Goal: Task Accomplishment & Management: Use online tool/utility

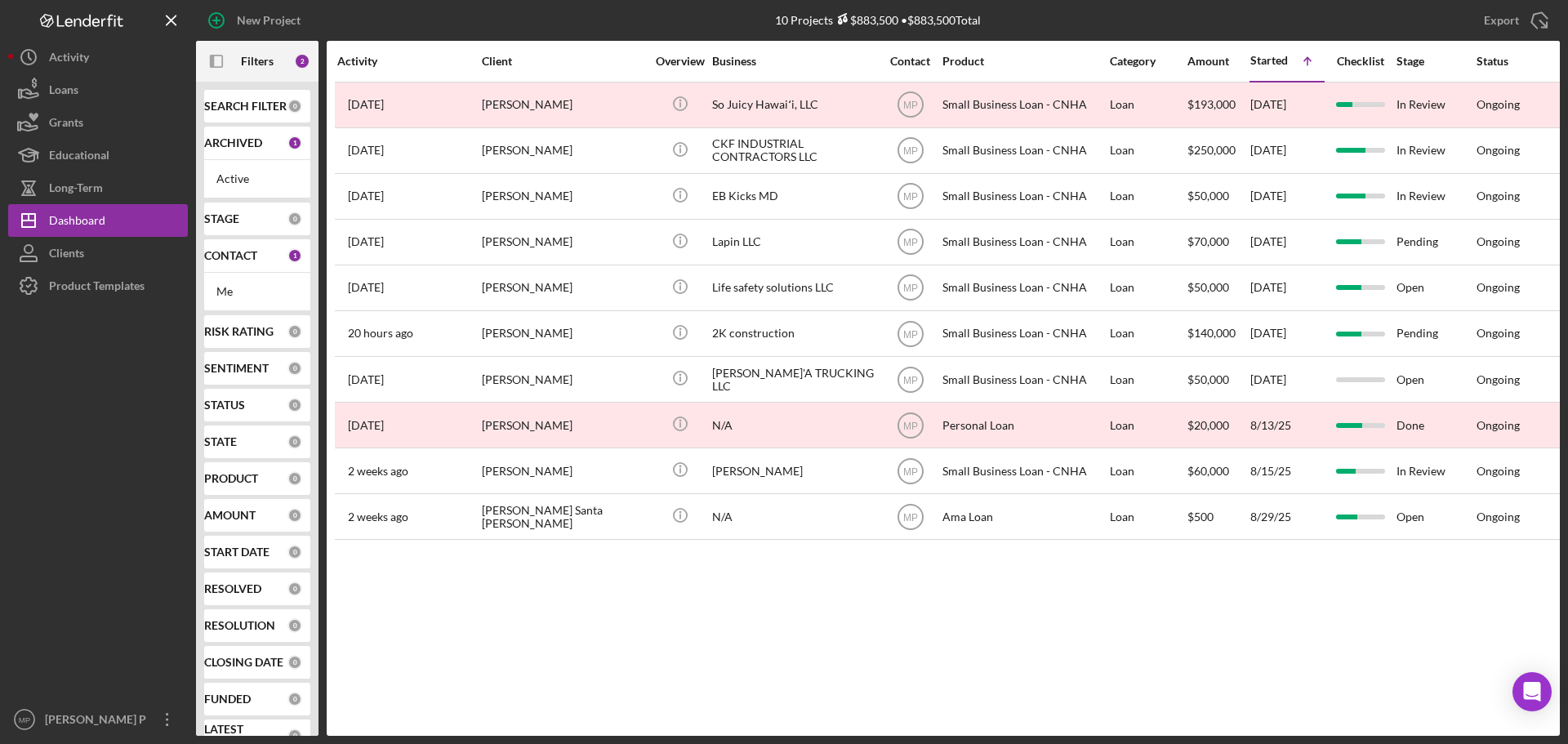
click at [61, 377] on div at bounding box center [98, 502] width 180 height 401
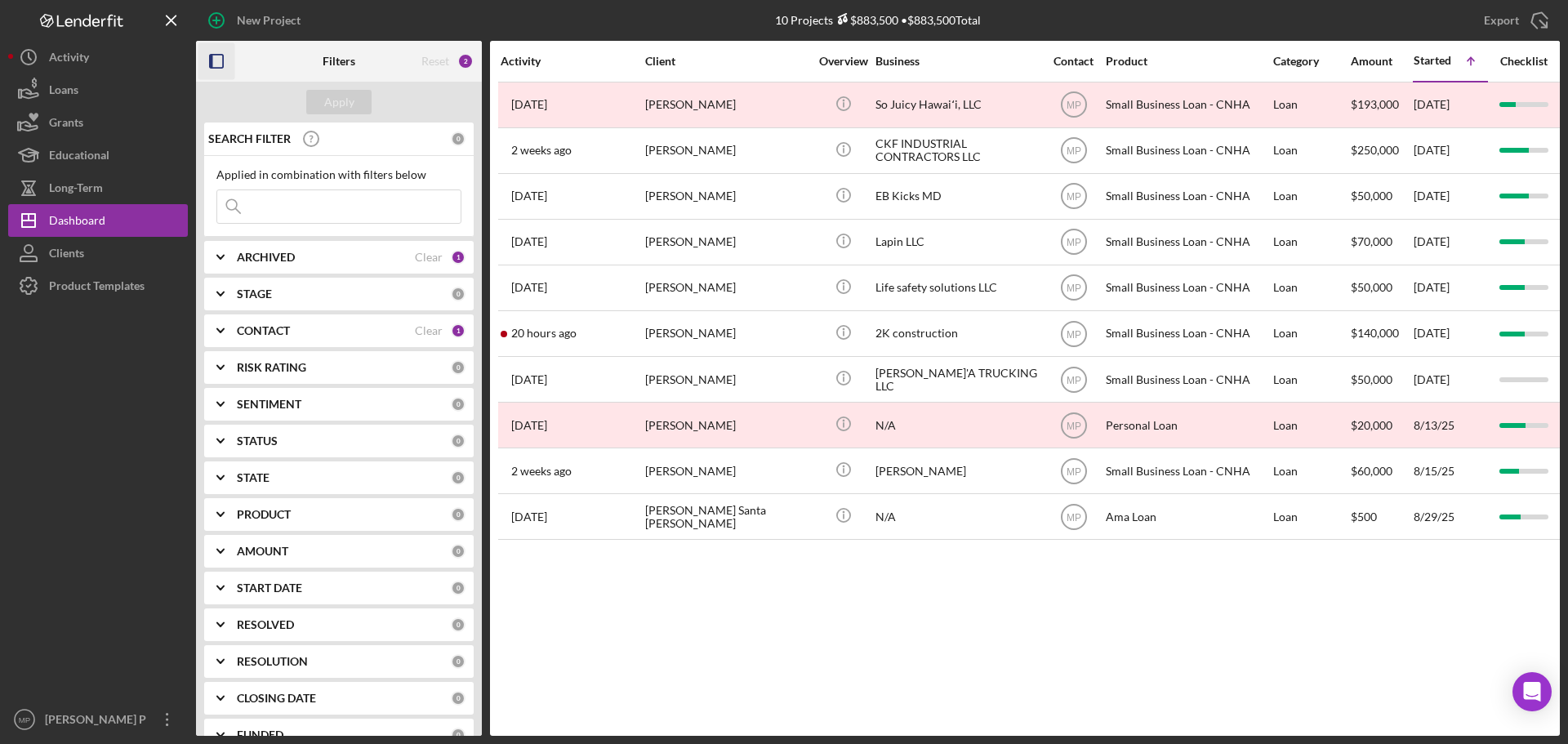
click at [218, 67] on icon "button" at bounding box center [217, 61] width 36 height 36
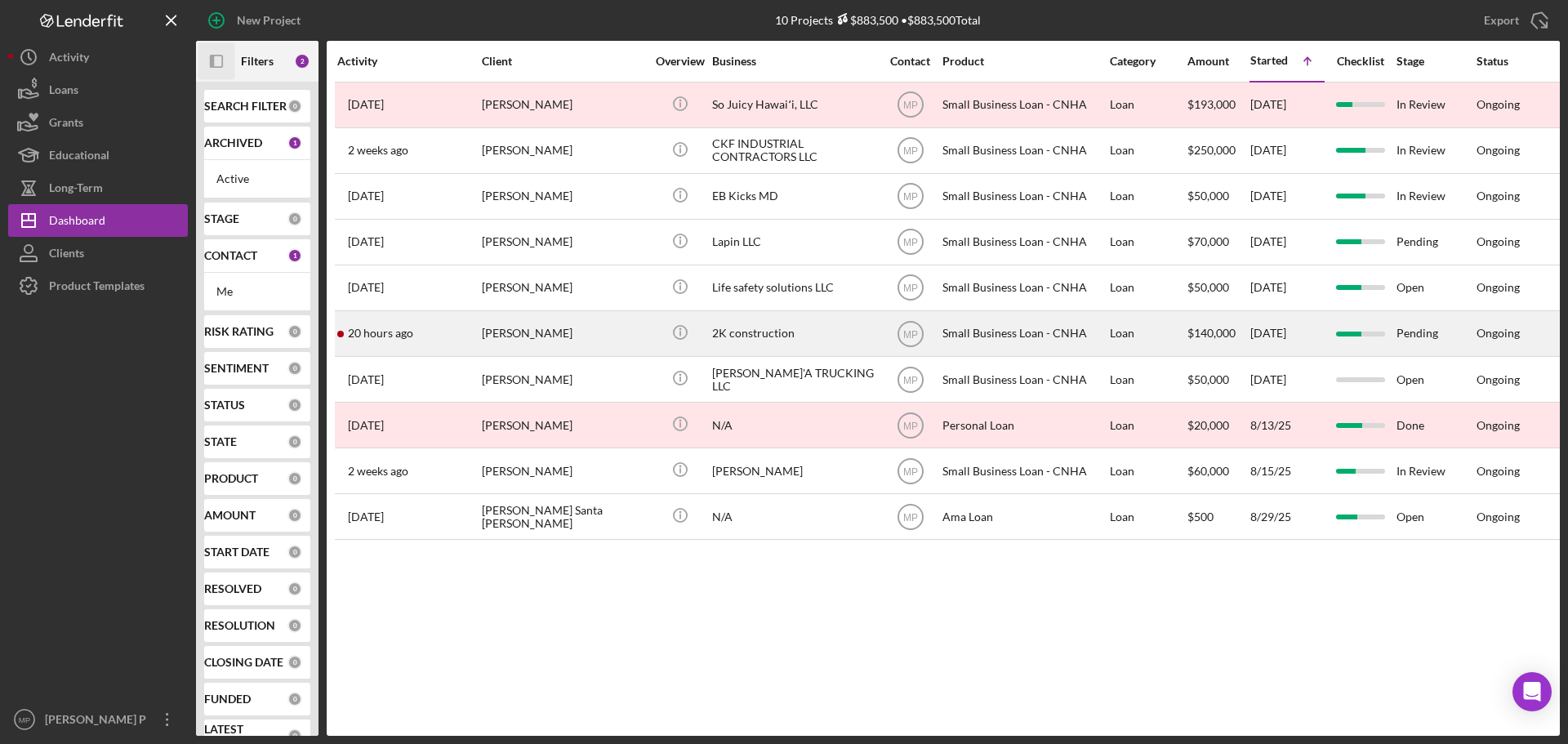
click at [766, 324] on div "2K construction" at bounding box center [794, 333] width 163 height 43
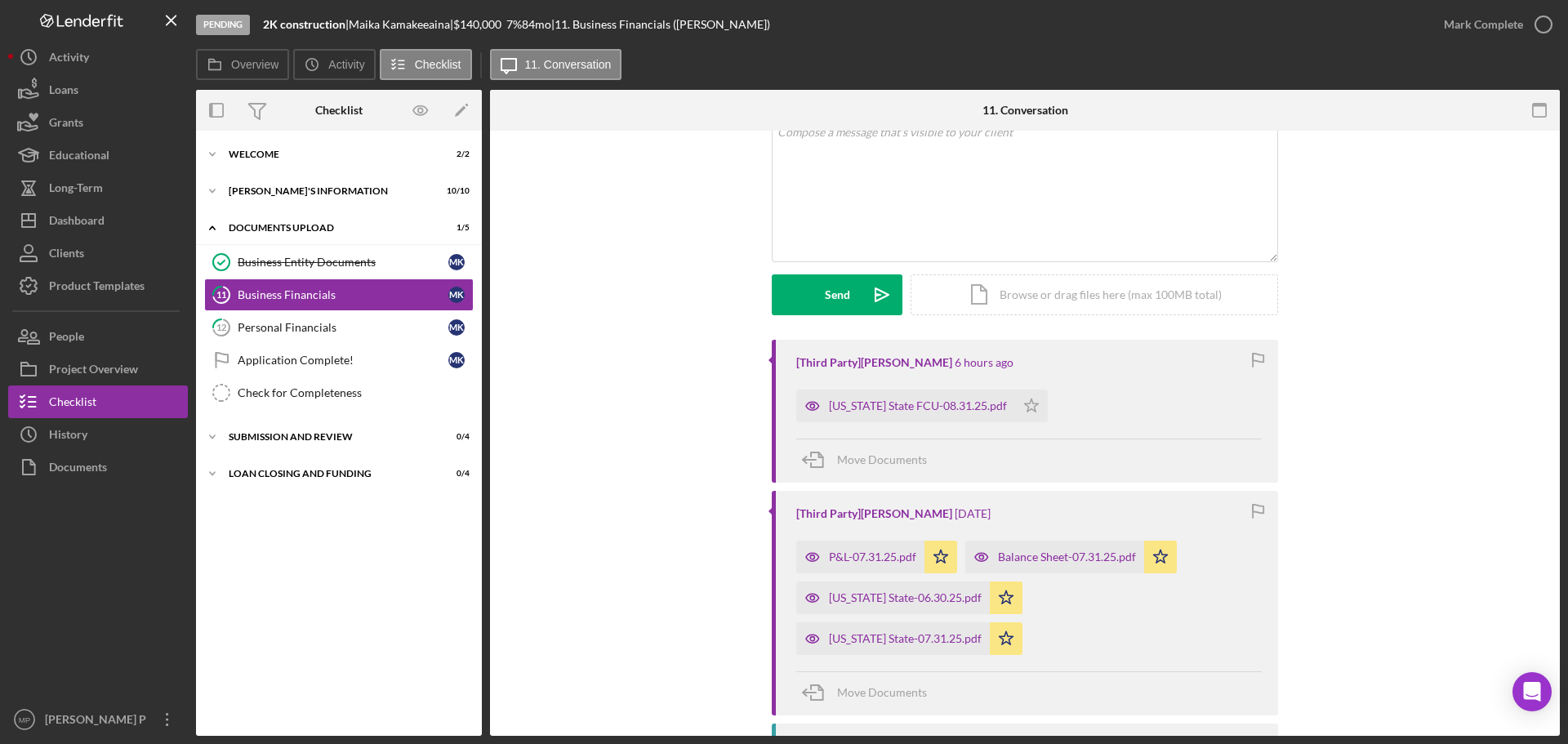
scroll to position [82, 0]
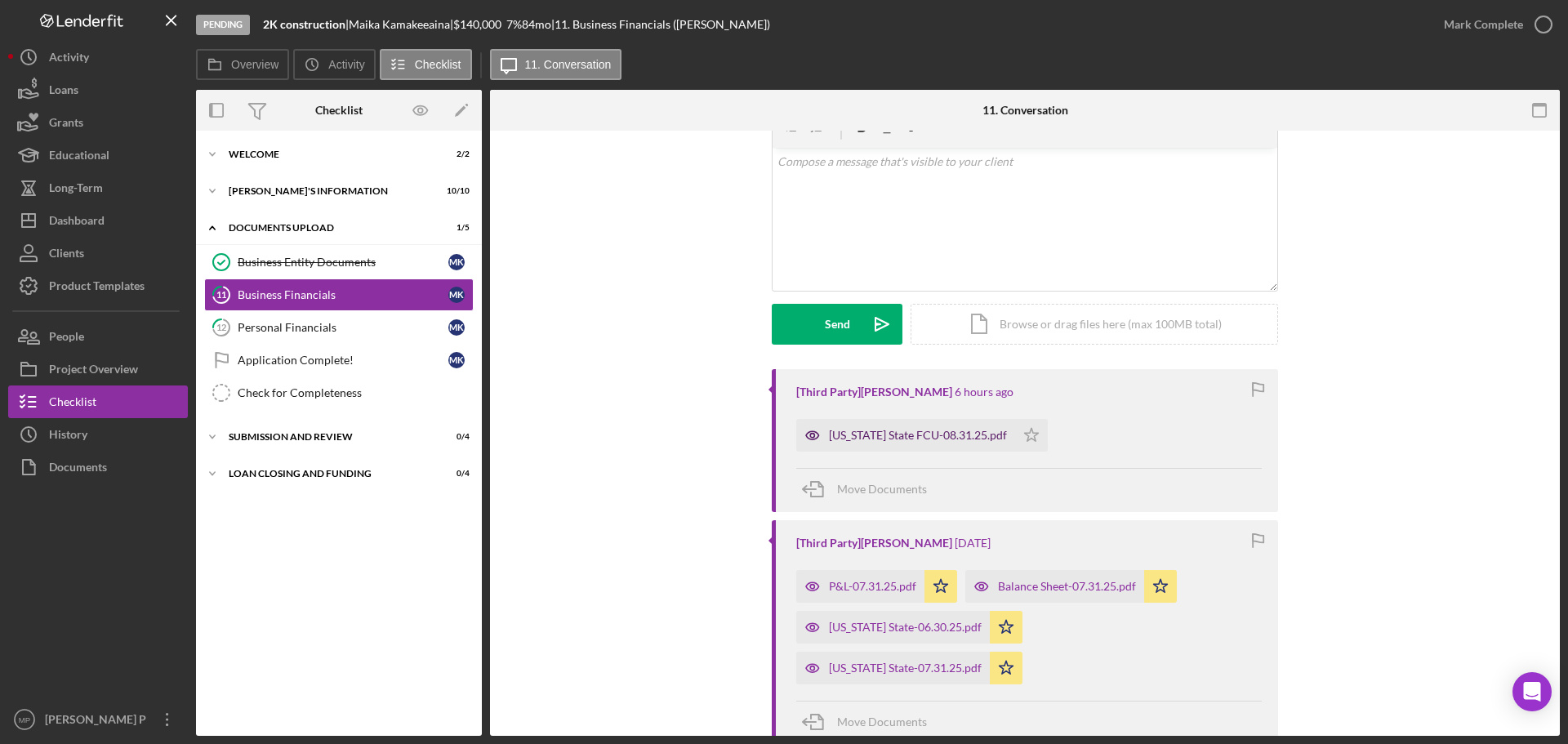
click at [920, 435] on div "[US_STATE] State FCU-08.31.25.pdf" at bounding box center [918, 435] width 178 height 13
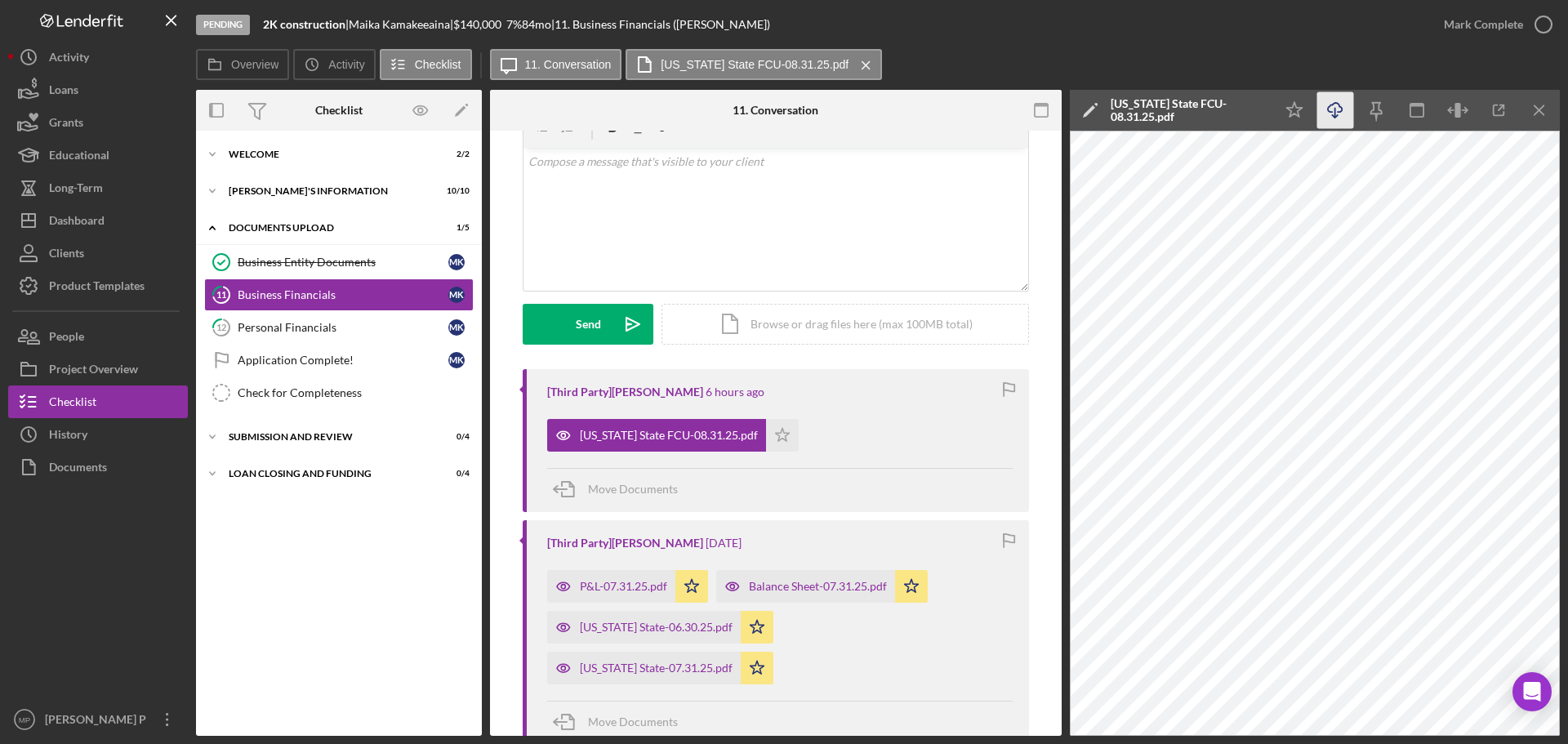
click at [1341, 113] on icon "Icon/Download" at bounding box center [1335, 110] width 36 height 36
click at [1548, 100] on icon "Icon/Menu Close" at bounding box center [1540, 110] width 36 height 36
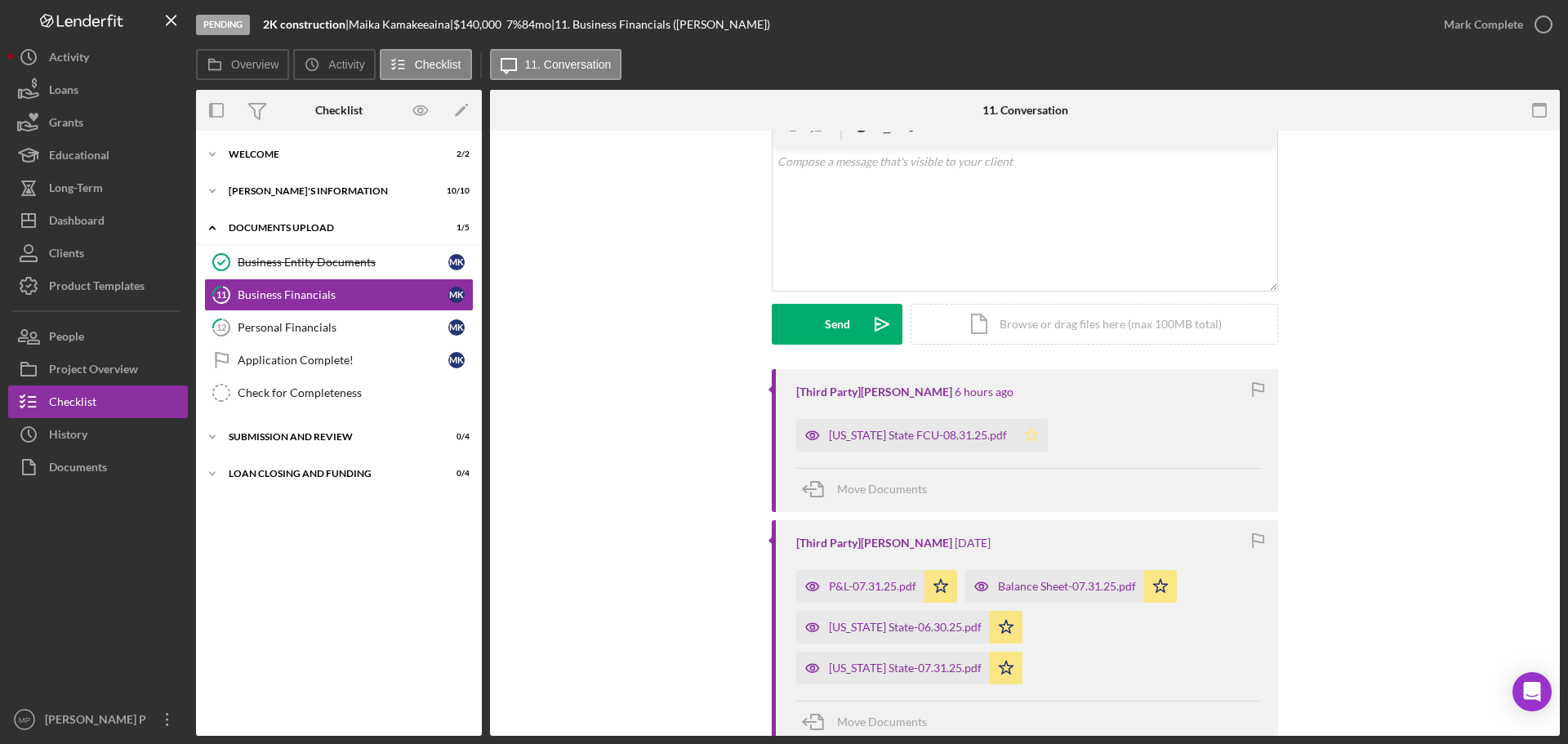
click at [1025, 433] on polygon "button" at bounding box center [1032, 434] width 14 height 13
click at [872, 587] on div "P&L-07.31.25.pdf" at bounding box center [873, 586] width 88 height 13
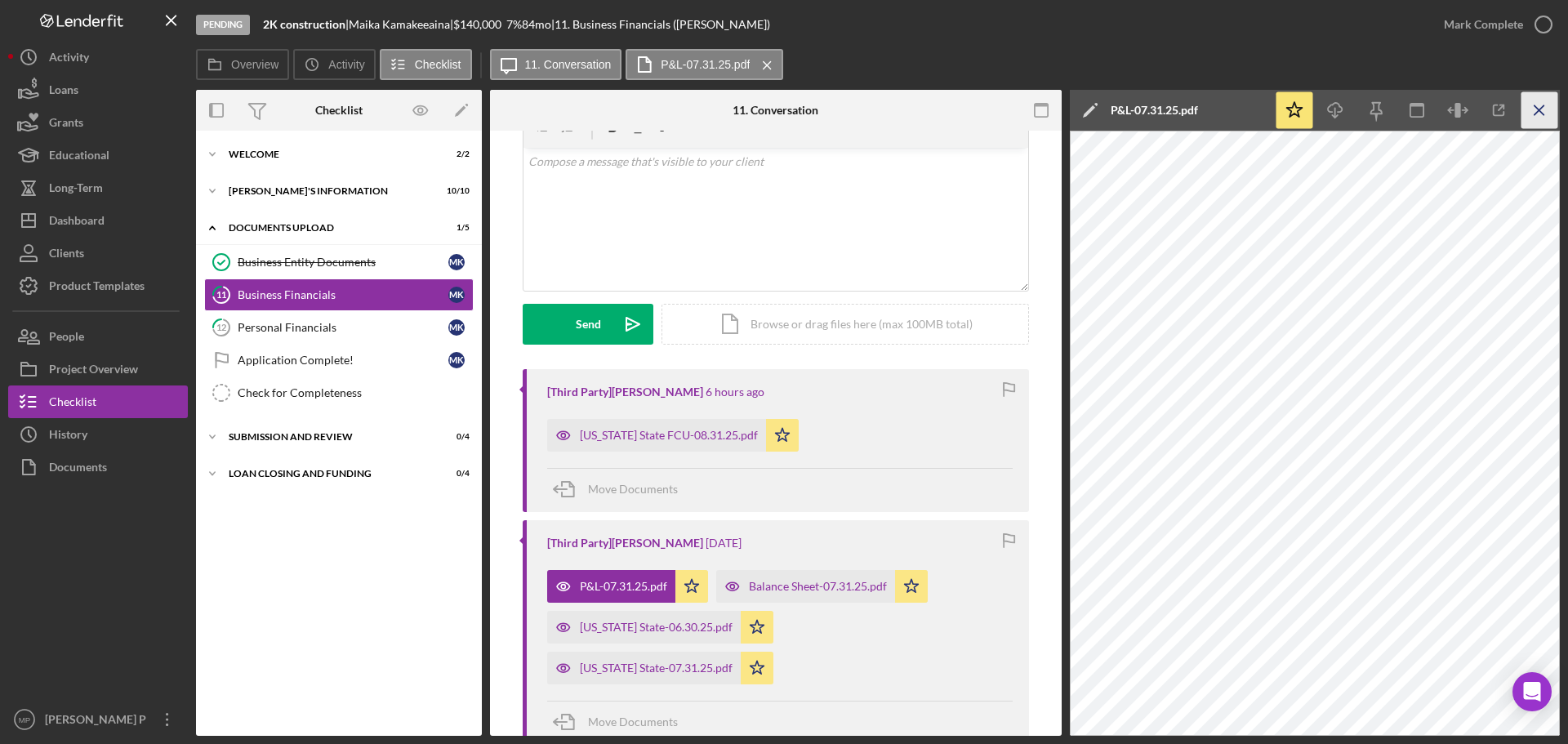
click at [1539, 113] on icon "Icon/Menu Close" at bounding box center [1540, 110] width 36 height 36
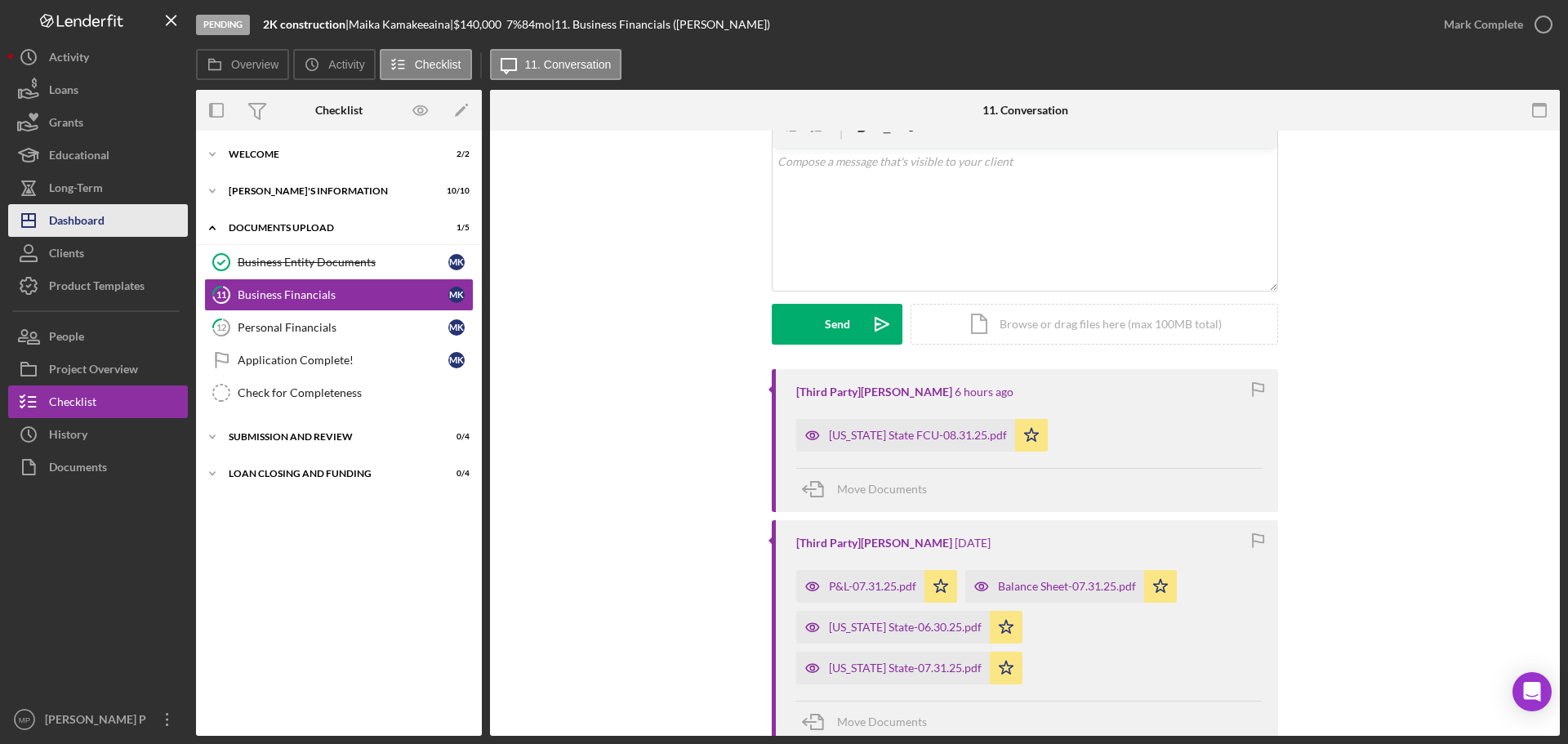
click at [89, 211] on div "Dashboard" at bounding box center [77, 222] width 56 height 36
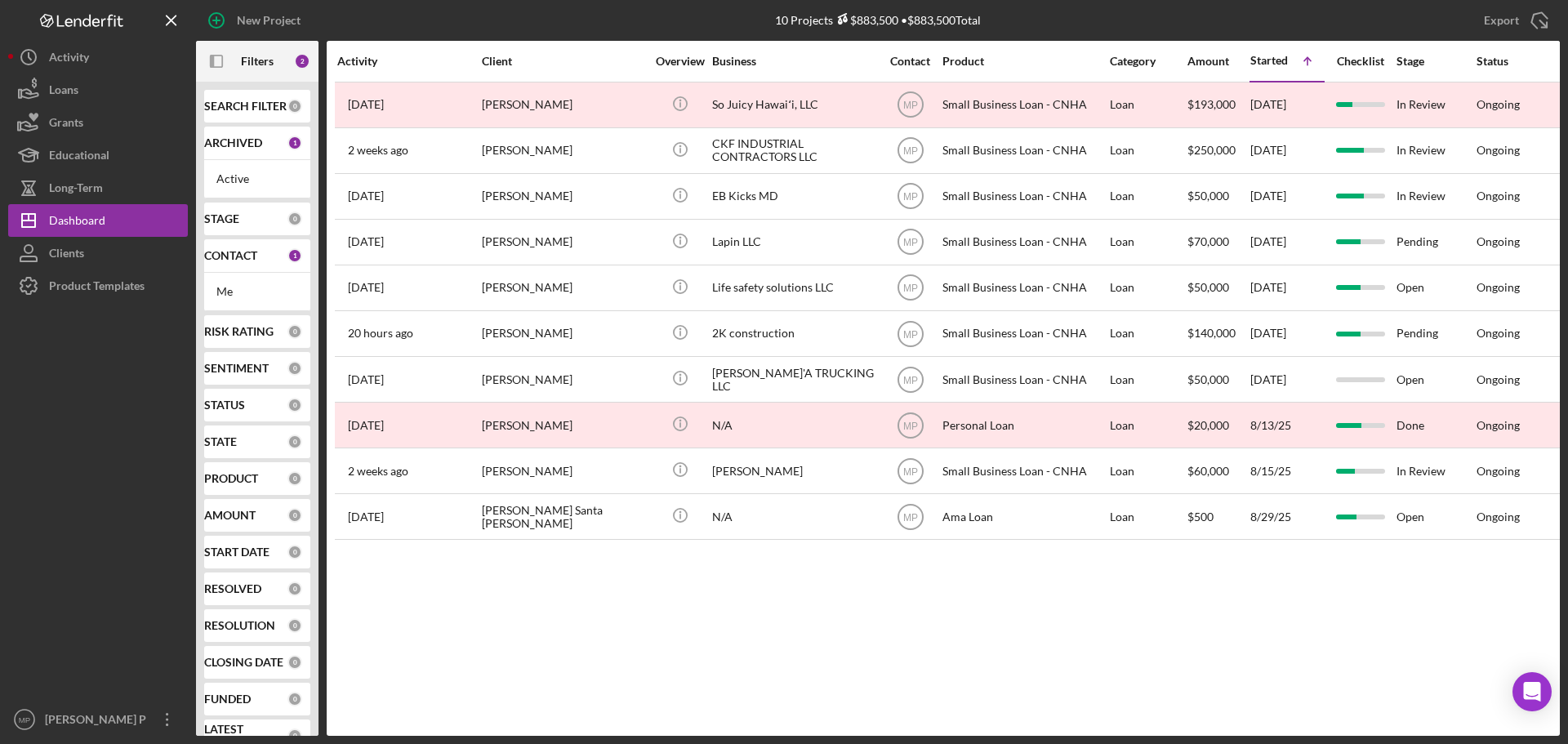
click at [214, 62] on icon "Icon/Panel Side Expand" at bounding box center [217, 61] width 36 height 36
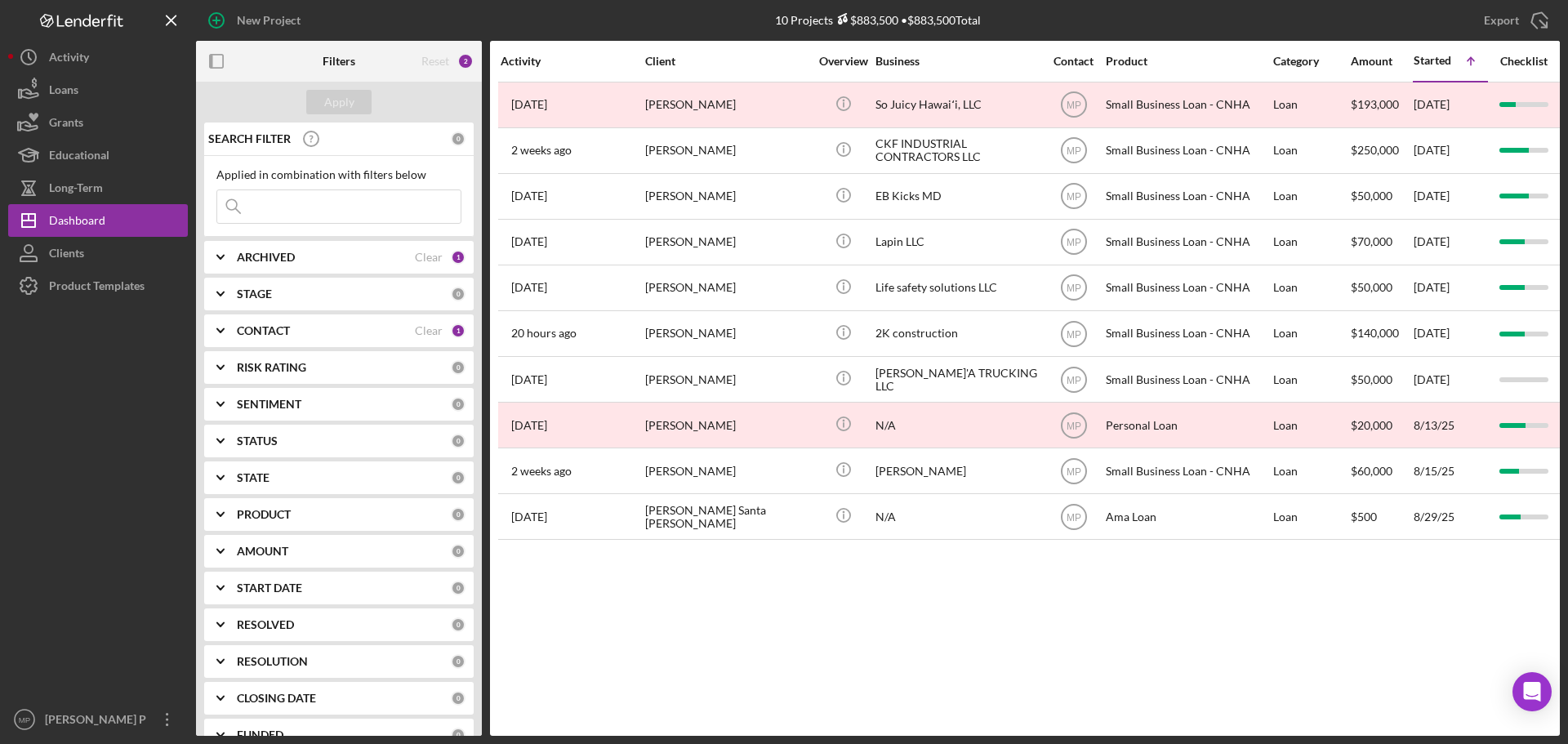
click at [220, 256] on icon "Icon/Expander" at bounding box center [220, 257] width 41 height 41
click at [226, 346] on input "Archived" at bounding box center [225, 350] width 16 height 16
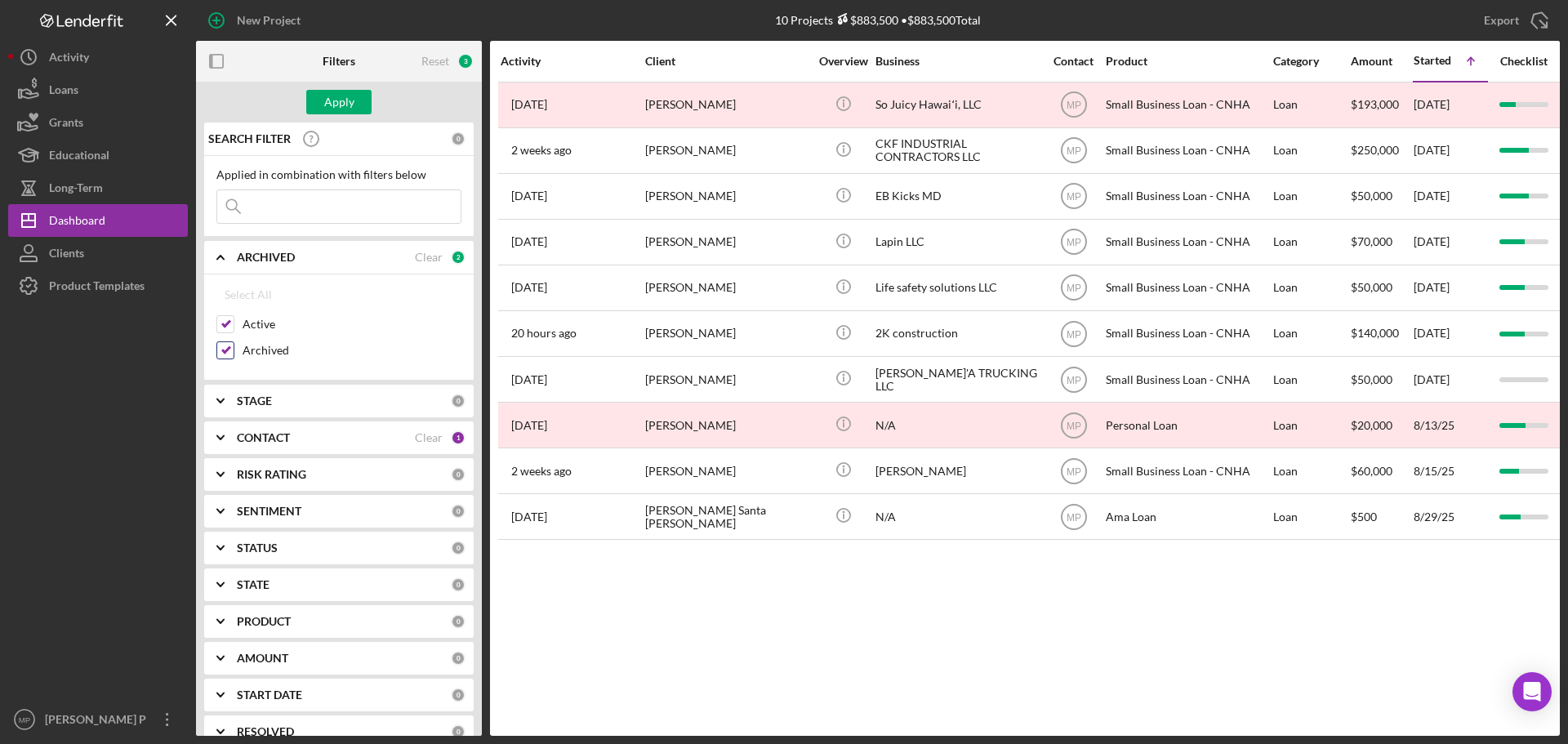
click at [223, 350] on input "Archived" at bounding box center [225, 350] width 16 height 16
checkbox input "false"
click at [257, 439] on b "CONTACT" at bounding box center [264, 438] width 53 height 13
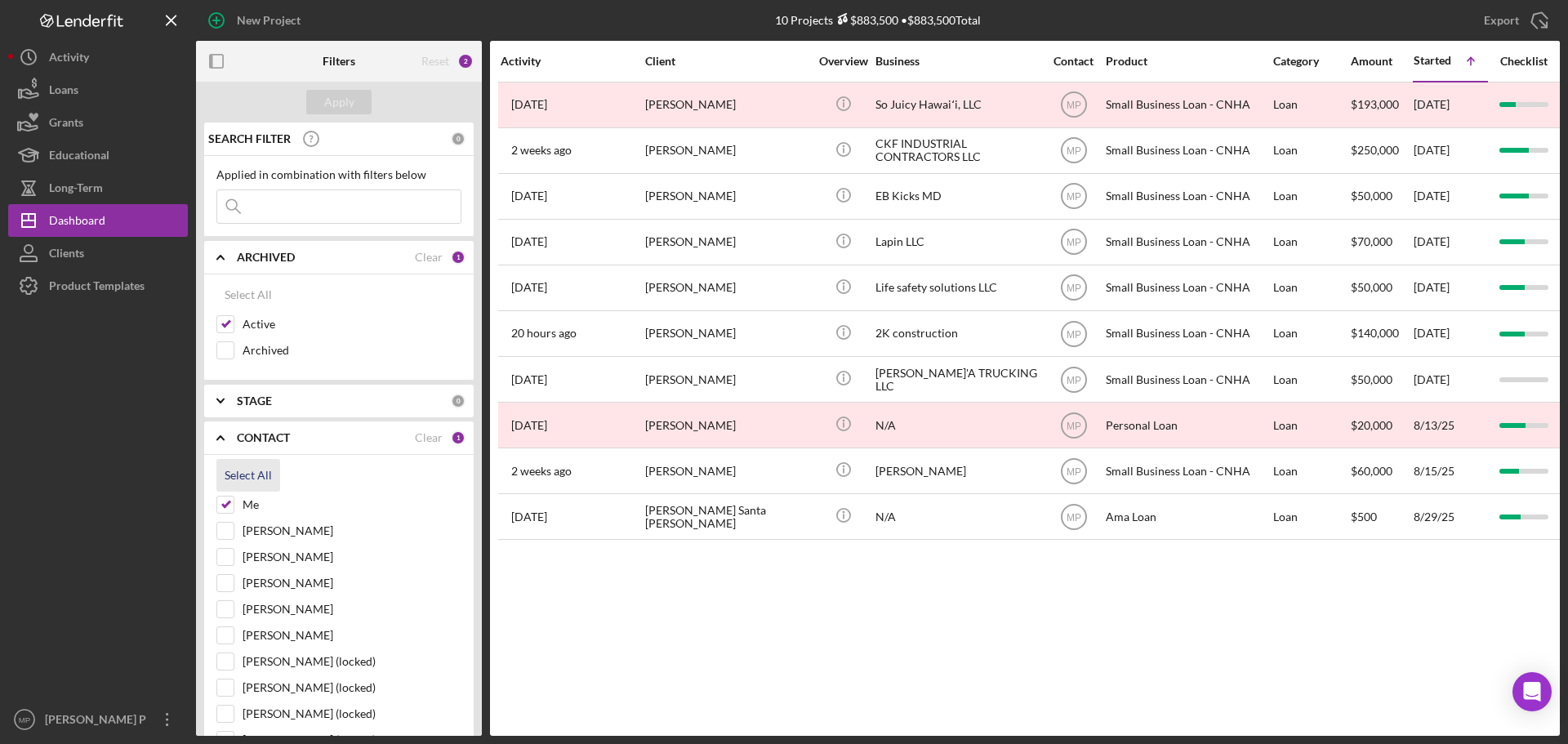
click at [249, 476] on div "Select All" at bounding box center [248, 475] width 47 height 33
checkbox input "true"
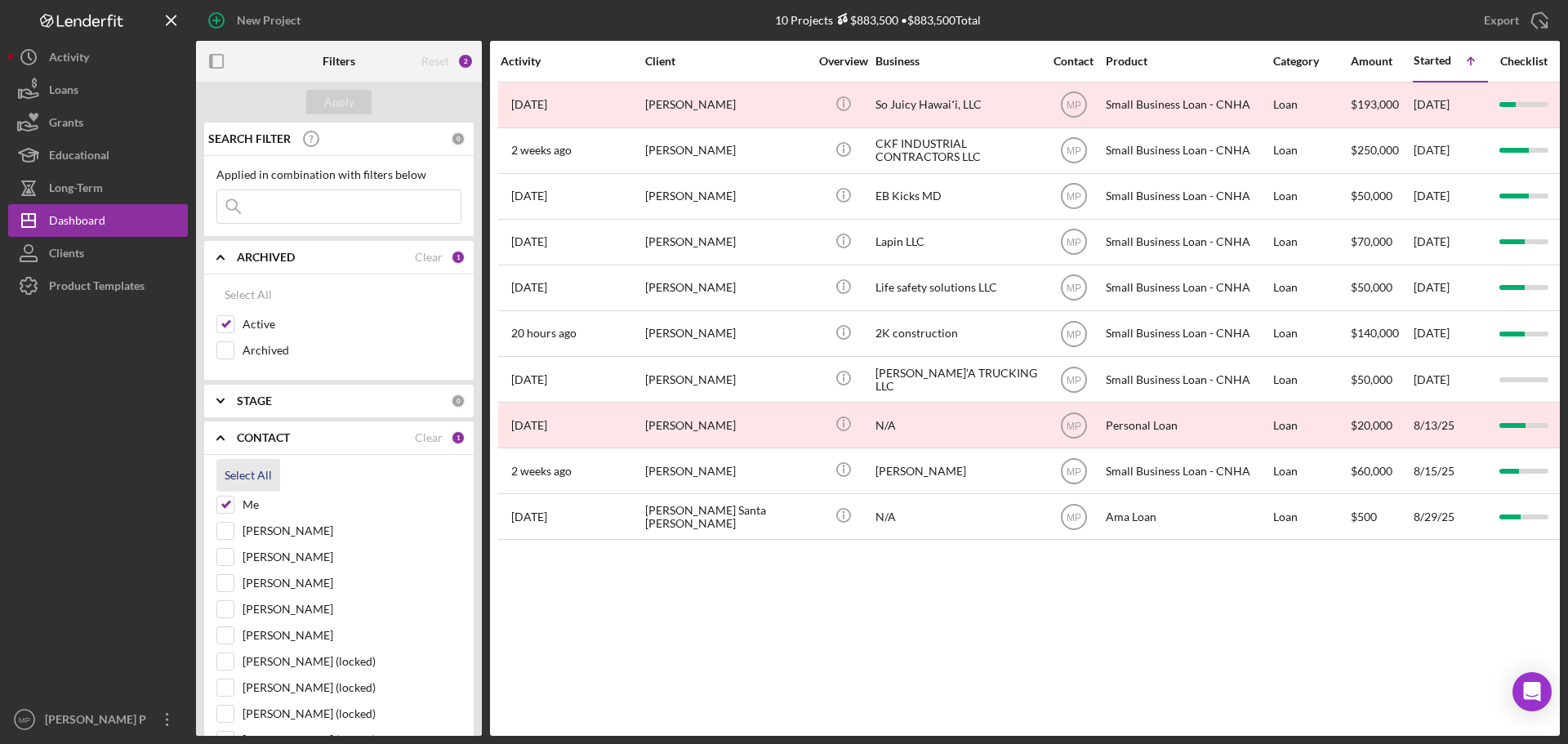
checkbox input "true"
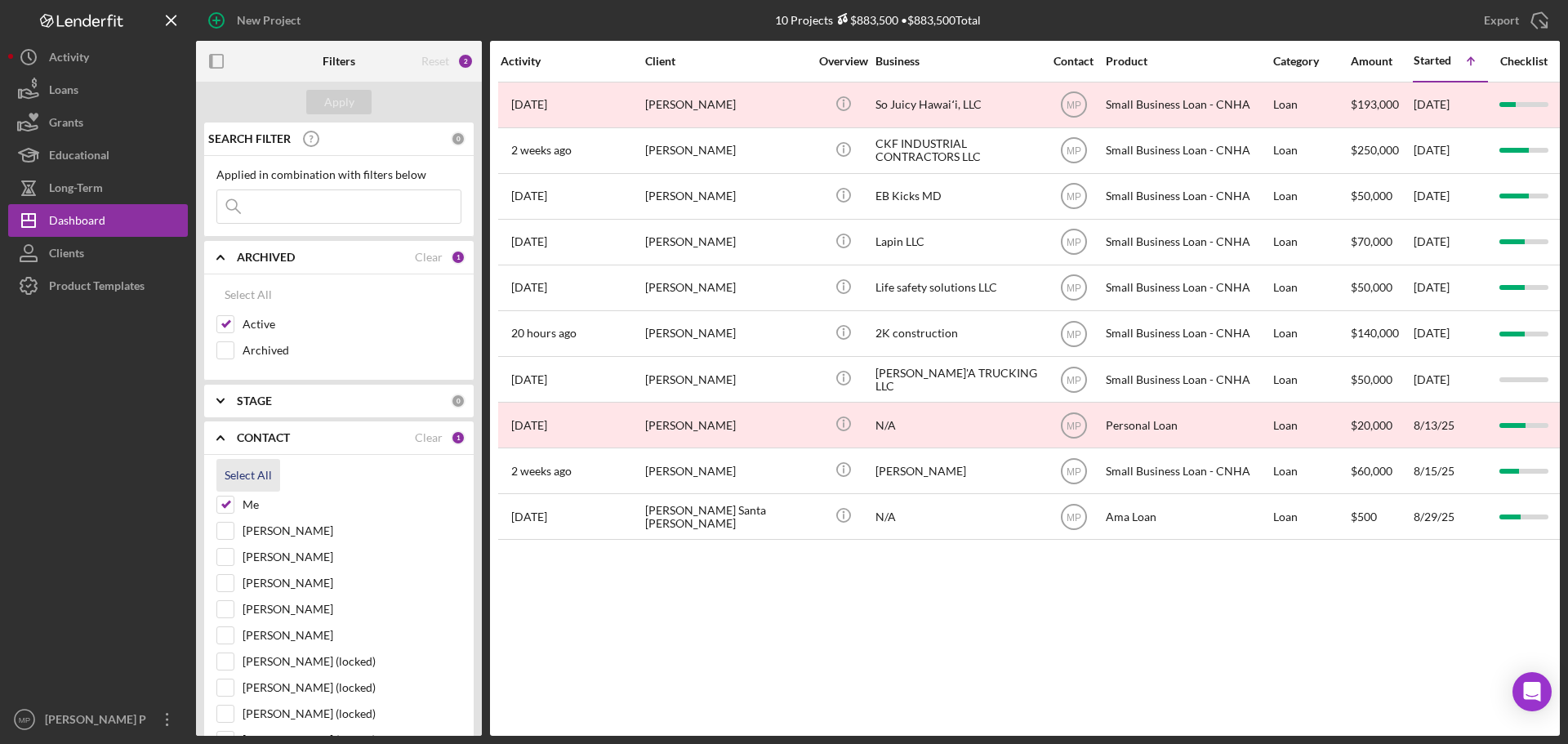
checkbox input "true"
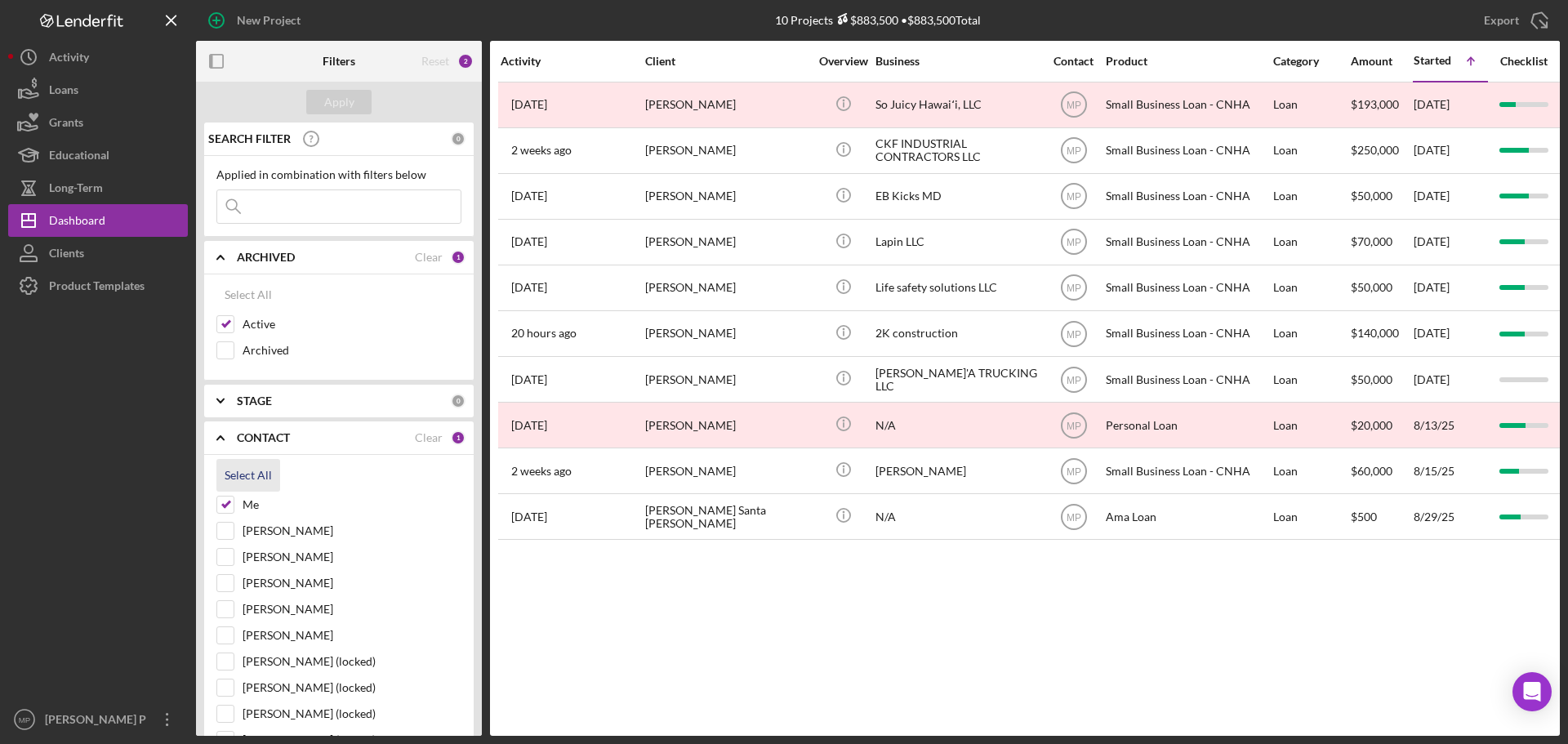
checkbox input "true"
click at [423, 439] on div "Clear" at bounding box center [429, 438] width 27 height 13
checkbox input "false"
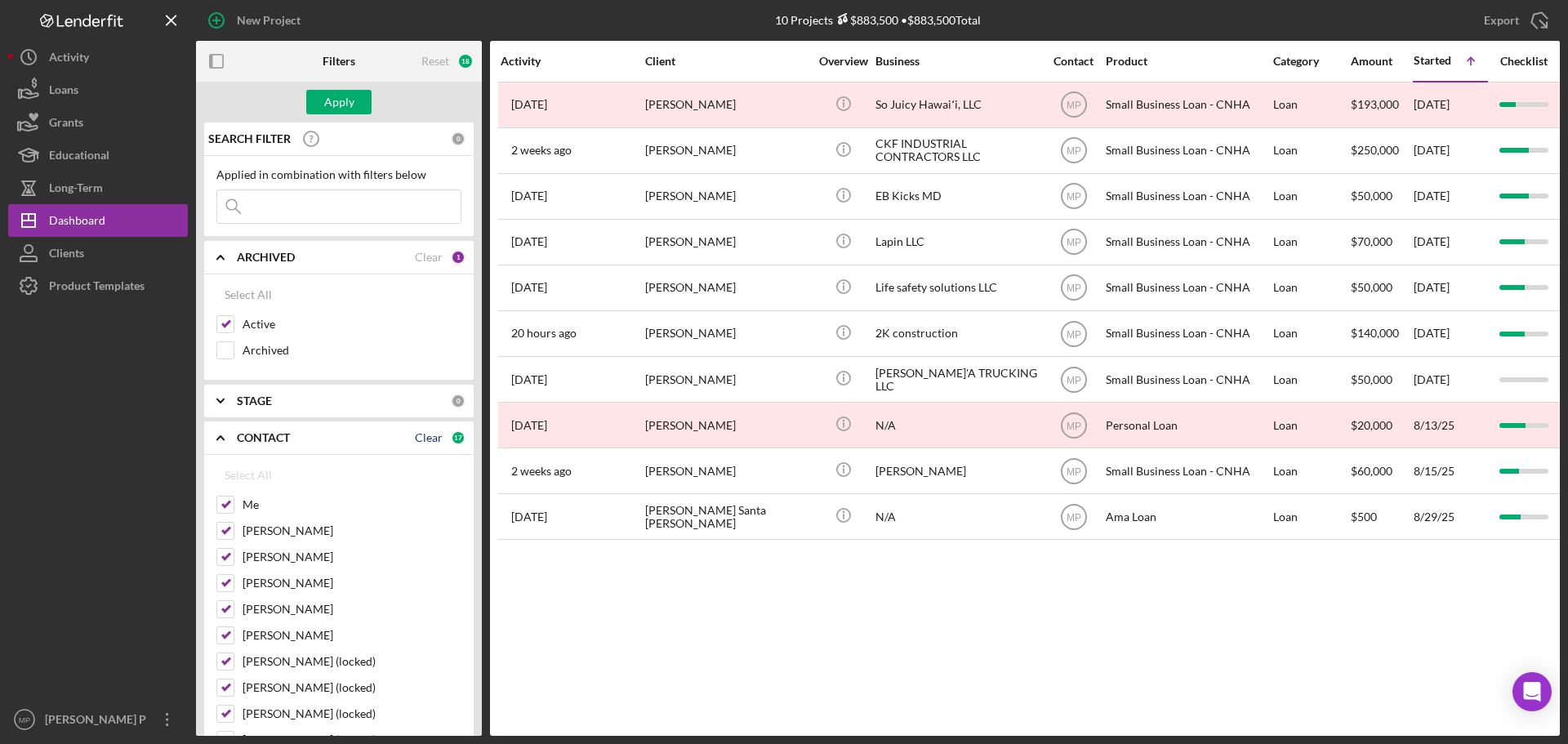
checkbox input "false"
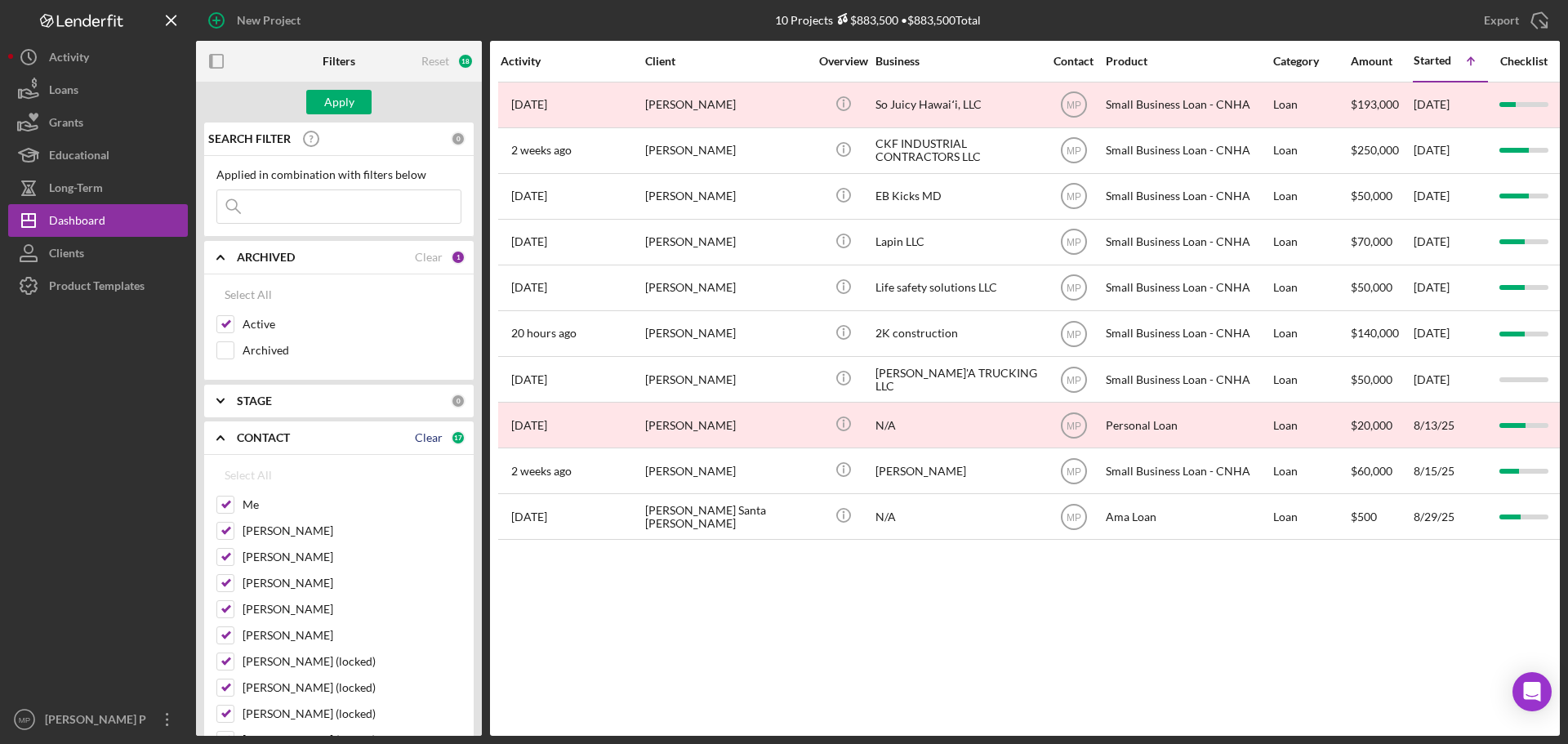
checkbox input "false"
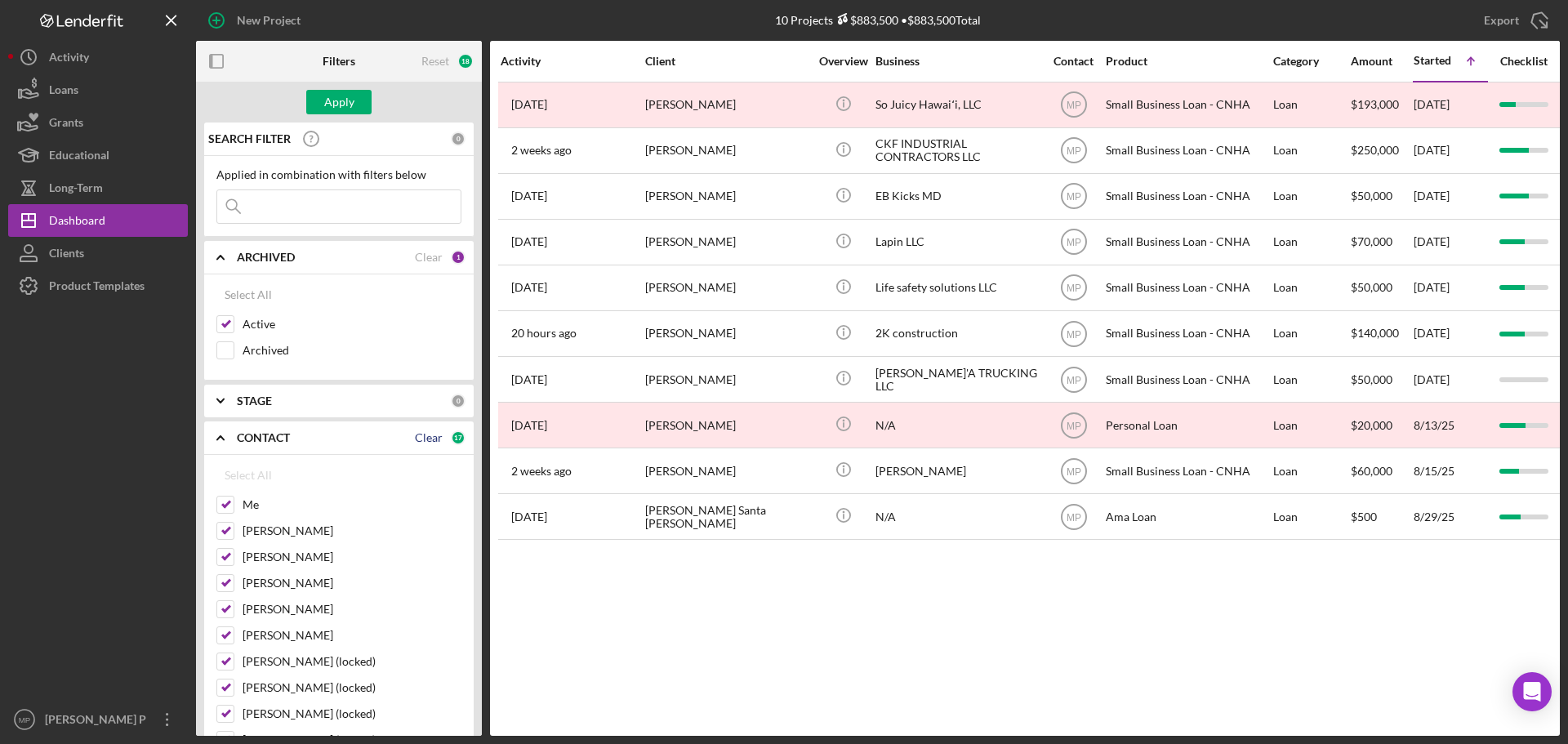
checkbox input "false"
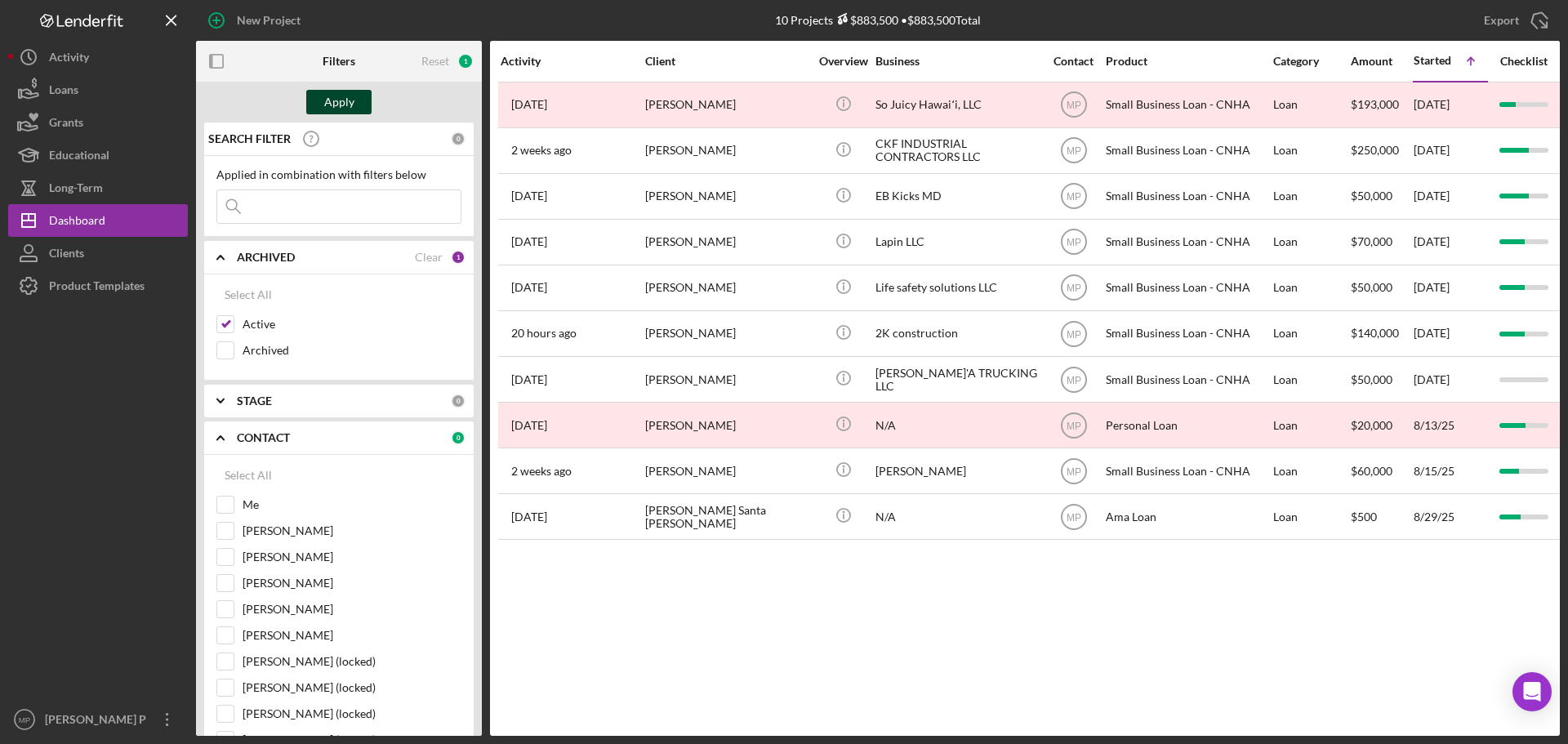
click at [339, 103] on div "Apply" at bounding box center [338, 101] width 30 height 25
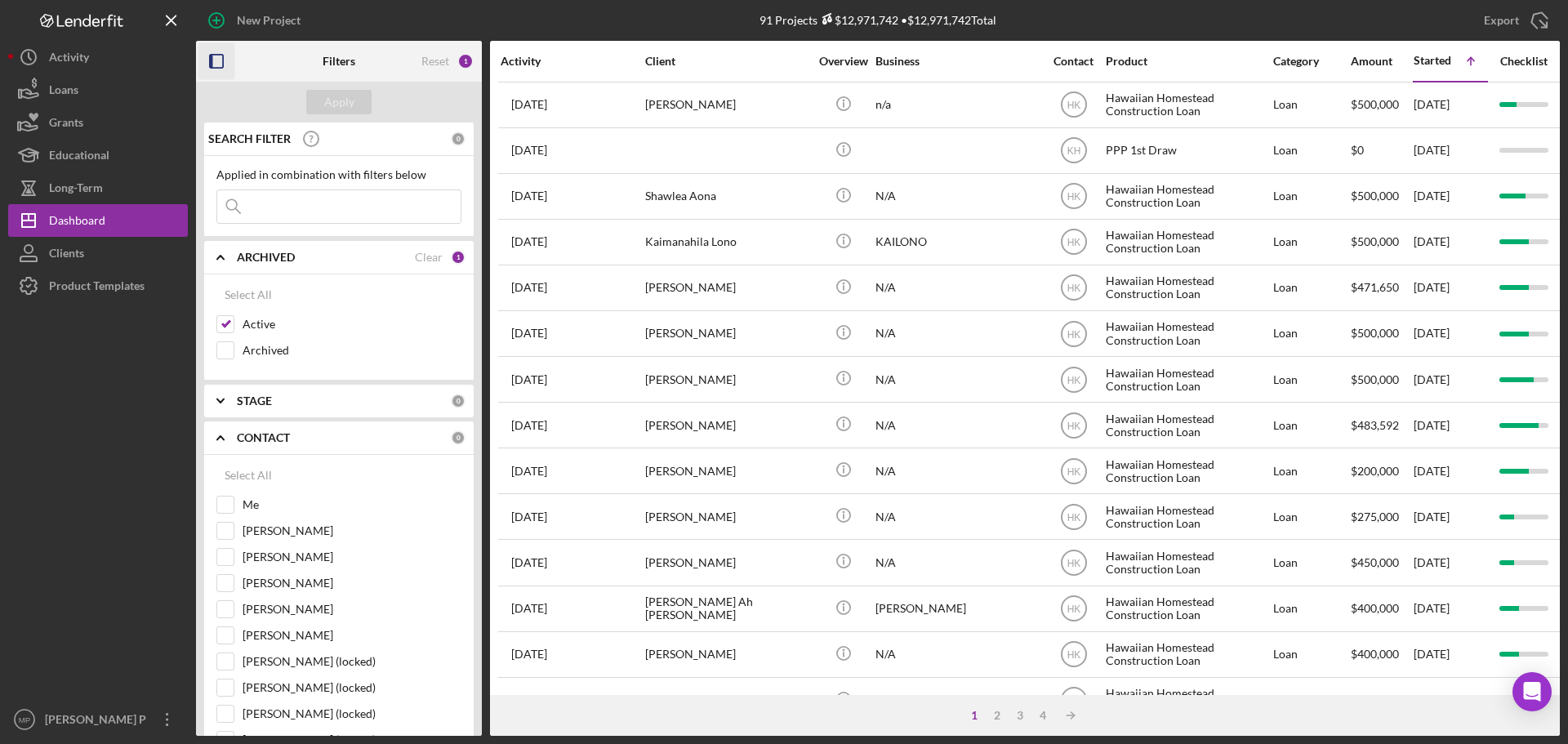
click at [219, 65] on icon "button" at bounding box center [217, 61] width 36 height 36
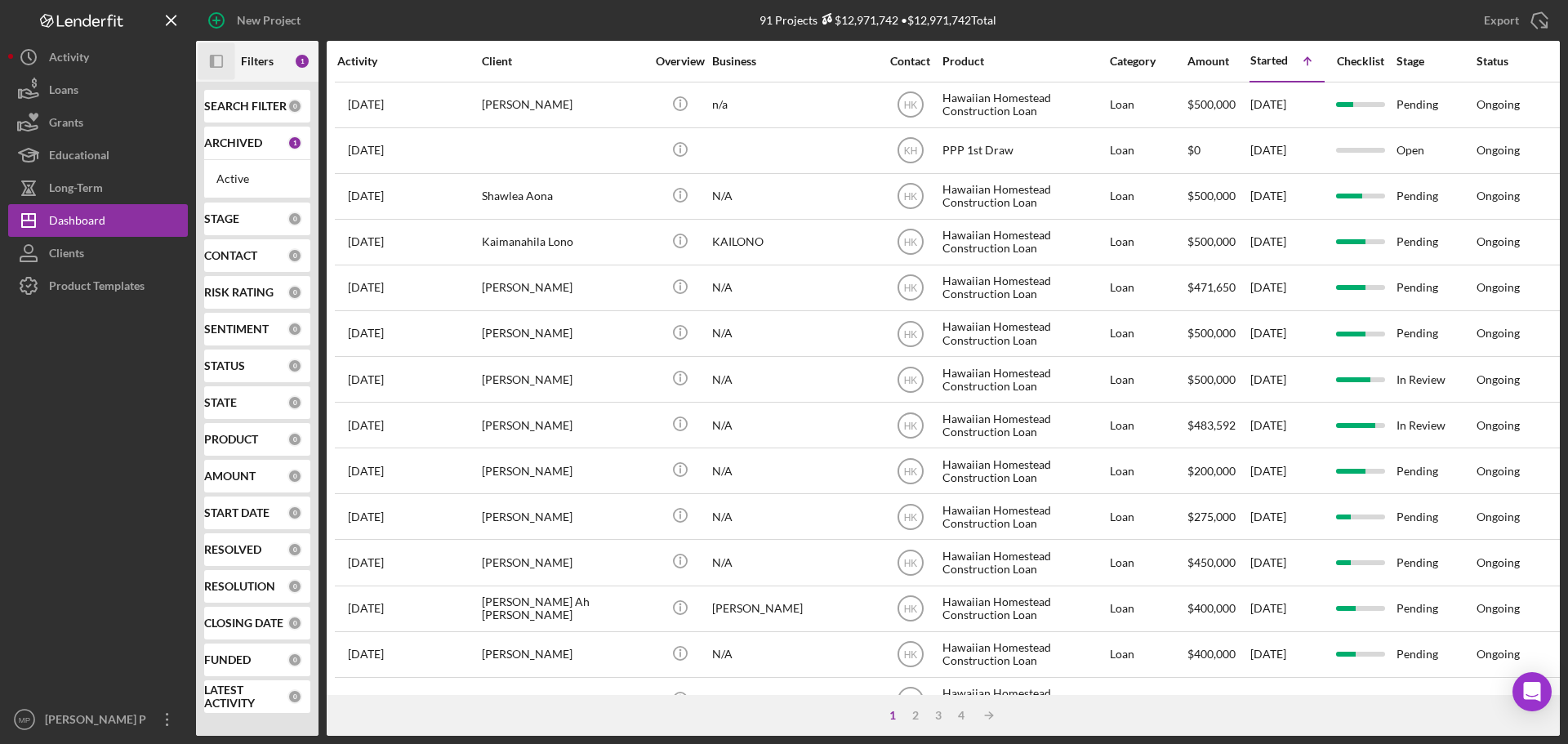
click at [220, 67] on icon "Icon/Panel Side Expand" at bounding box center [217, 61] width 36 height 36
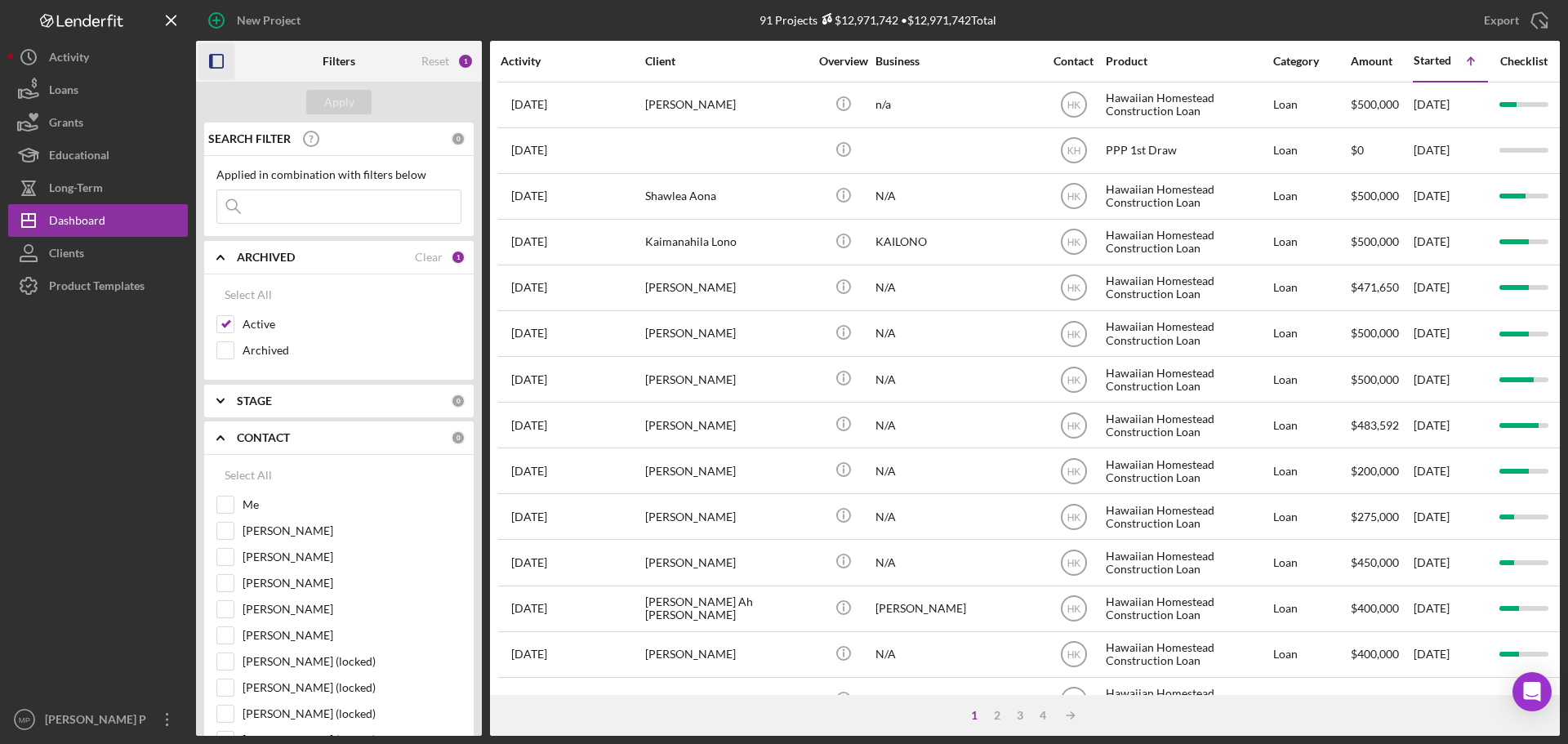
click at [218, 435] on icon "Icon/Expander" at bounding box center [220, 438] width 41 height 41
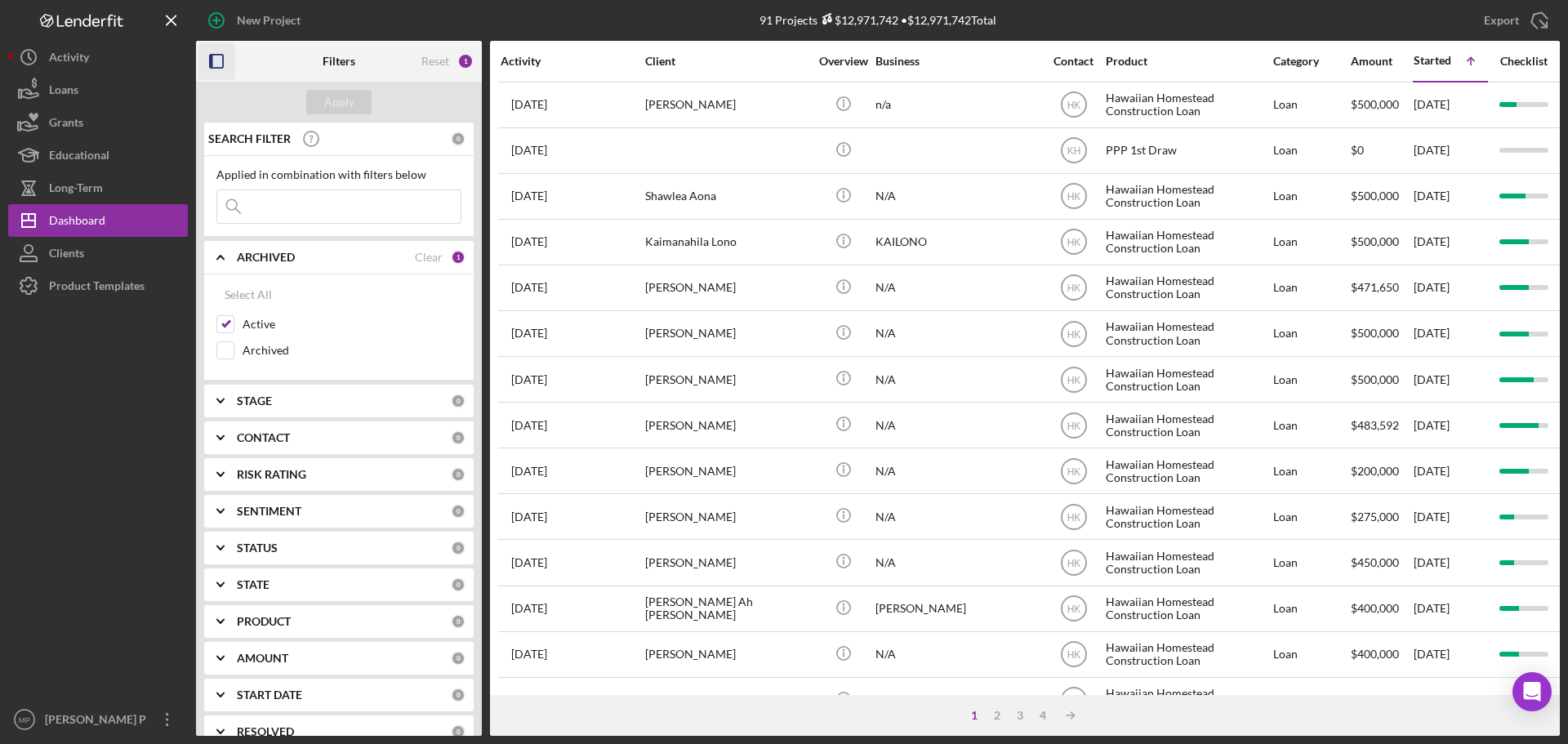
click at [219, 617] on icon "Icon/Expander" at bounding box center [220, 621] width 41 height 41
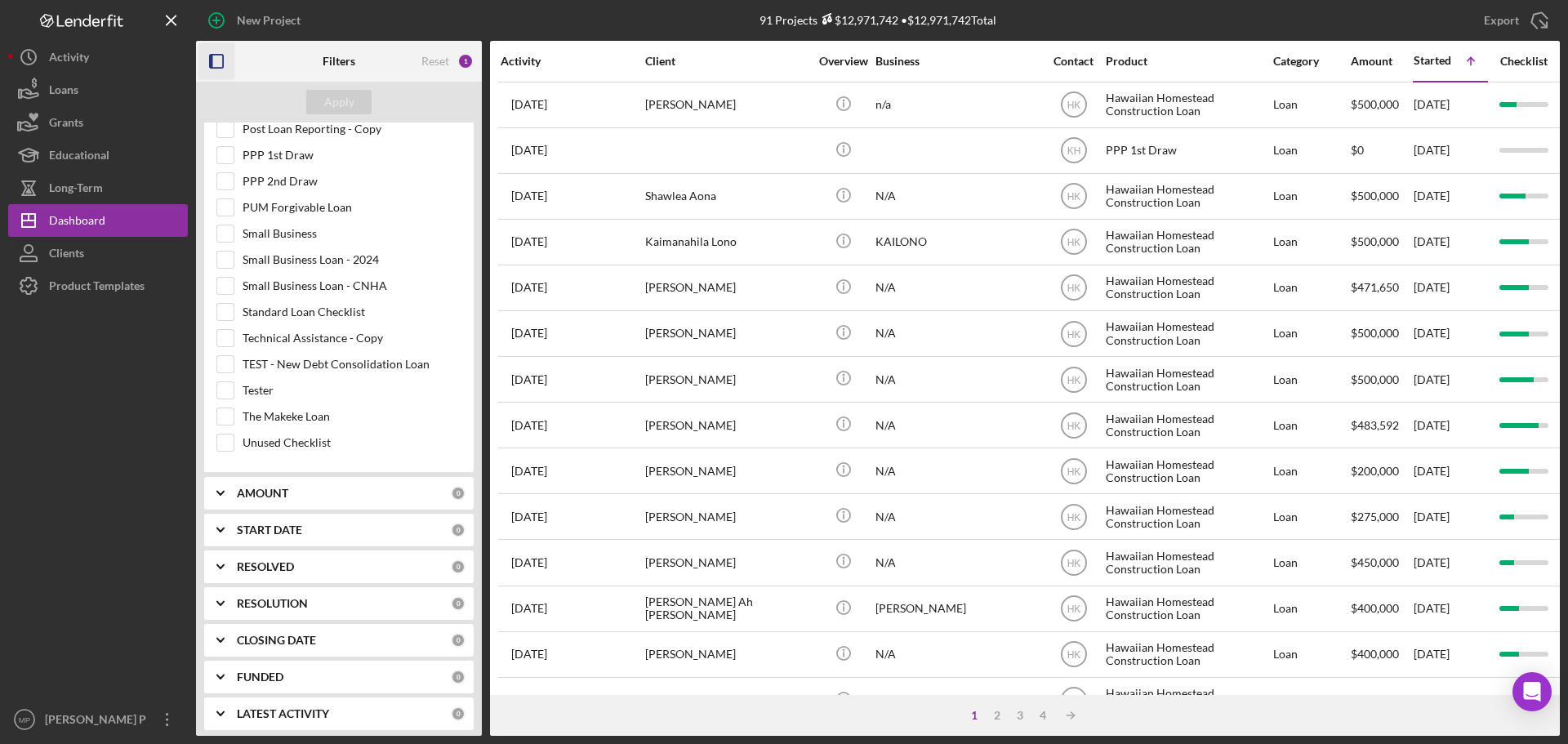
scroll to position [1010, 0]
click at [220, 278] on input "Small Business Loan - CNHA" at bounding box center [225, 279] width 16 height 16
checkbox input "true"
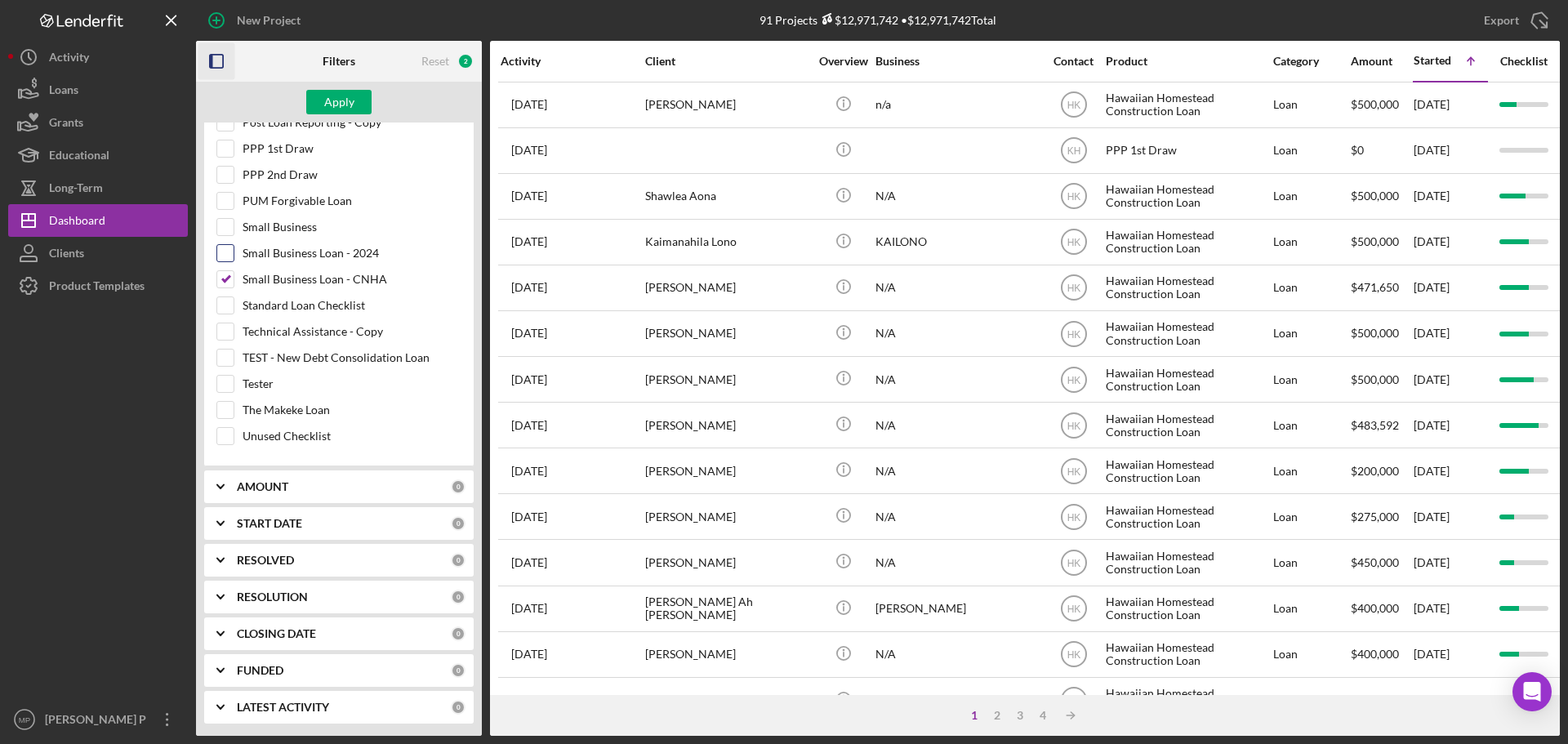
click at [223, 252] on input "Small Business Loan - 2024" at bounding box center [225, 253] width 16 height 16
checkbox input "true"
click at [340, 92] on div "Apply" at bounding box center [338, 101] width 30 height 25
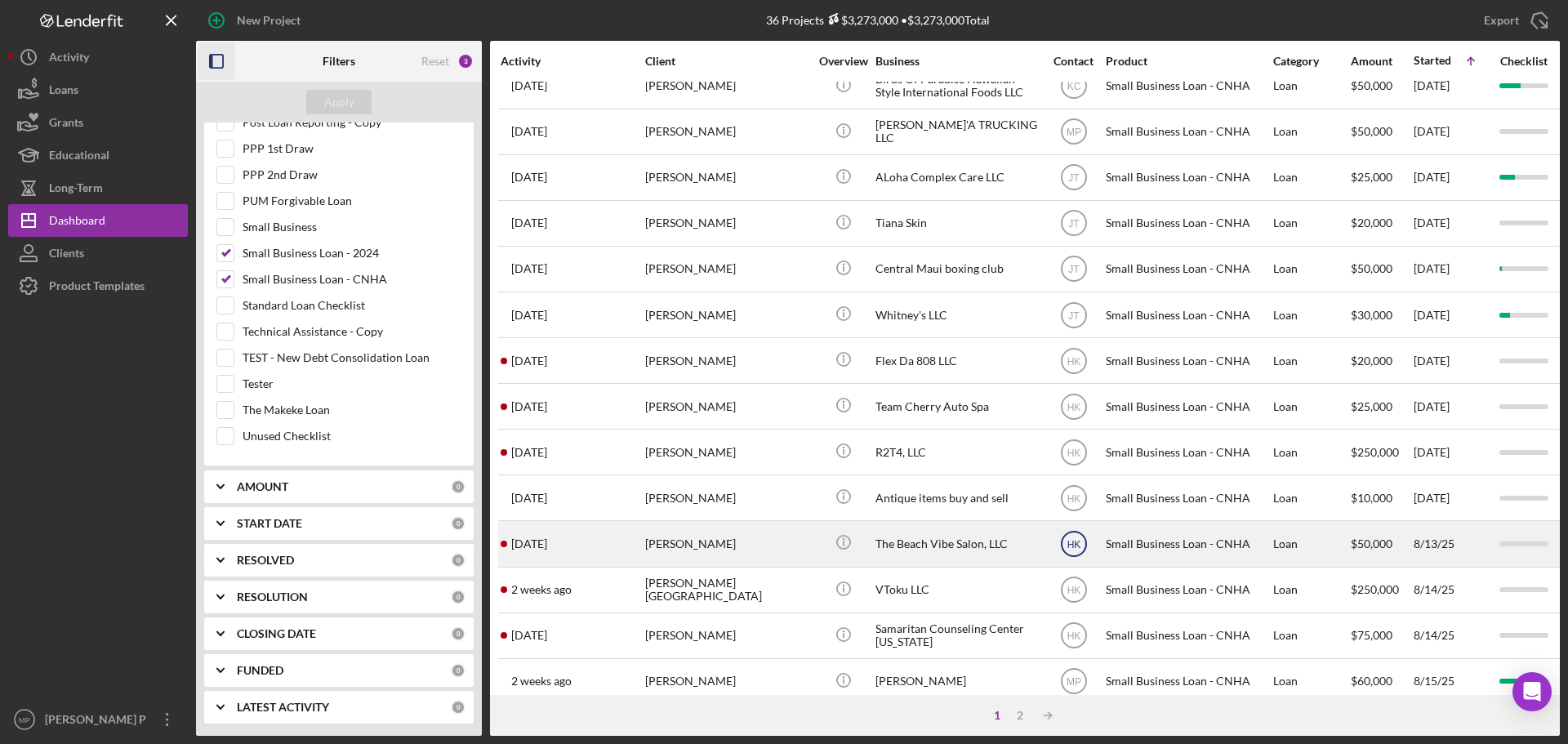
scroll to position [553, 0]
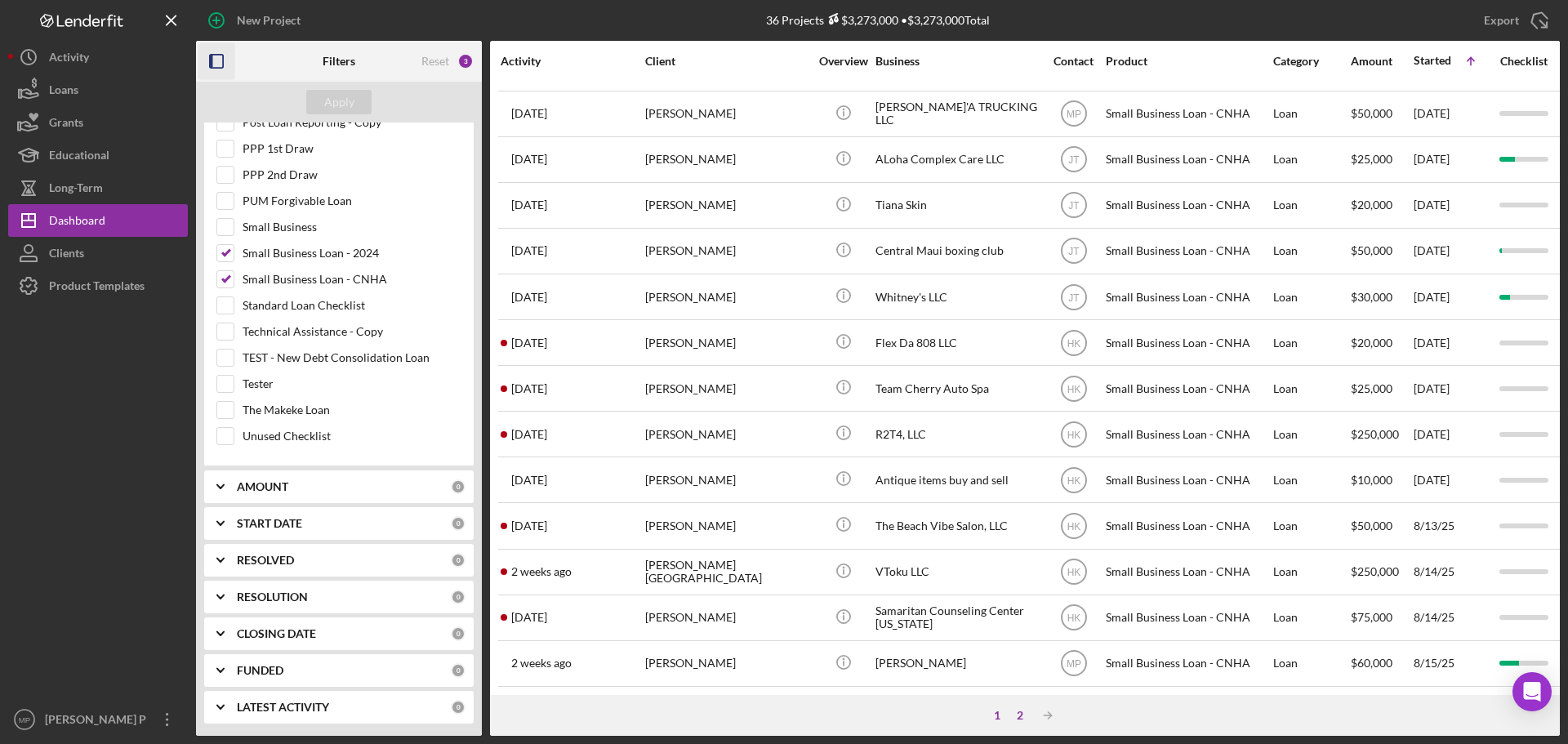
click at [1019, 718] on div "2" at bounding box center [1020, 715] width 23 height 13
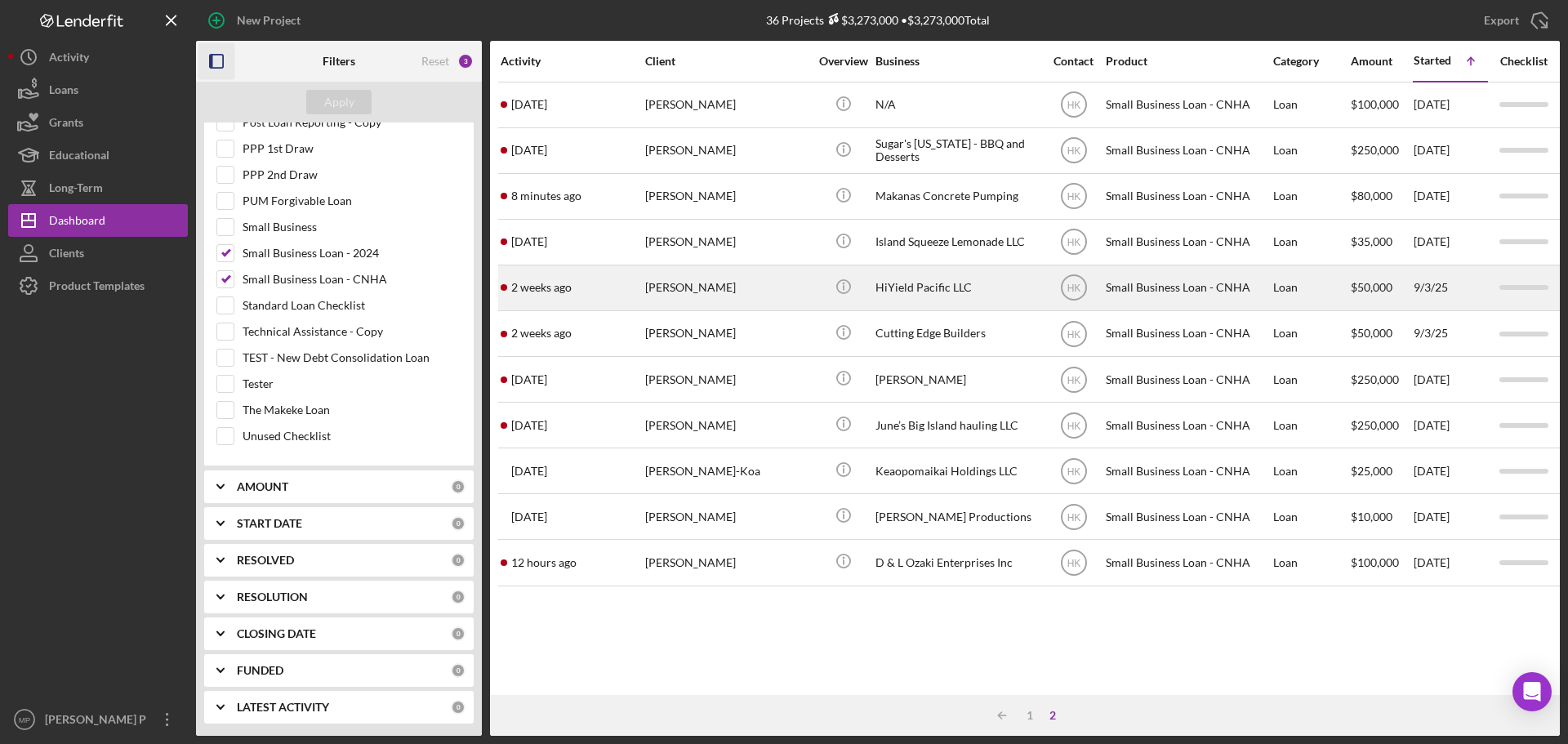
scroll to position [0, 0]
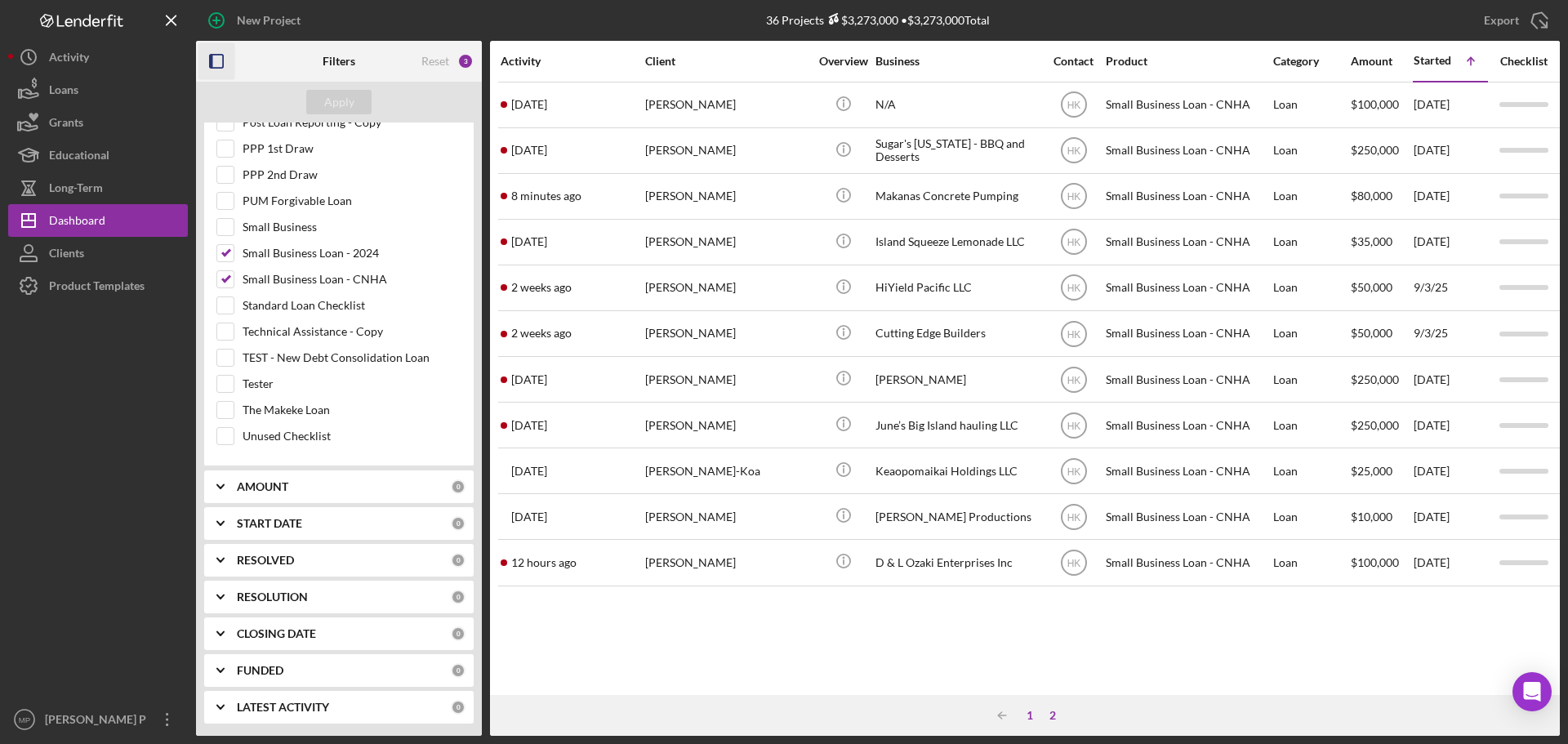
click at [1028, 714] on div "1" at bounding box center [1030, 715] width 23 height 13
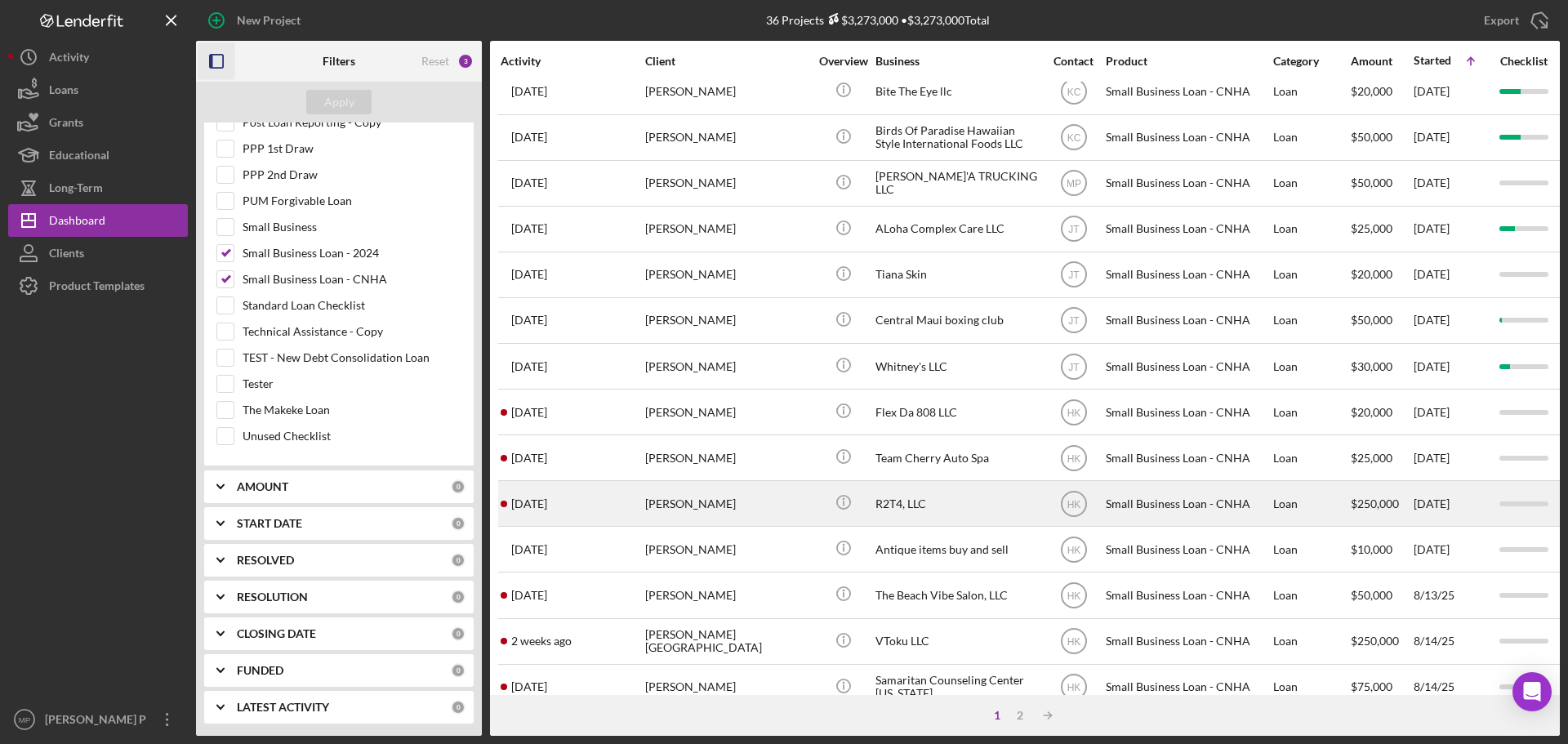
scroll to position [389, 0]
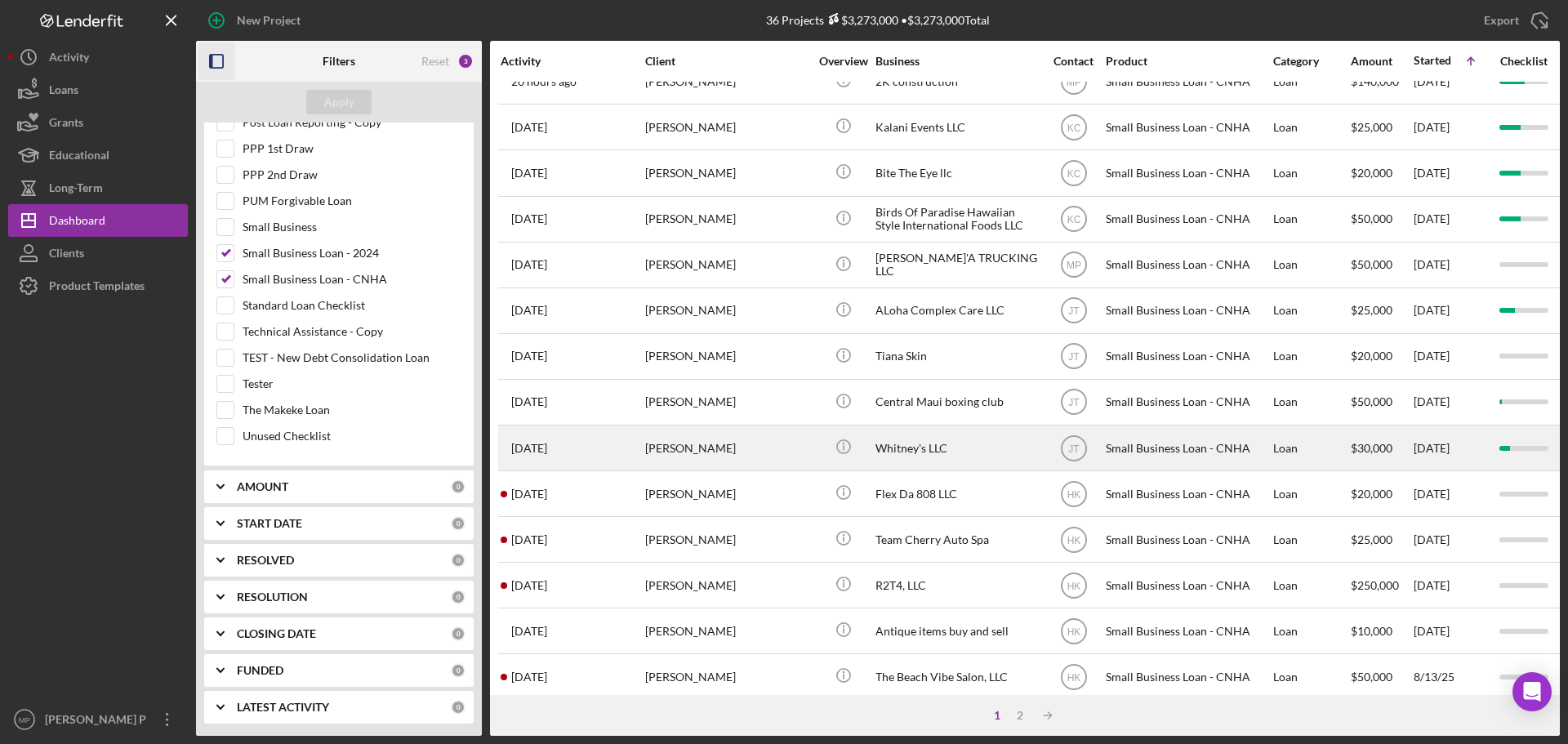
click at [891, 445] on div "Whitney's LLC" at bounding box center [957, 447] width 163 height 43
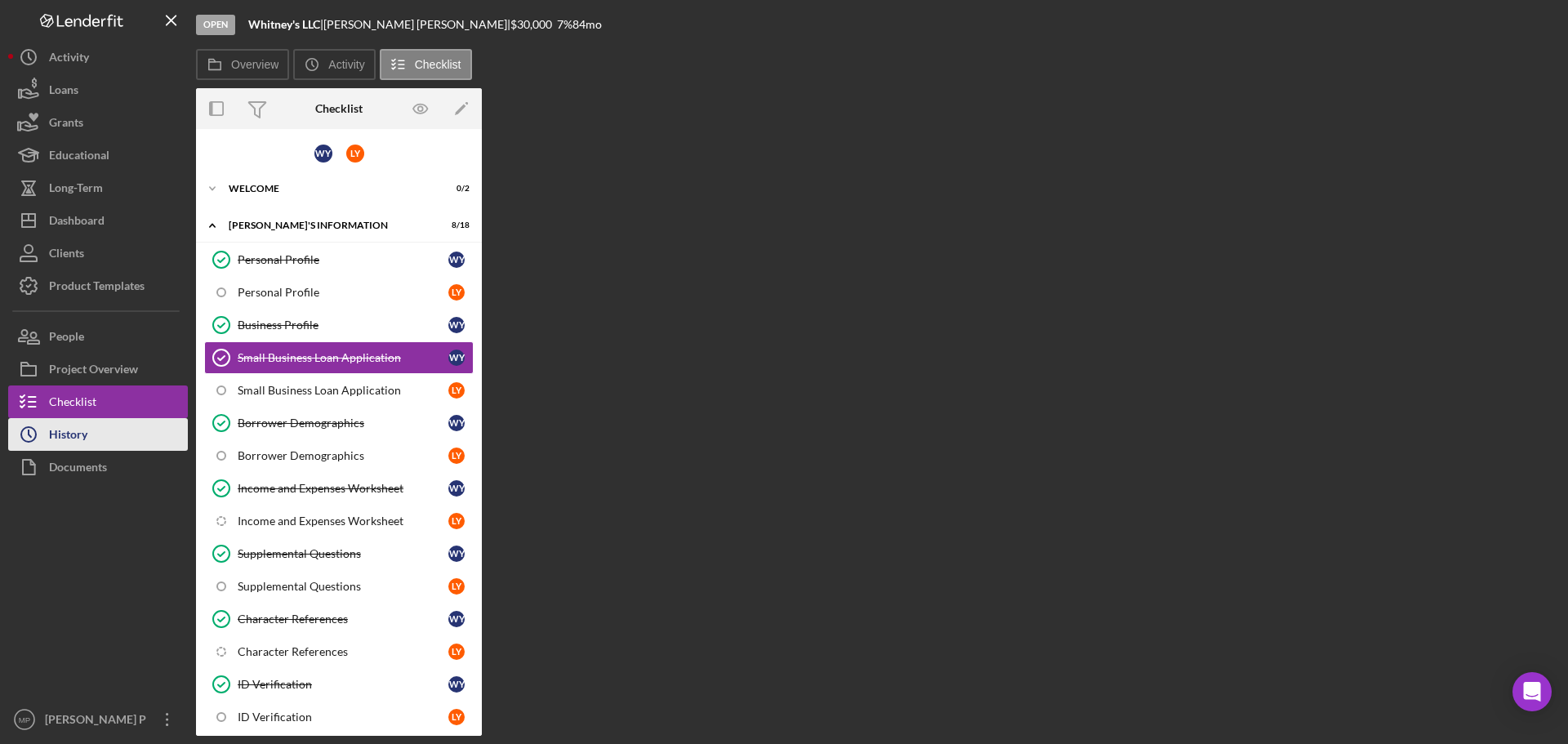
click at [95, 438] on button "Icon/History History" at bounding box center [98, 434] width 180 height 33
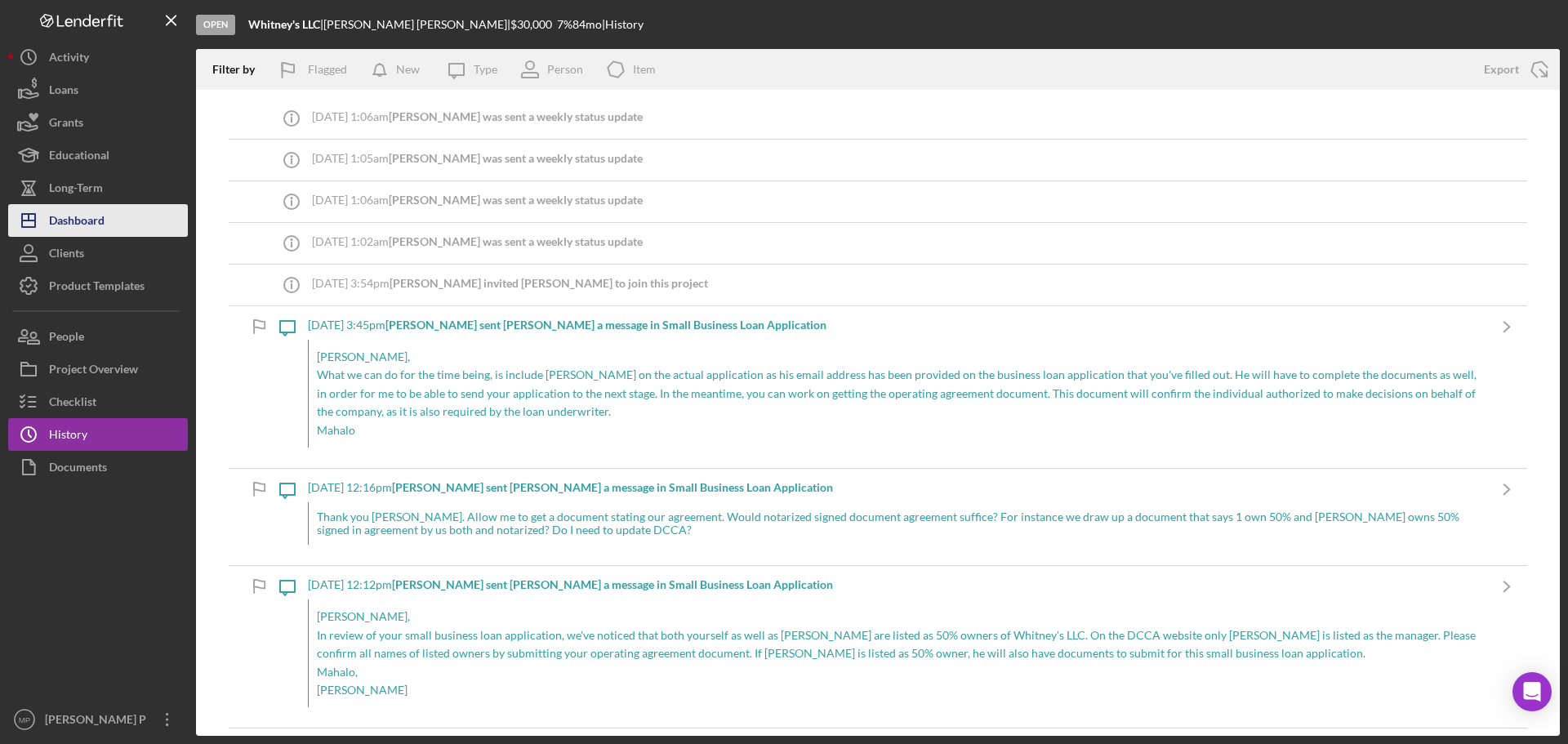
click at [110, 216] on button "Icon/Dashboard Dashboard" at bounding box center [98, 221] width 180 height 33
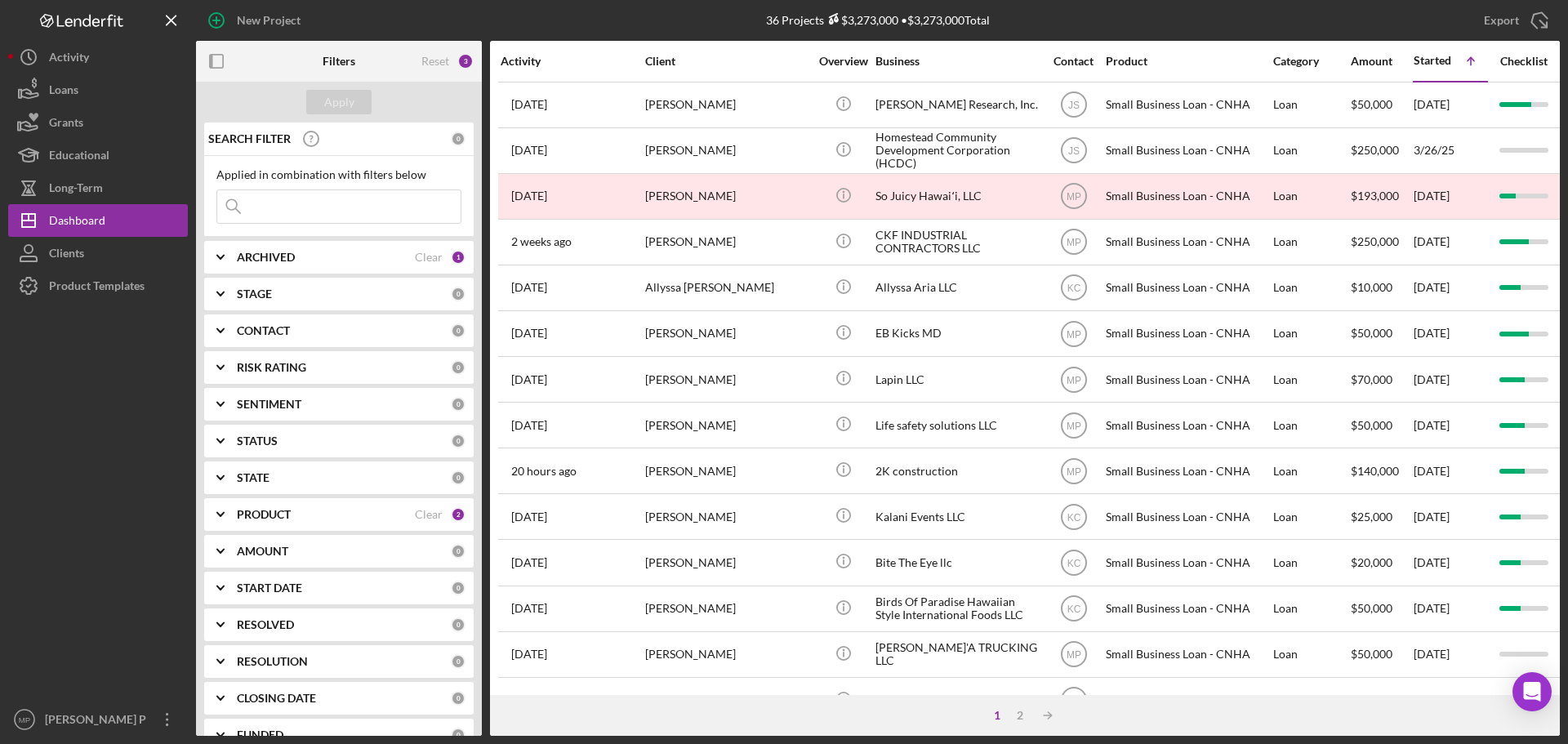
click at [256, 508] on b "PRODUCT" at bounding box center [264, 514] width 54 height 13
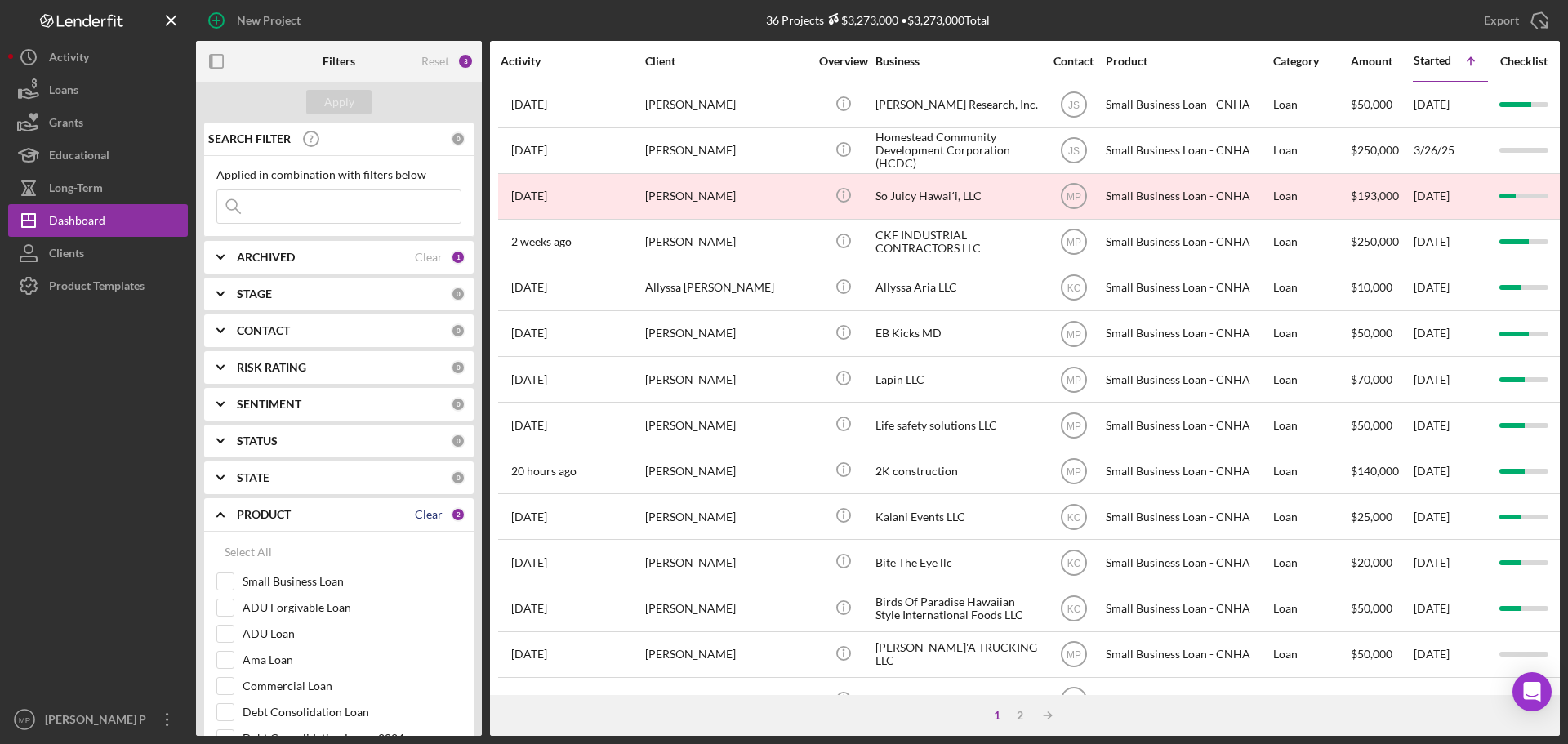
click at [428, 511] on div "Clear" at bounding box center [429, 514] width 27 height 13
checkbox input "false"
click at [221, 514] on icon "Icon/Expander" at bounding box center [220, 514] width 41 height 41
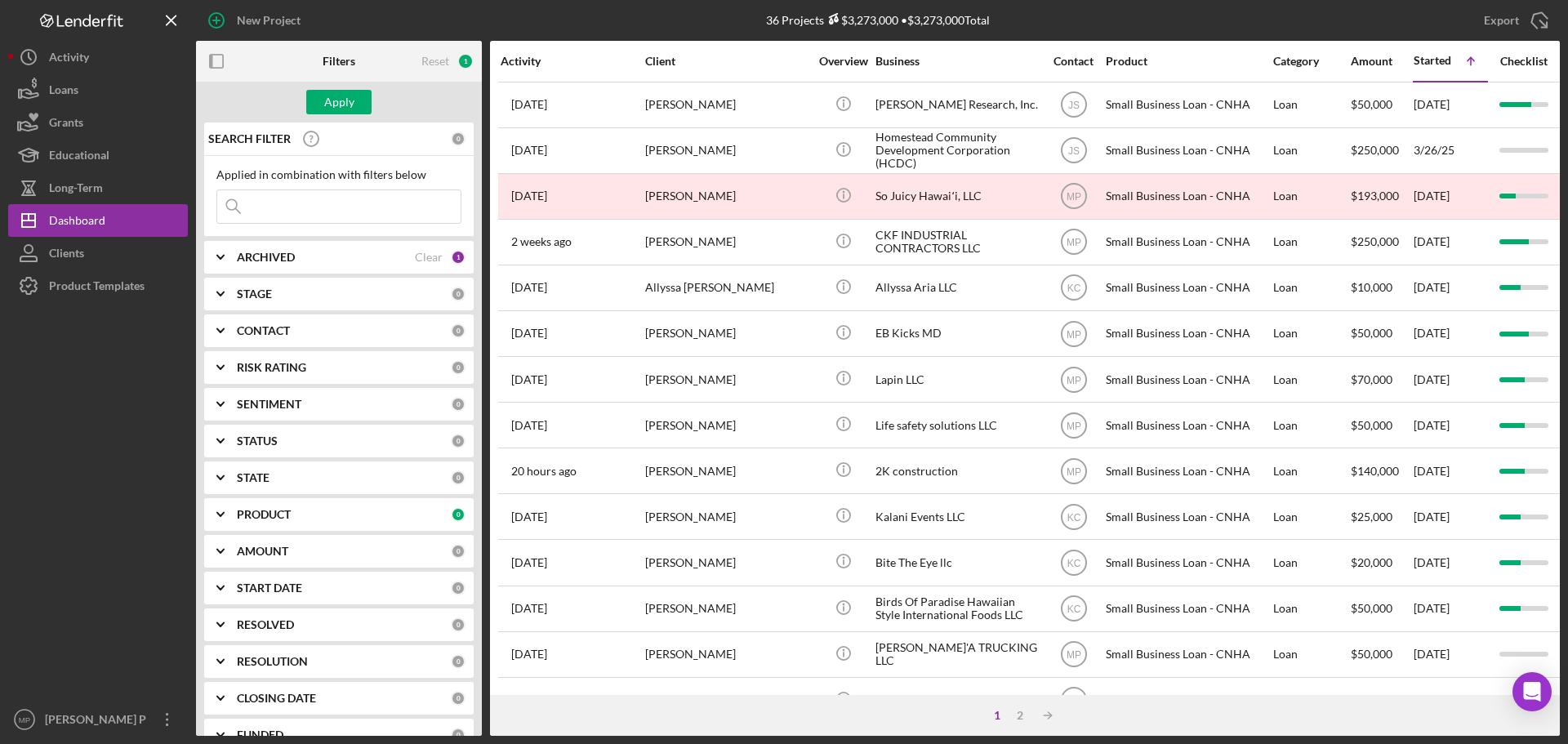
click at [222, 512] on icon "Icon/Expander" at bounding box center [220, 514] width 41 height 41
click at [224, 662] on input "Ama Loan" at bounding box center [225, 660] width 16 height 16
checkbox input "true"
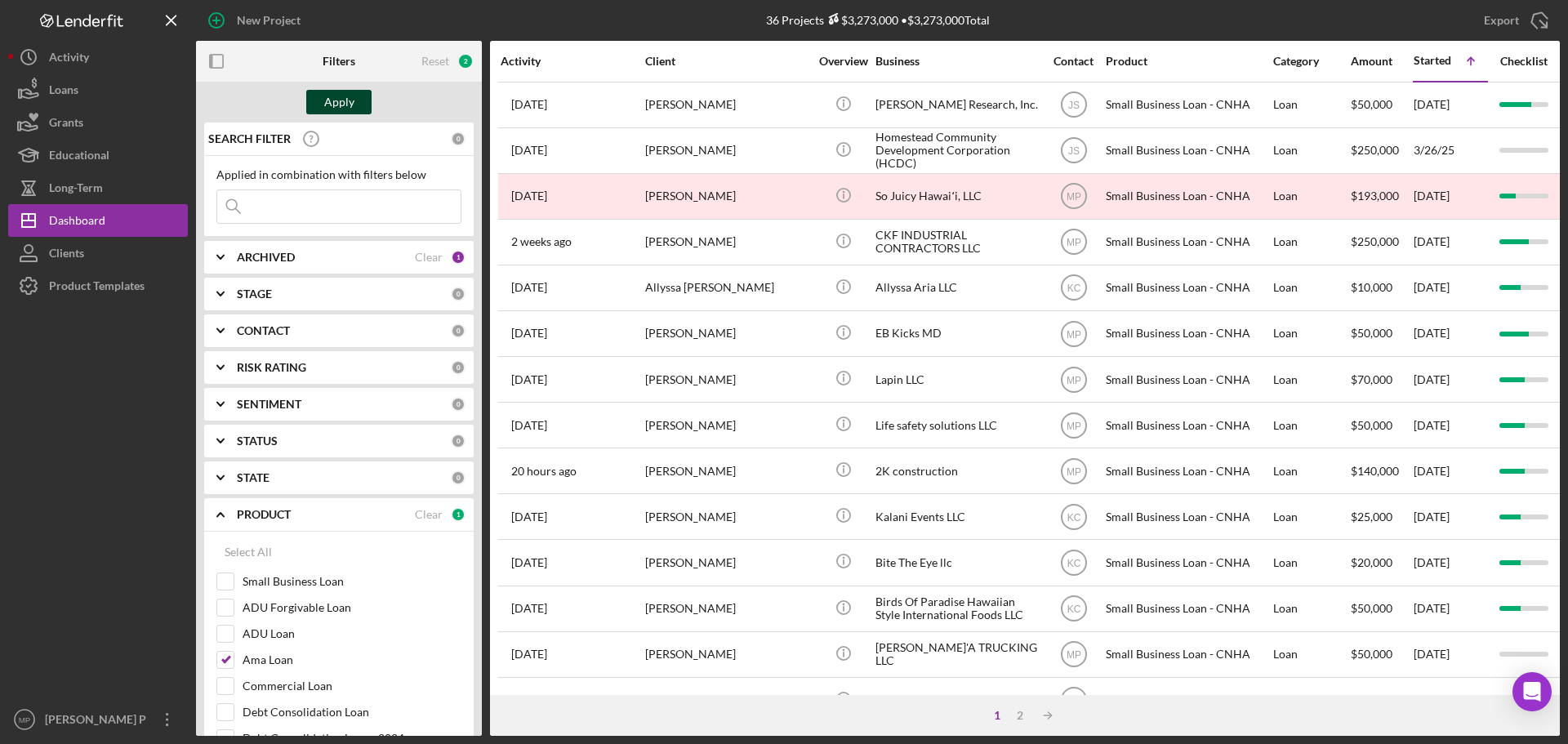
click at [328, 102] on div "Apply" at bounding box center [338, 101] width 30 height 25
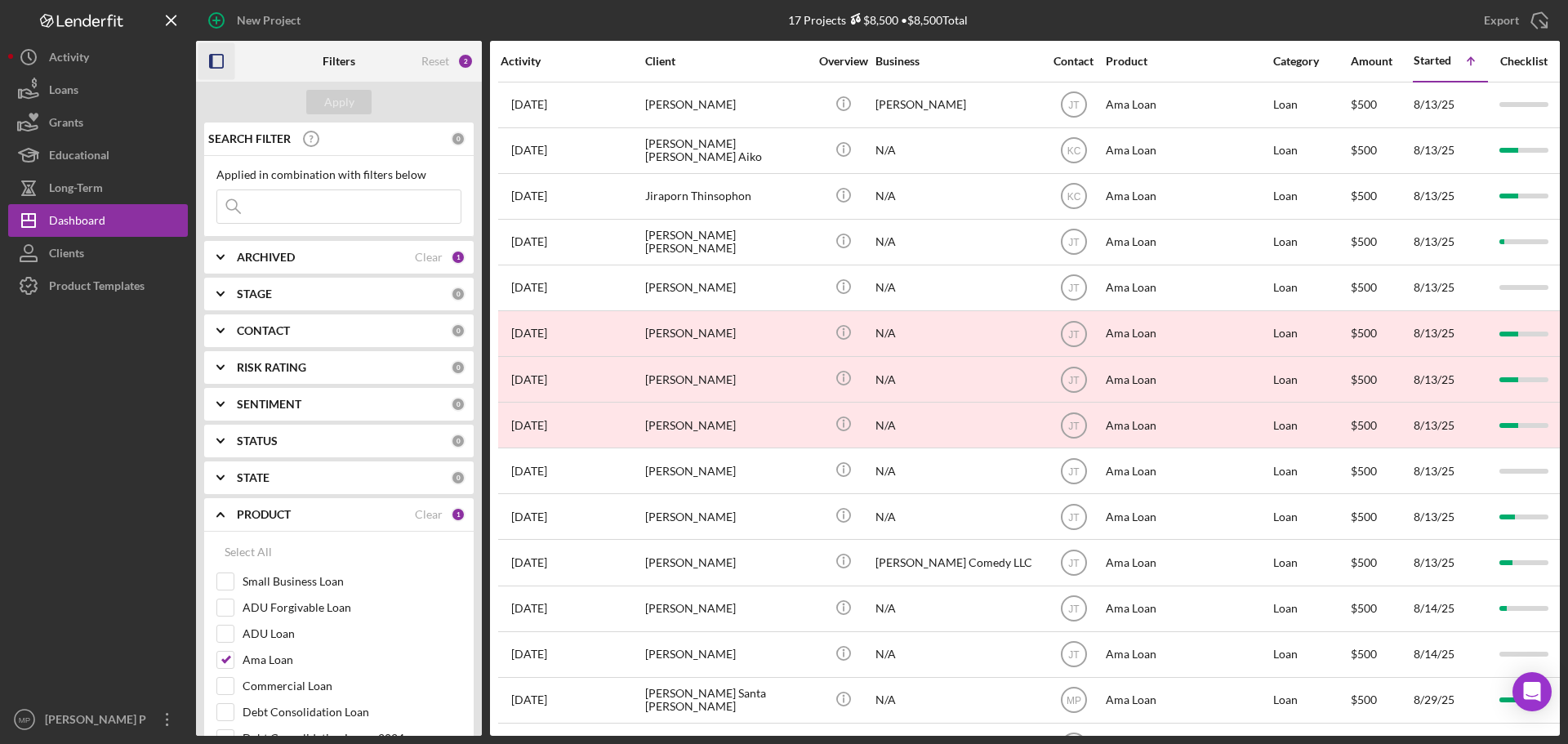
click at [216, 62] on icon "button" at bounding box center [217, 61] width 36 height 36
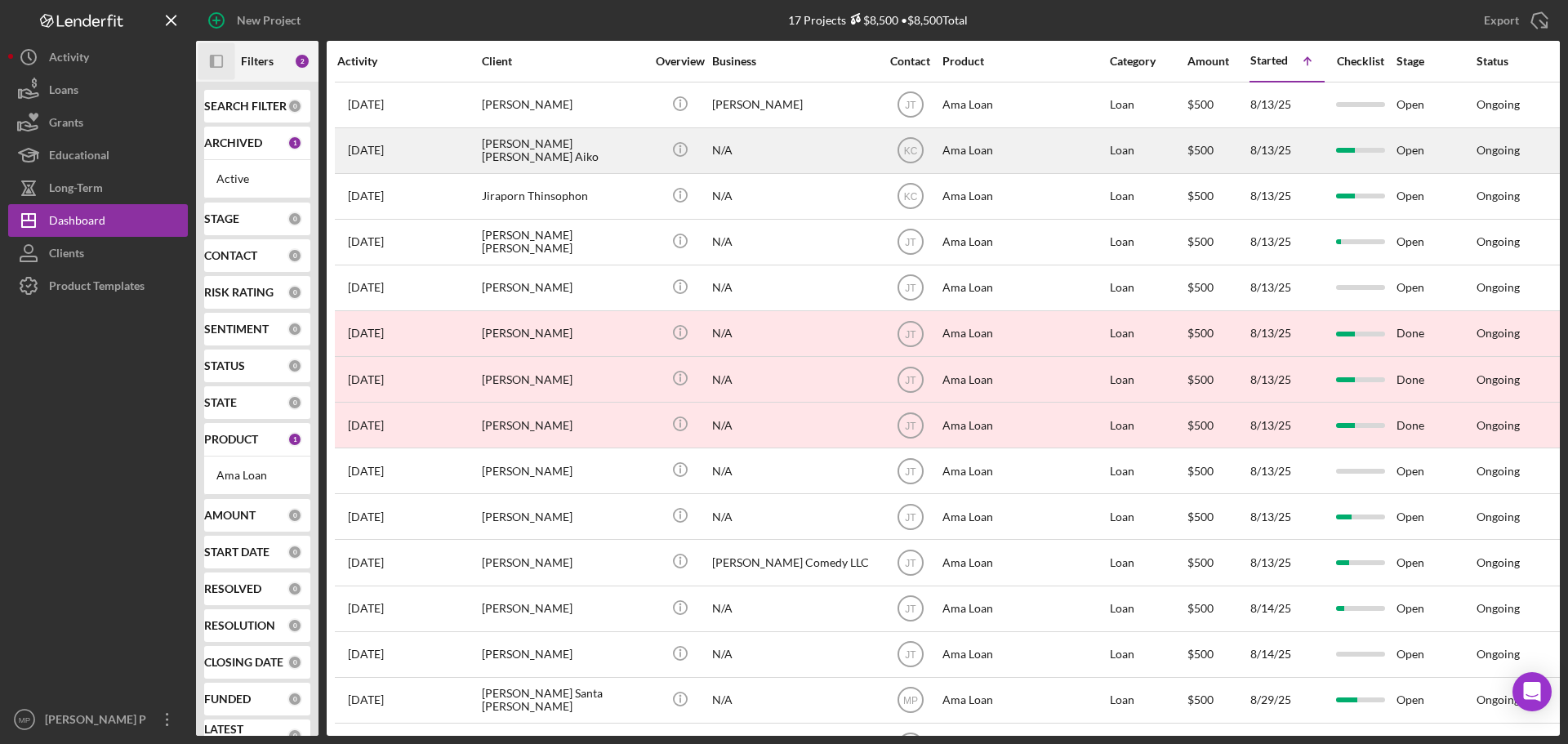
click at [959, 151] on div "Ama Loan" at bounding box center [1023, 150] width 163 height 43
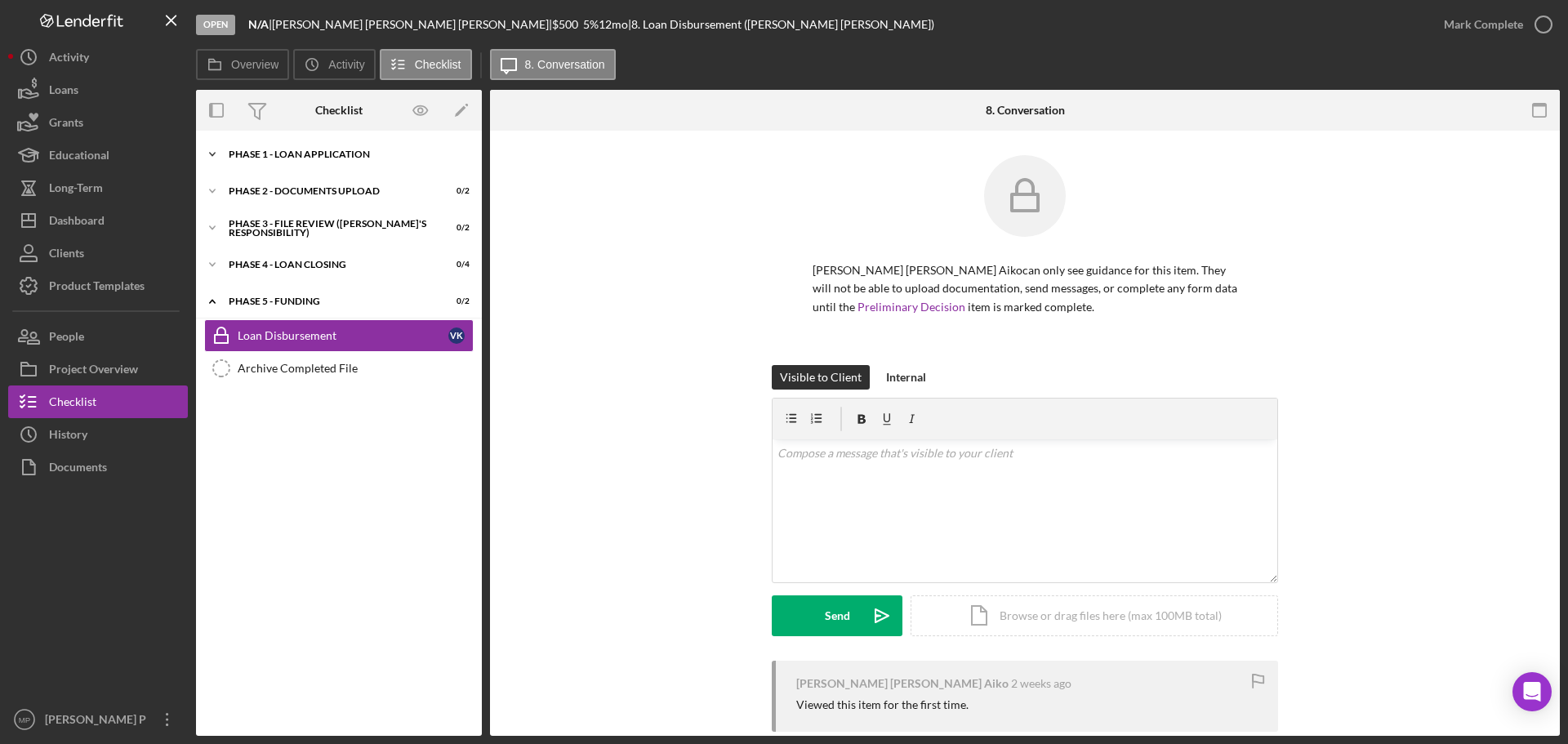
click at [306, 154] on div "Phase 1 - Loan Application" at bounding box center [345, 154] width 233 height 10
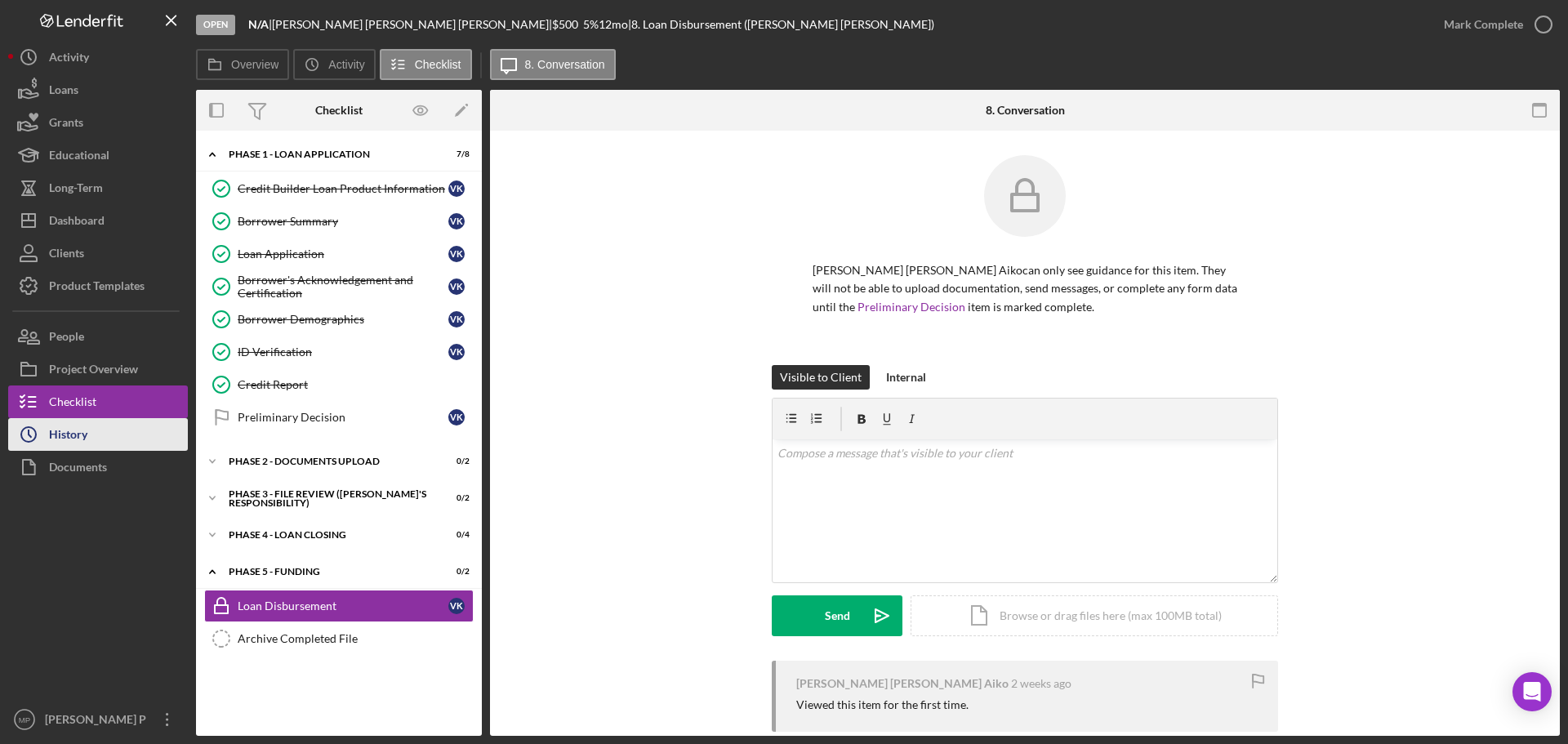
click at [60, 446] on div "History" at bounding box center [68, 436] width 38 height 36
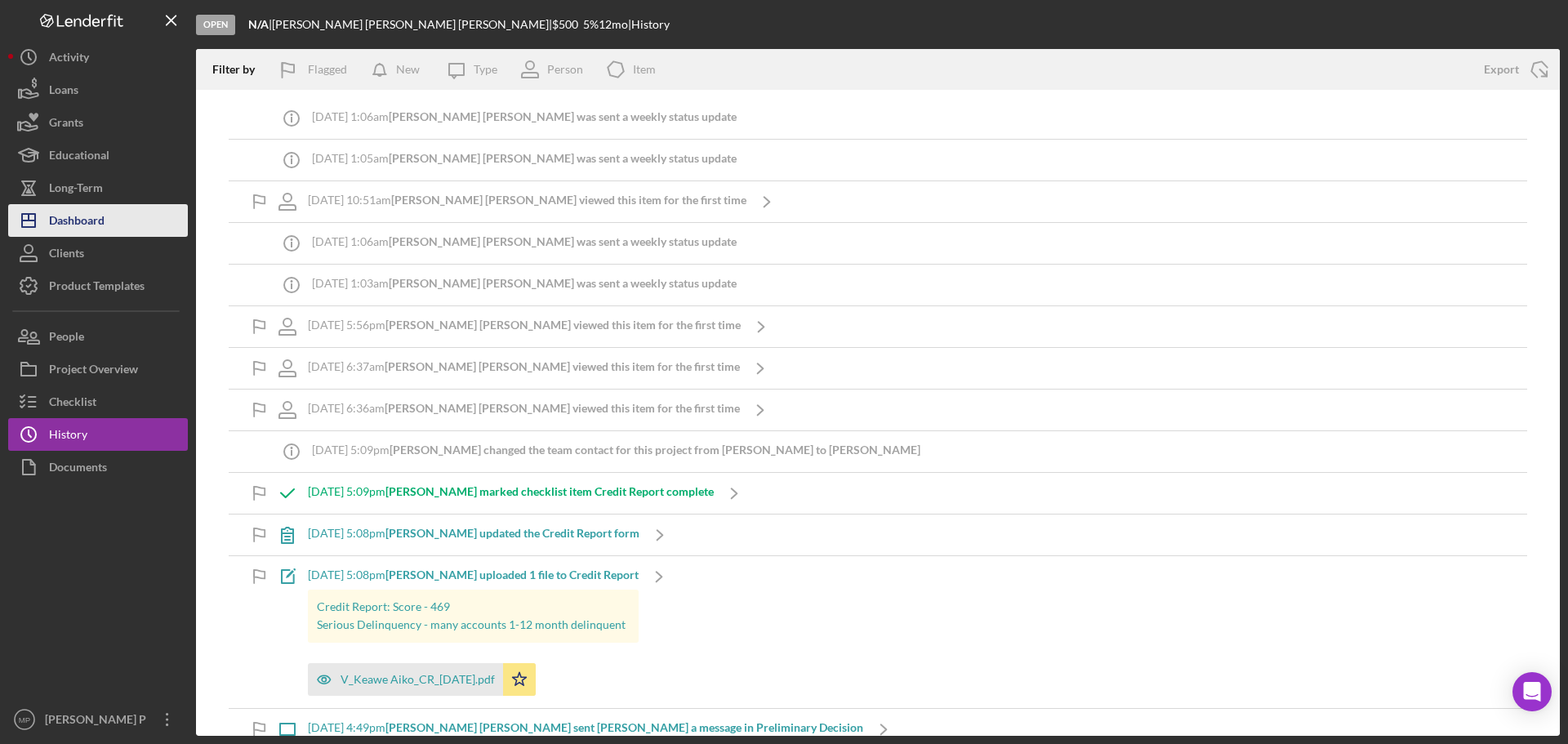
click at [86, 219] on div "Dashboard" at bounding box center [77, 222] width 56 height 36
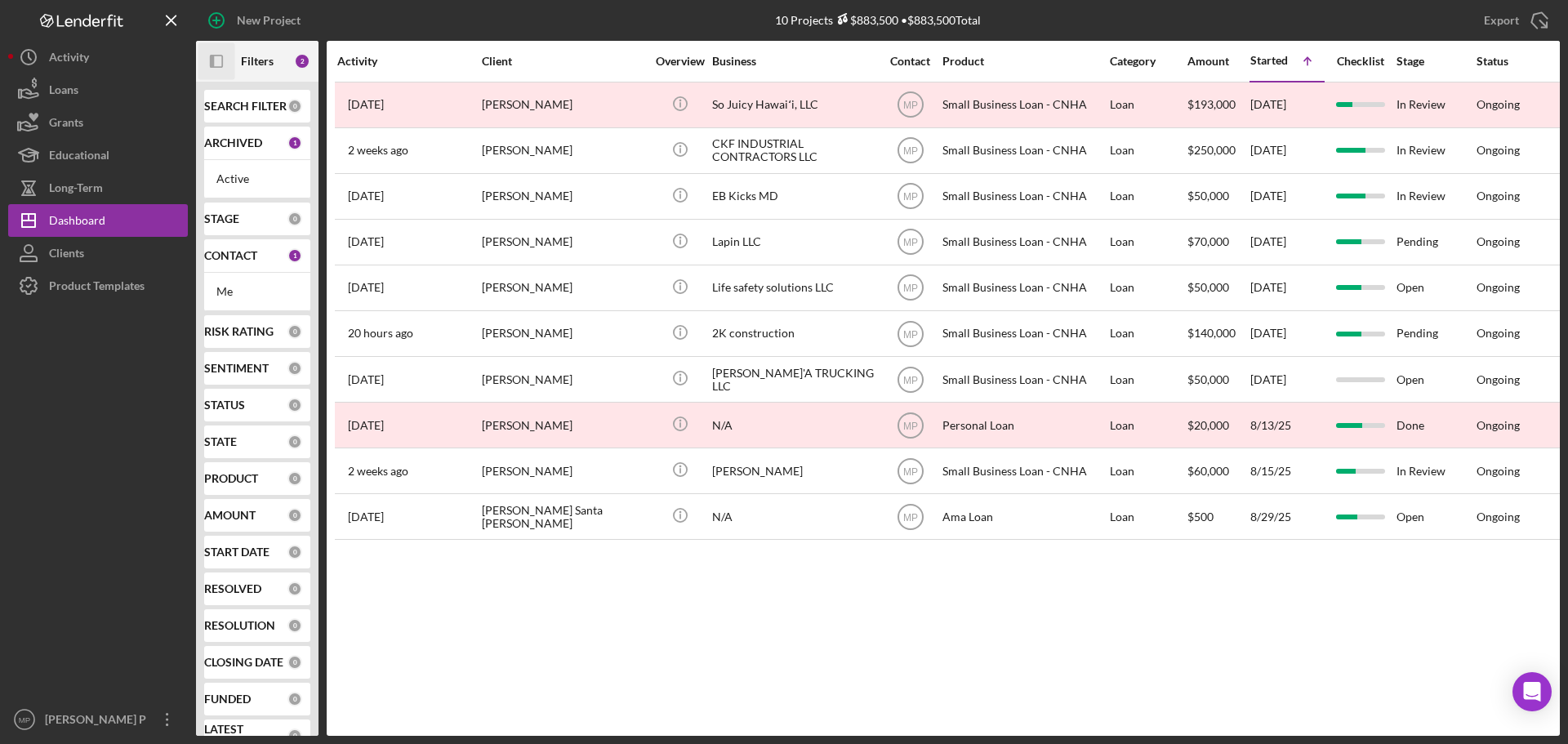
click at [215, 64] on icon "Icon/Panel Side Expand" at bounding box center [217, 61] width 36 height 36
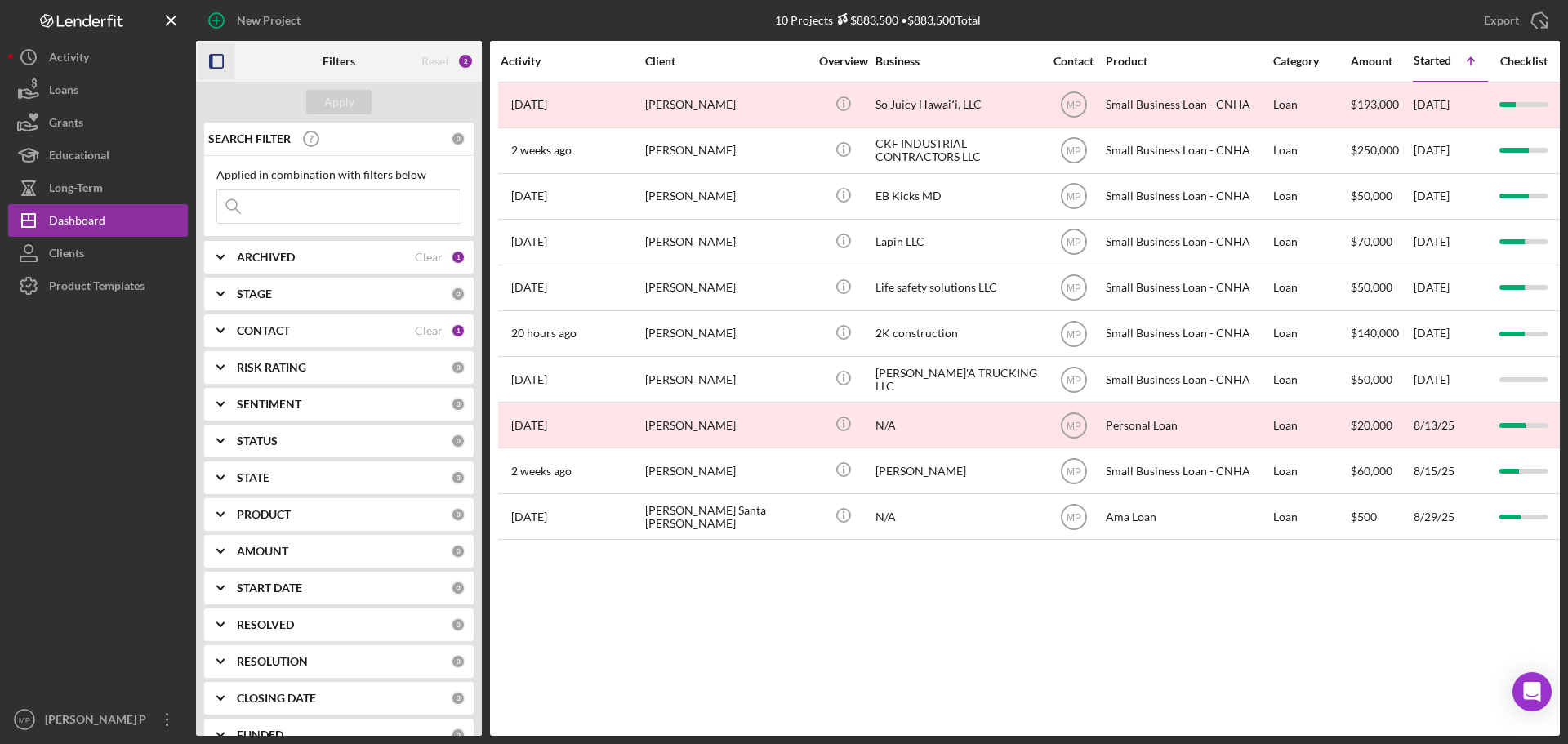
click at [265, 324] on div "CONTACT Clear 1" at bounding box center [351, 331] width 229 height 33
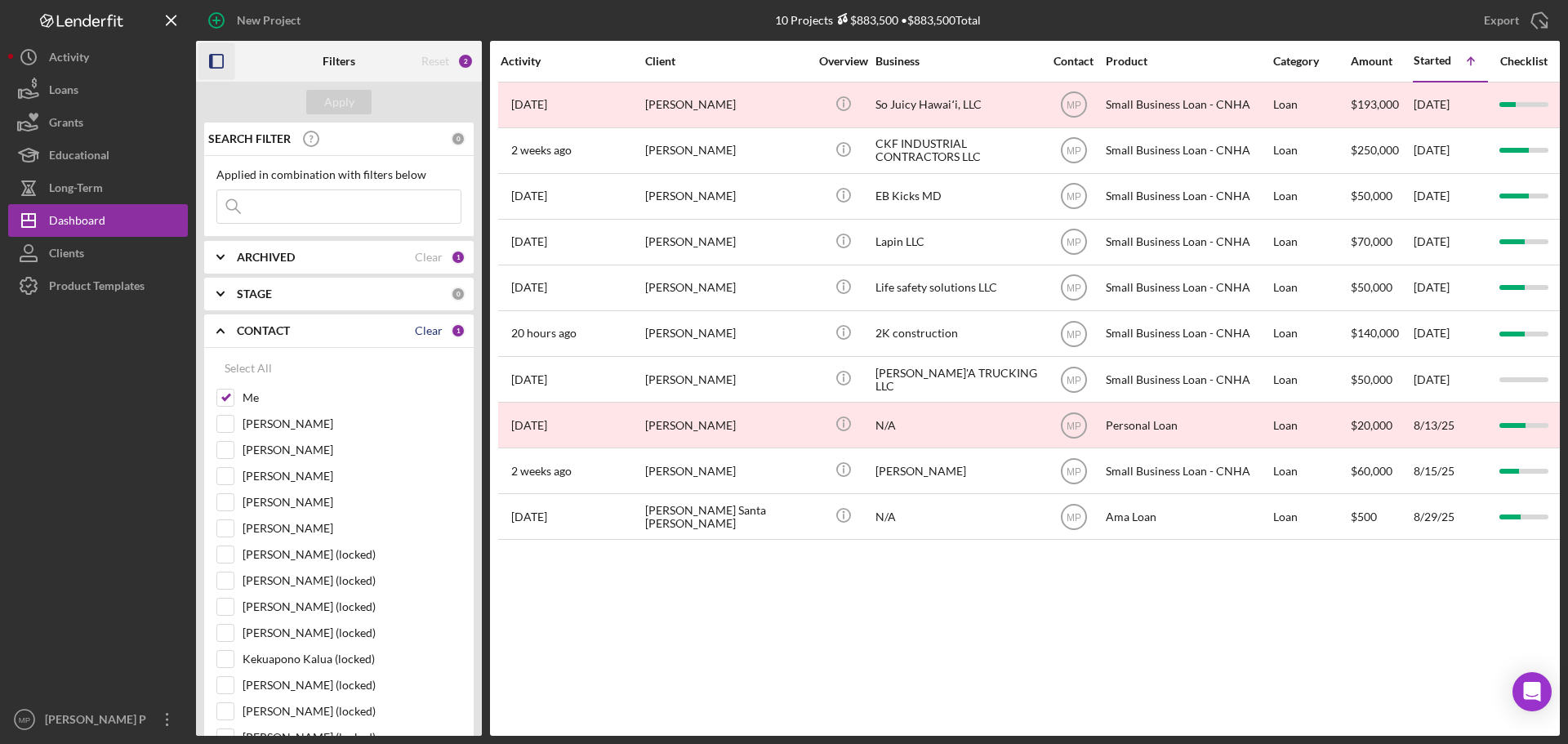
click at [421, 332] on div "Clear" at bounding box center [429, 330] width 27 height 13
checkbox input "false"
click at [280, 334] on b "CONTACT" at bounding box center [264, 330] width 53 height 13
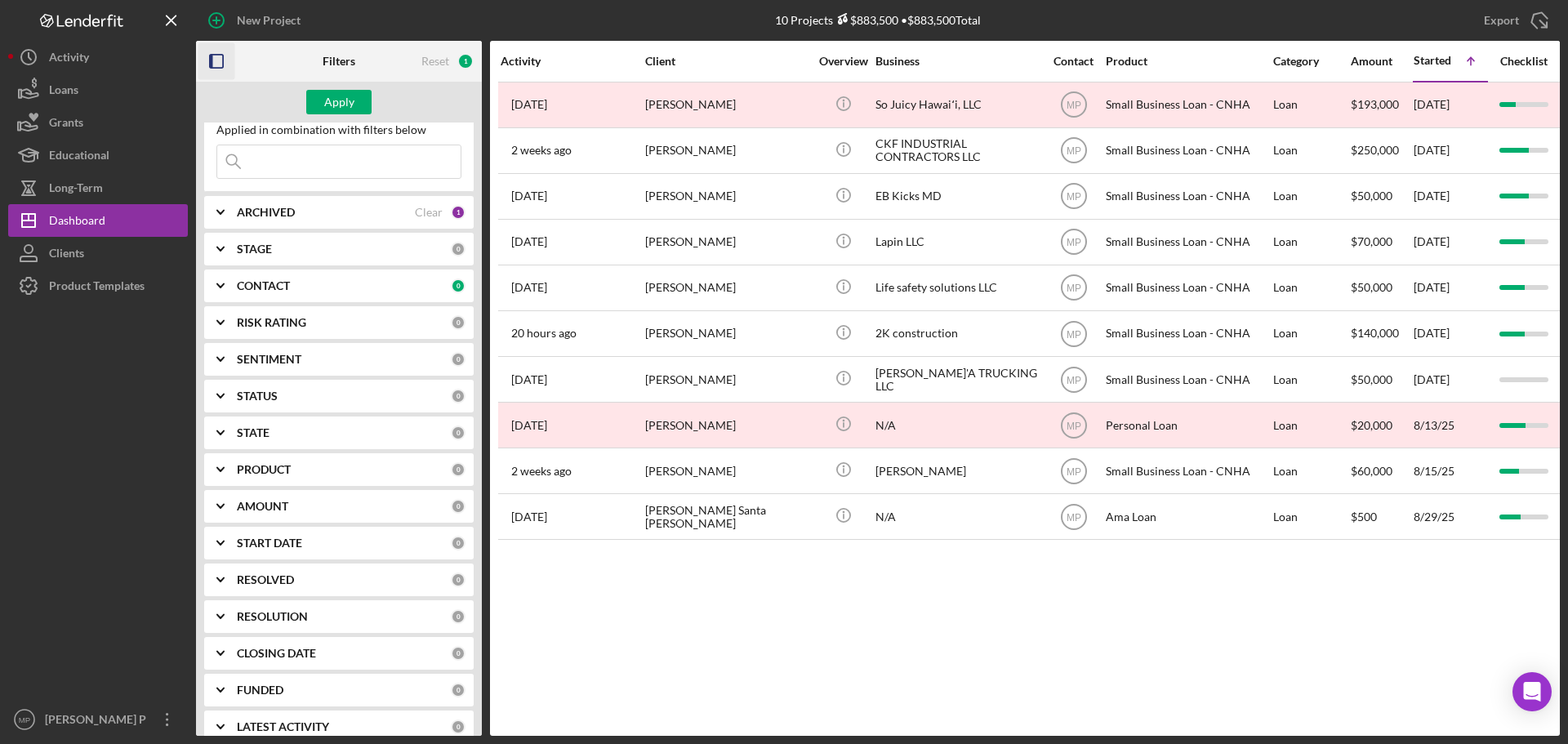
scroll to position [65, 0]
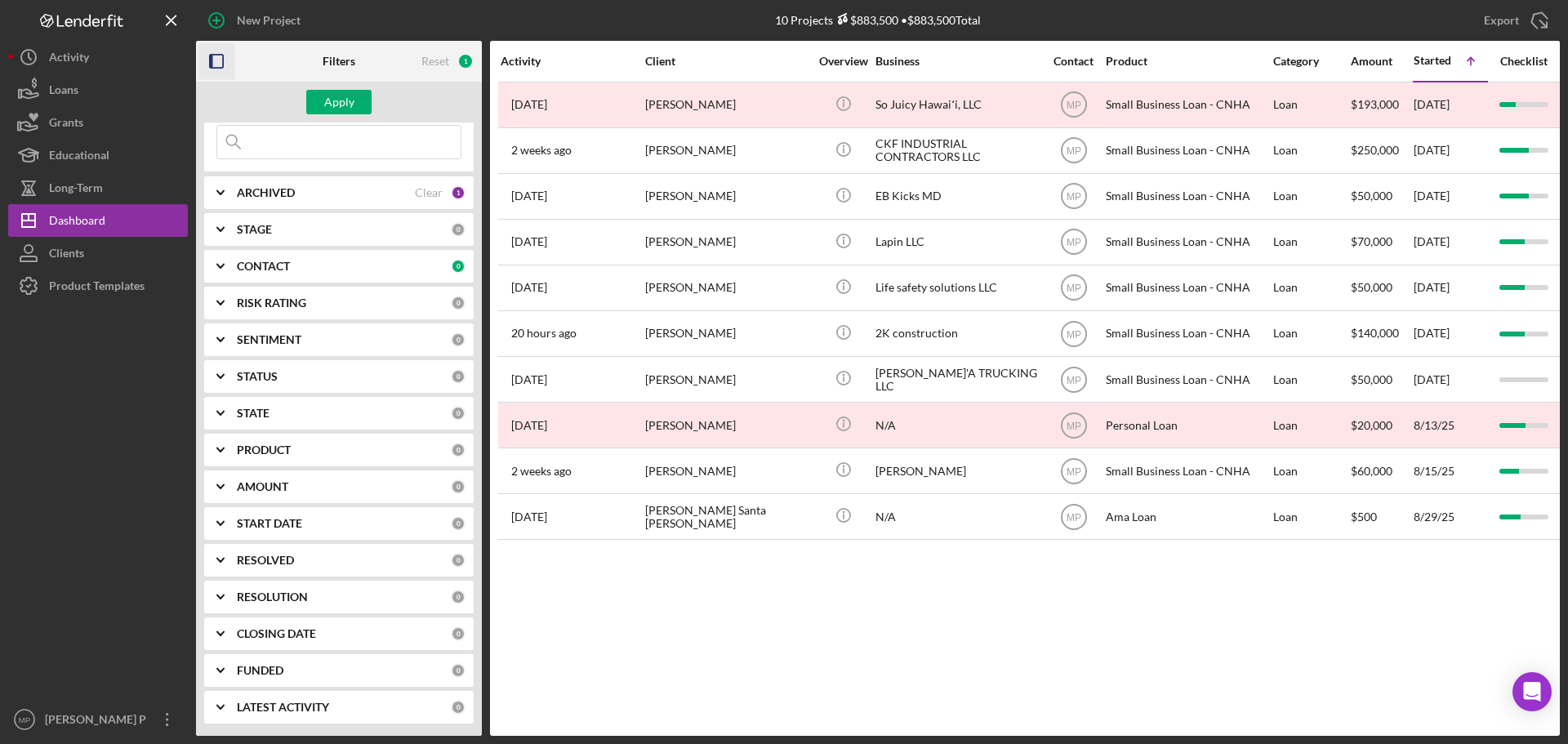
click at [224, 446] on icon "Icon/Expander" at bounding box center [220, 450] width 41 height 41
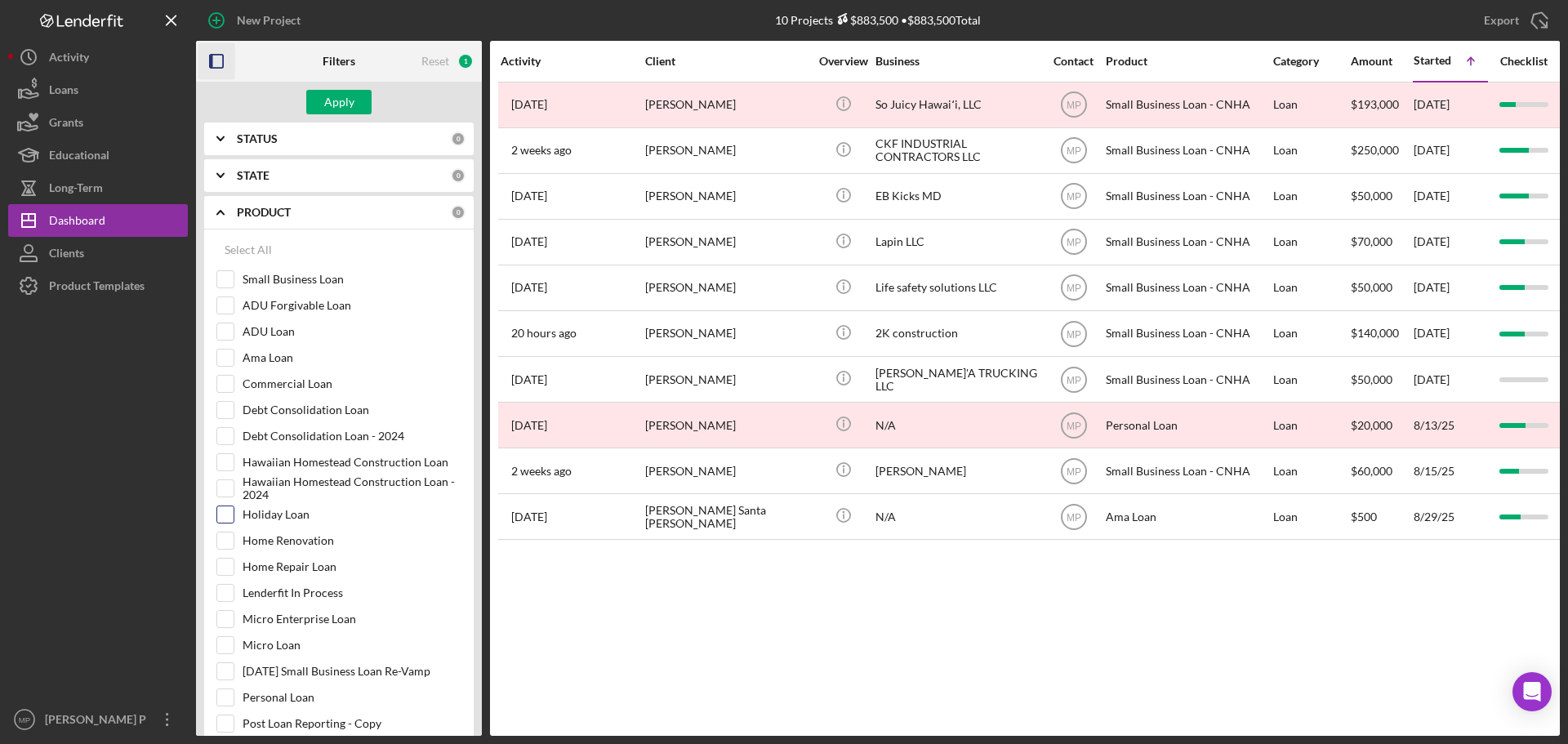
scroll to position [309, 0]
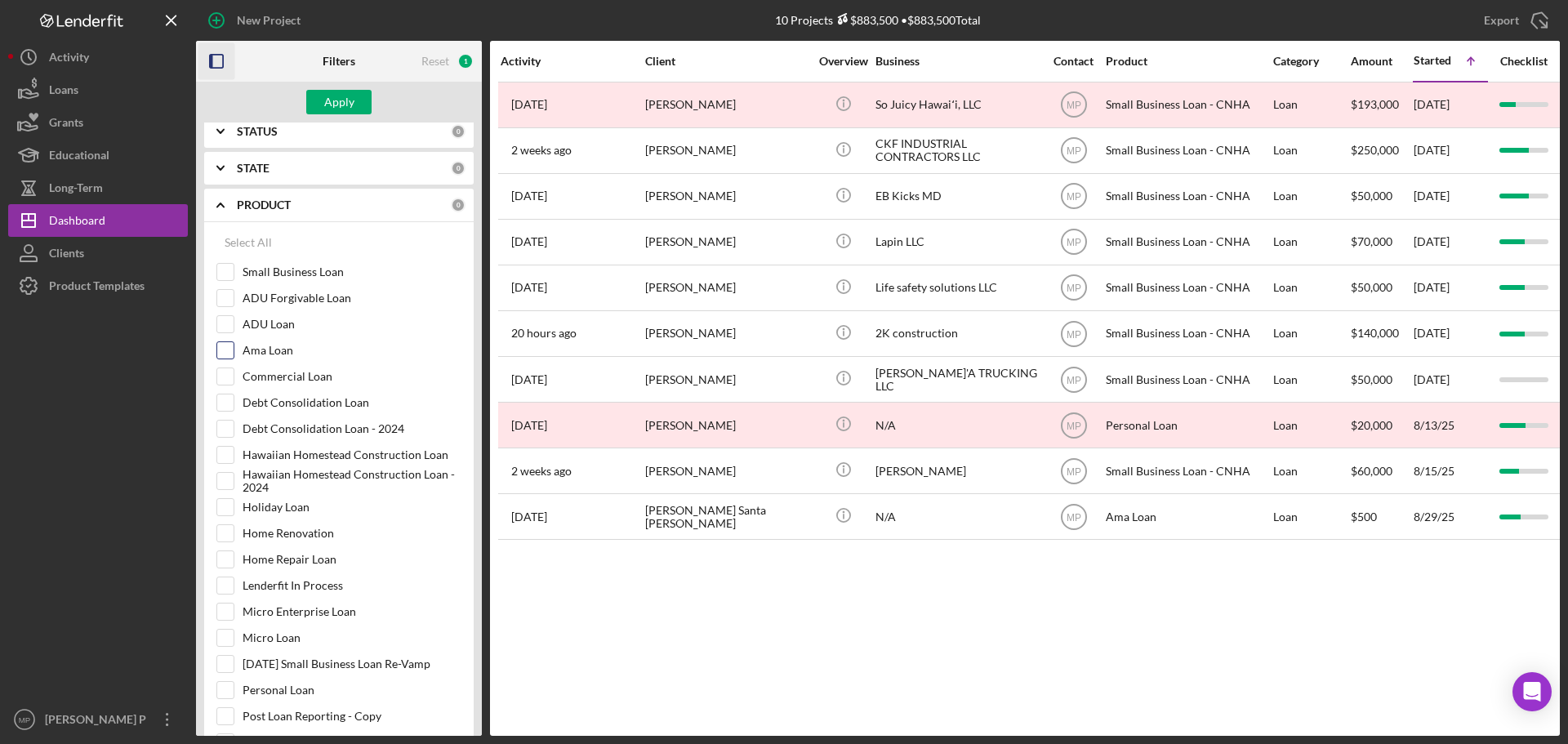
click at [226, 353] on input "Ama Loan" at bounding box center [225, 350] width 16 height 16
checkbox input "true"
click at [337, 98] on div "Apply" at bounding box center [338, 101] width 30 height 25
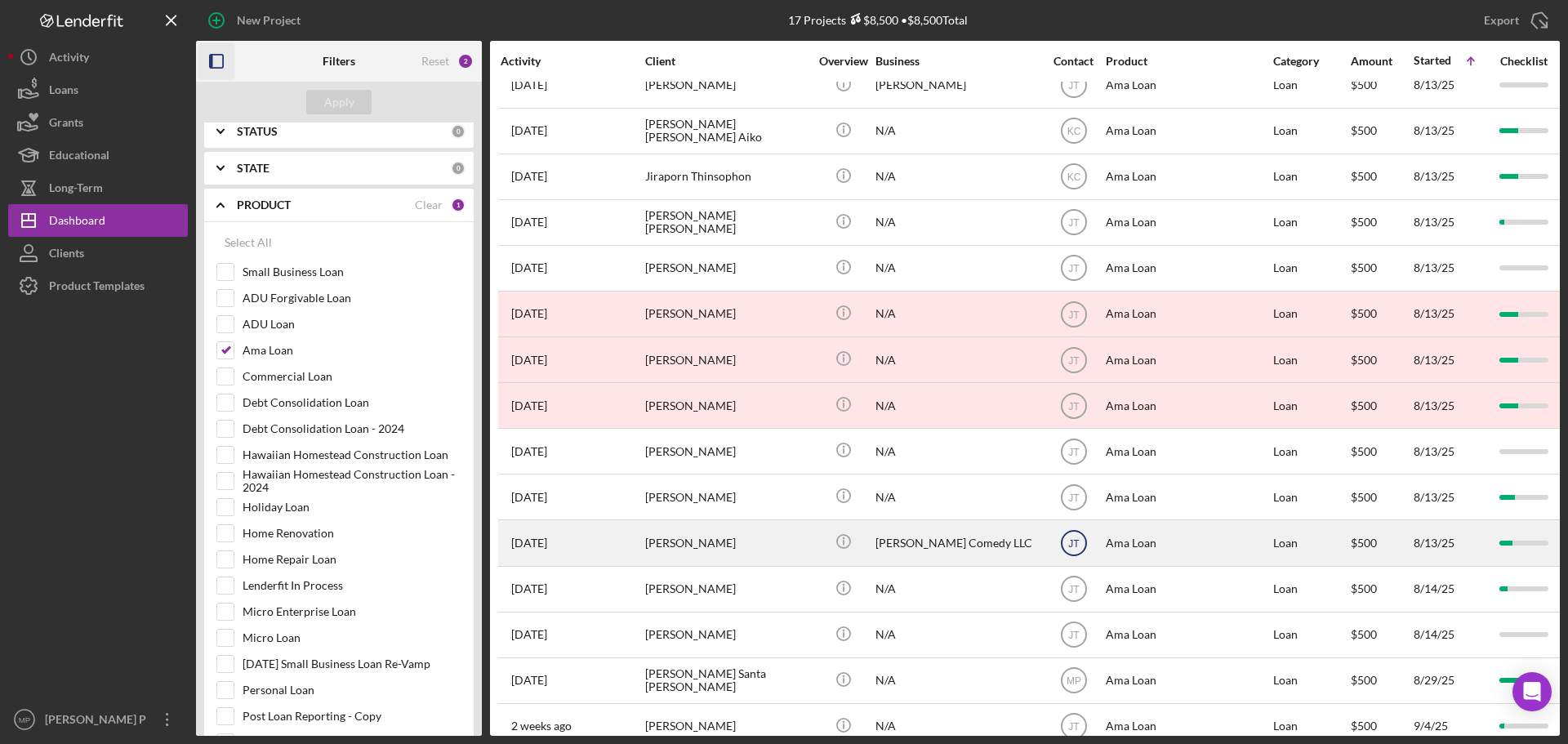
scroll to position [0, 0]
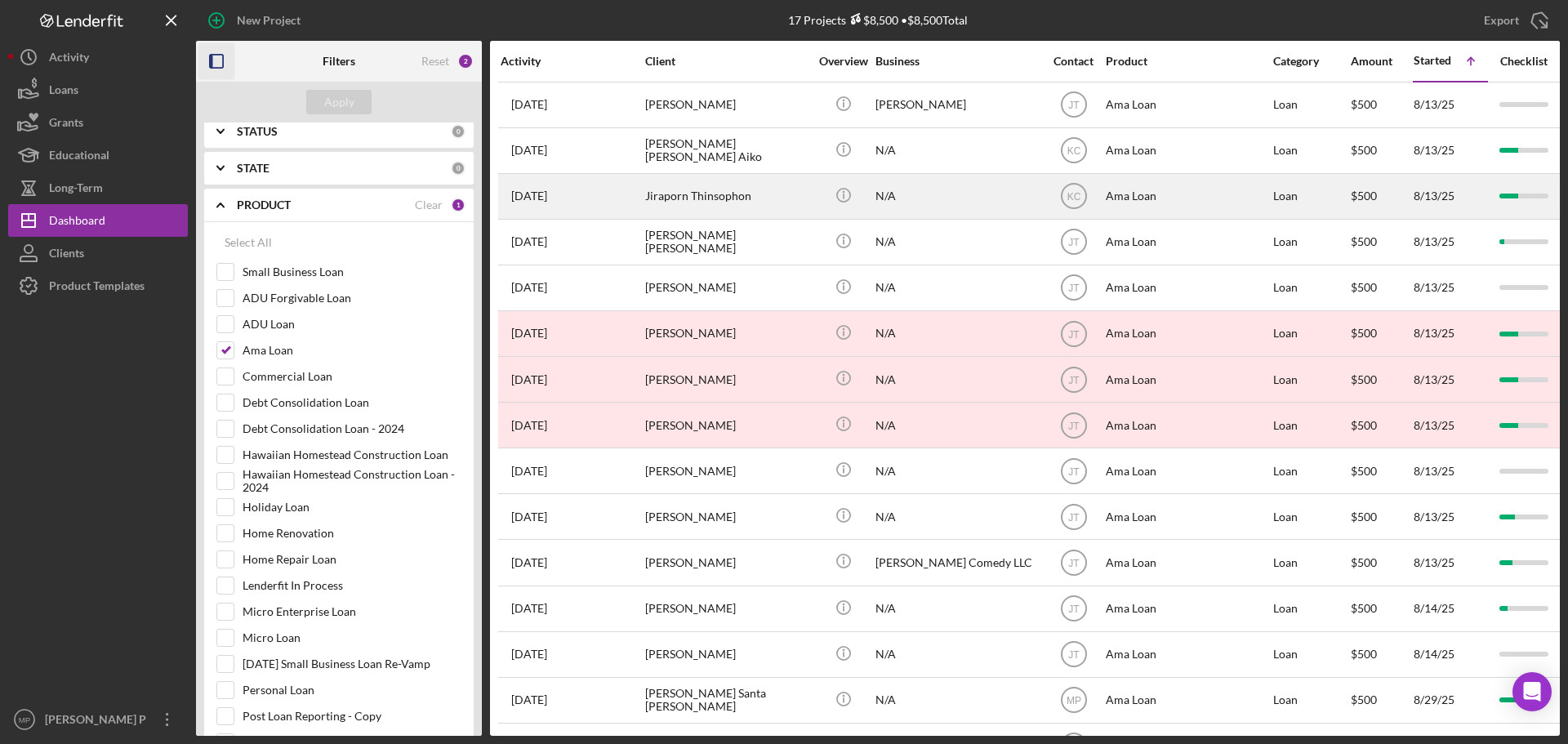
click at [701, 194] on div "Jiraporn Thinsophon" at bounding box center [726, 196] width 163 height 43
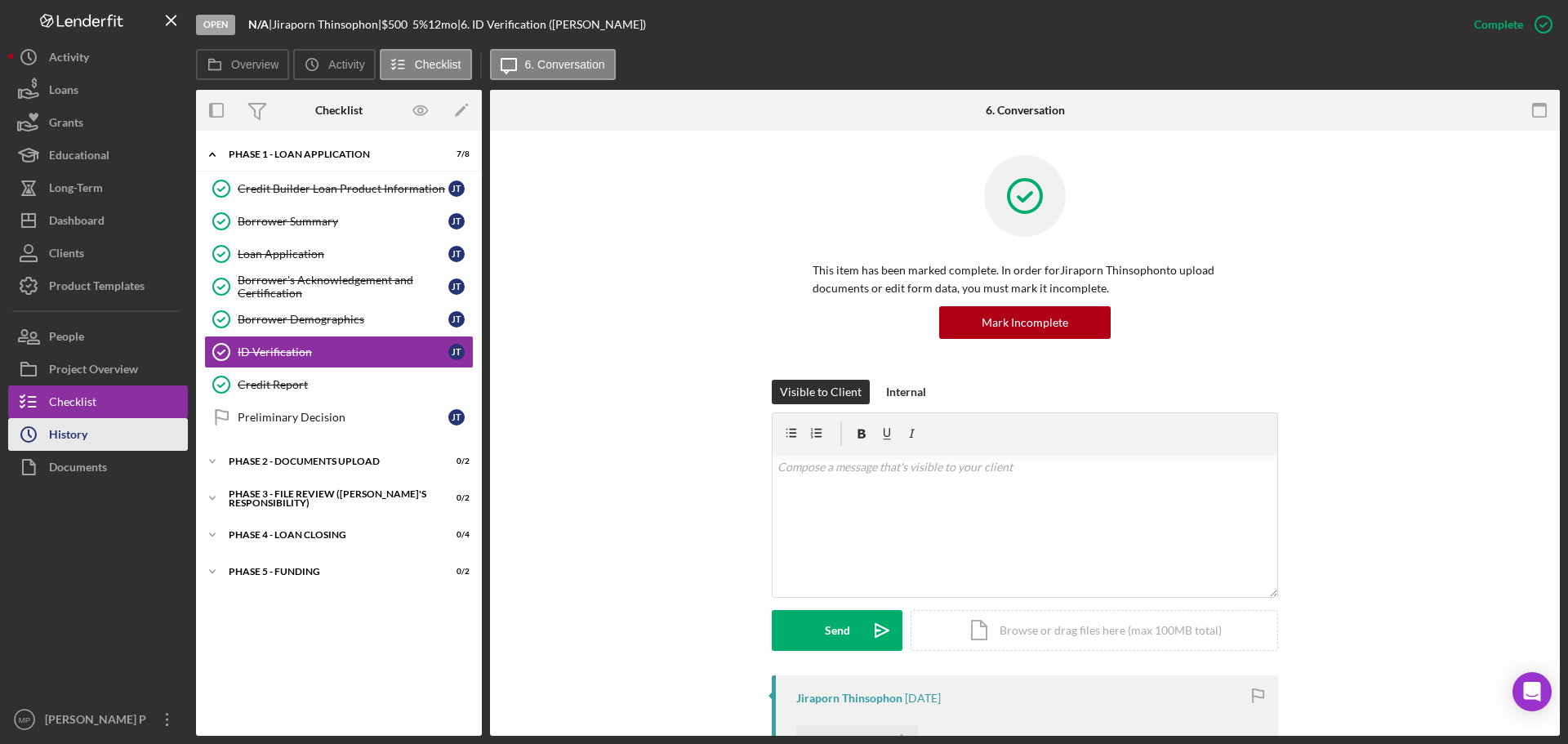
click at [59, 435] on div "History" at bounding box center [68, 436] width 38 height 36
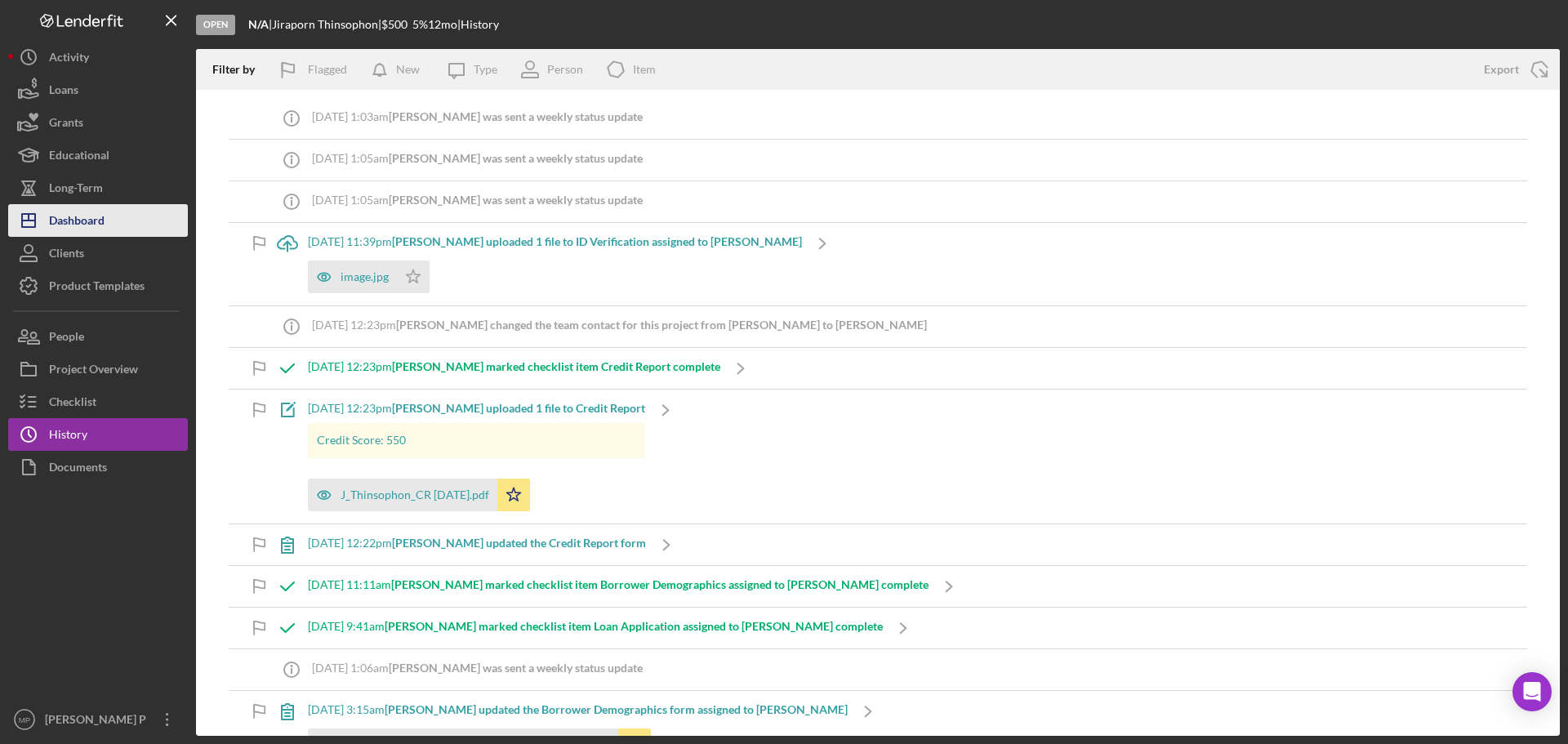
click at [99, 216] on div "Dashboard" at bounding box center [77, 222] width 56 height 36
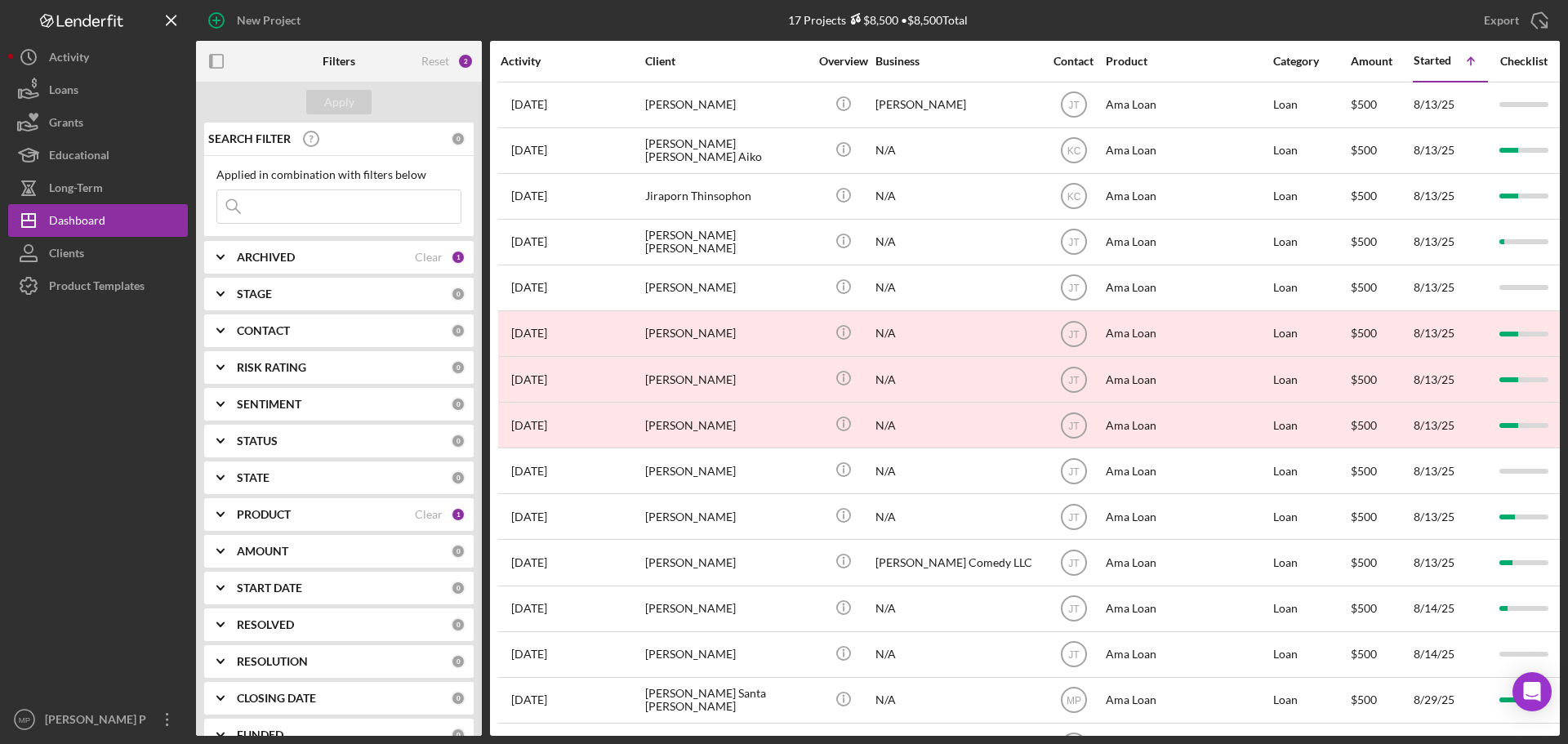
click at [290, 510] on b "PRODUCT" at bounding box center [264, 514] width 54 height 13
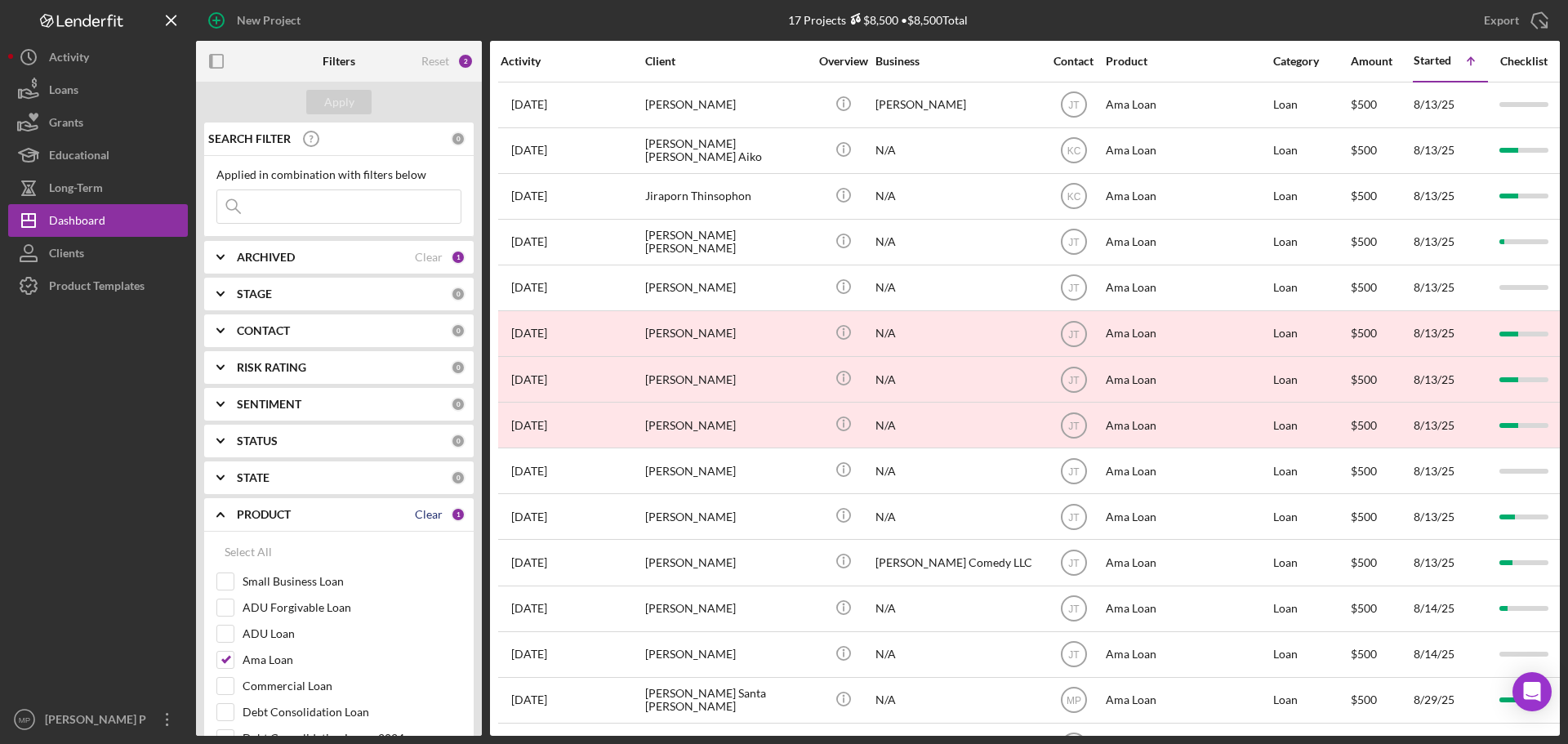
click at [426, 513] on div "Clear" at bounding box center [429, 514] width 27 height 13
checkbox input "false"
click at [256, 323] on div "CONTACT 0" at bounding box center [351, 331] width 229 height 33
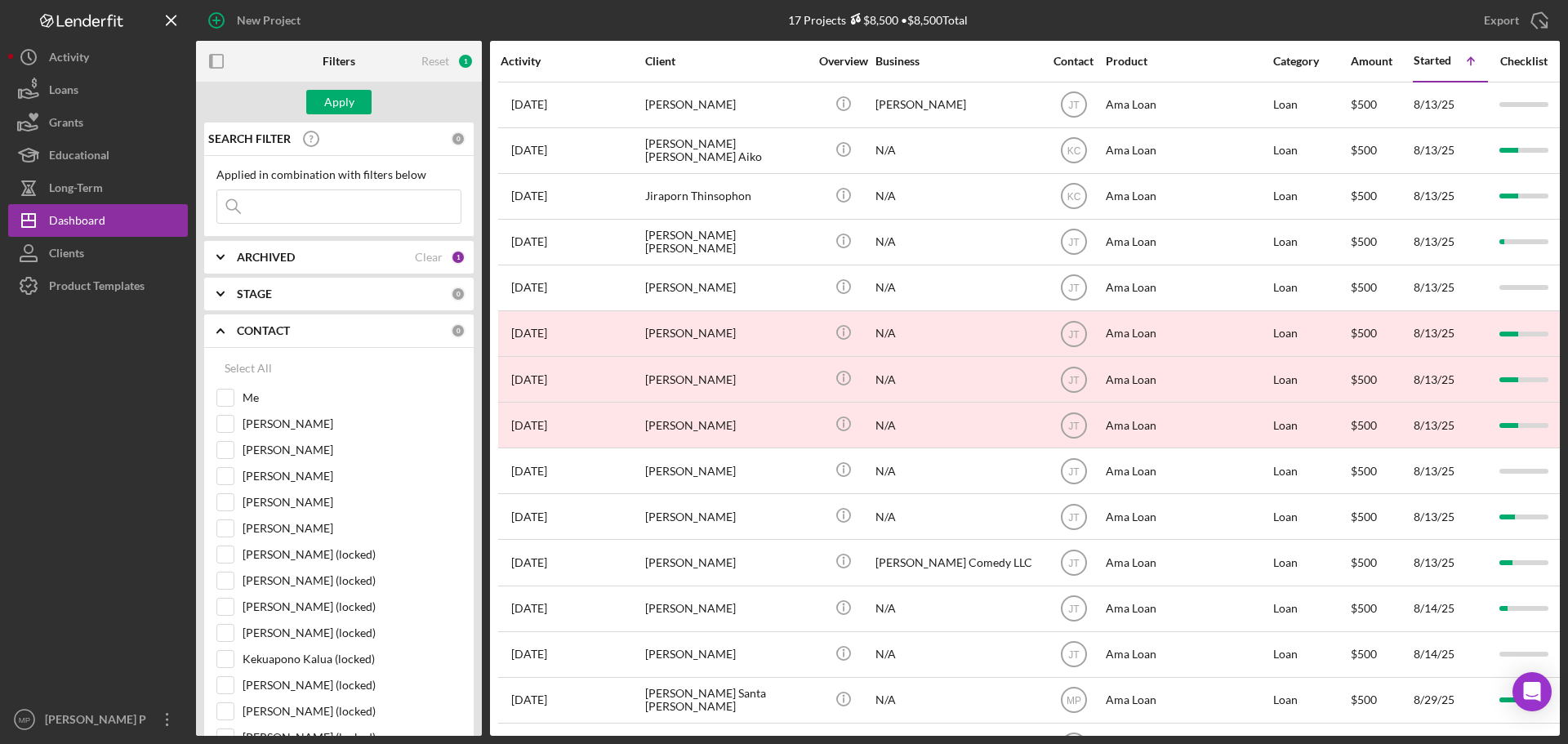
click at [220, 387] on div "Select All Me [PERSON_NAME] [PERSON_NAME] [PERSON_NAME] [PERSON_NAME] [PERSON_N…" at bounding box center [338, 592] width 245 height 480
click at [223, 395] on input "Me" at bounding box center [225, 398] width 16 height 16
checkbox input "true"
click at [320, 103] on button "Apply" at bounding box center [339, 101] width 66 height 25
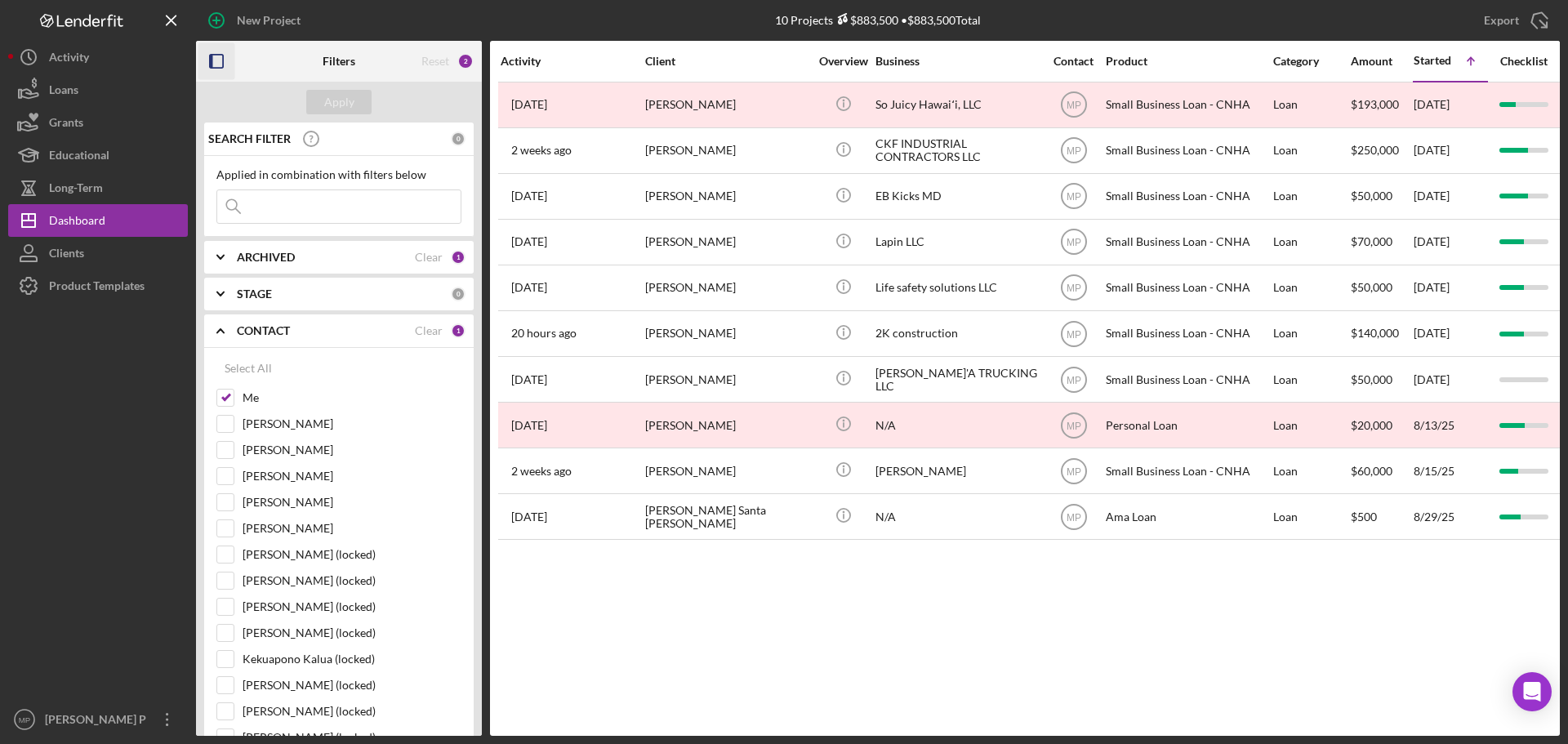
click at [217, 60] on icon "button" at bounding box center [217, 61] width 36 height 36
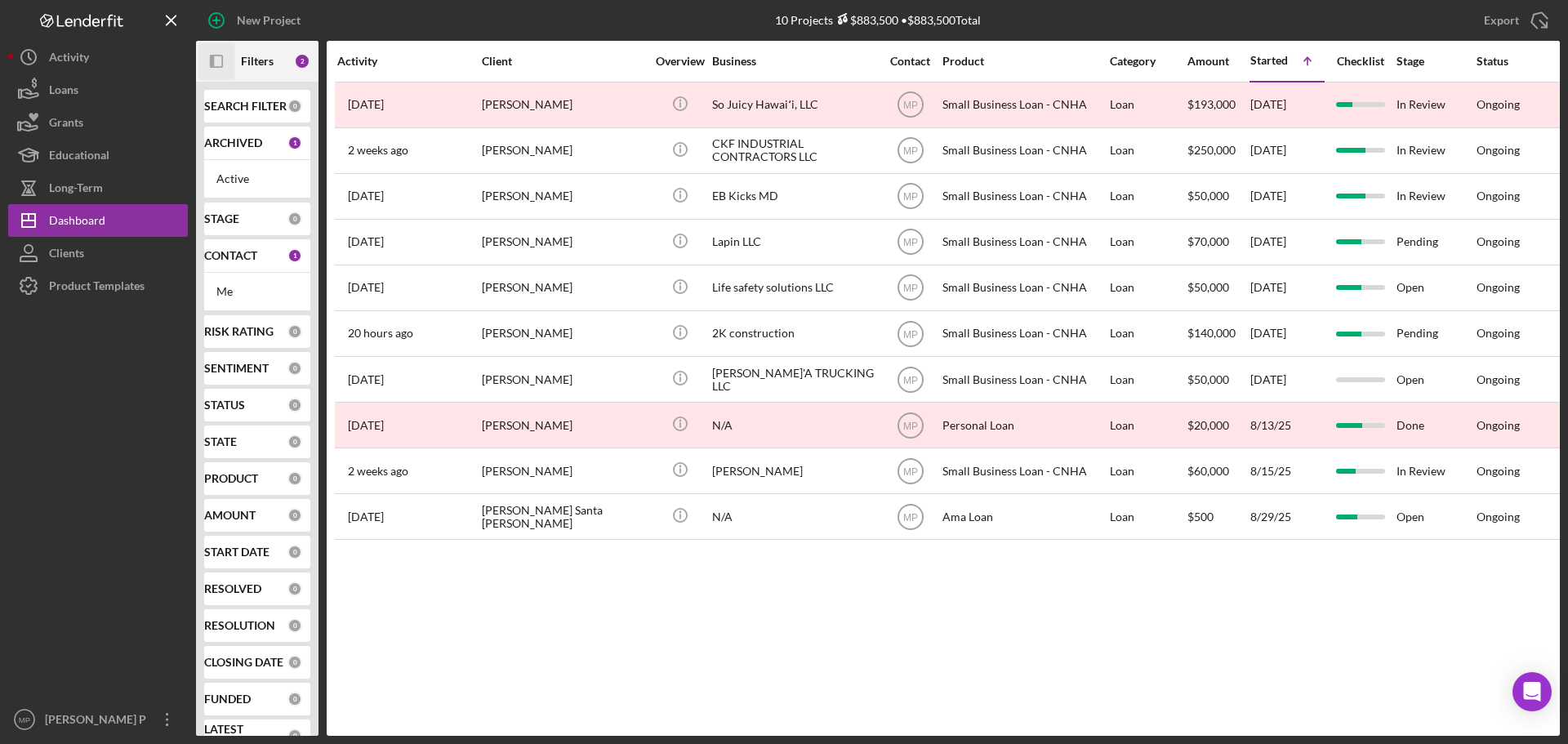
click at [51, 426] on div at bounding box center [98, 502] width 180 height 401
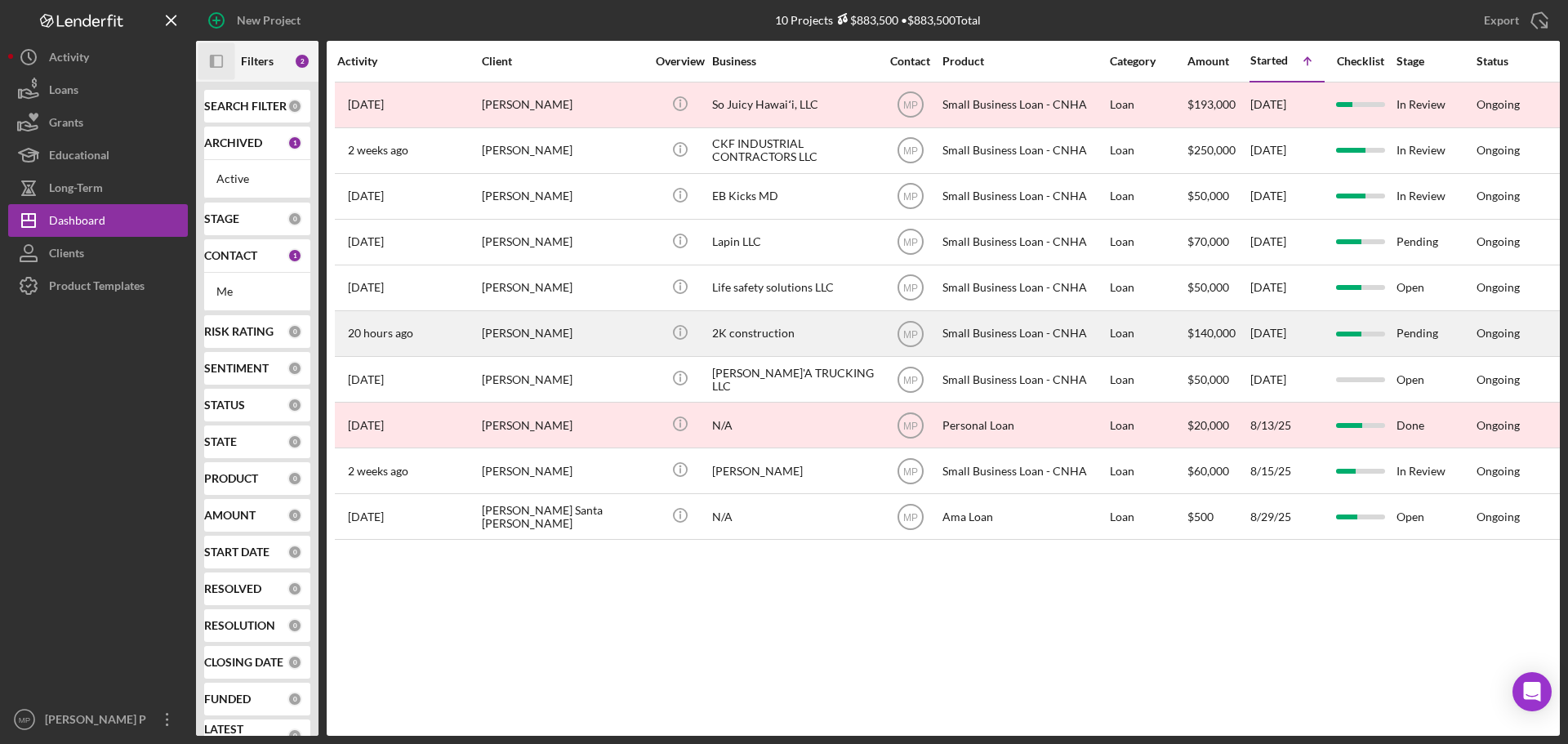
click at [608, 332] on div "[PERSON_NAME]" at bounding box center [563, 333] width 163 height 43
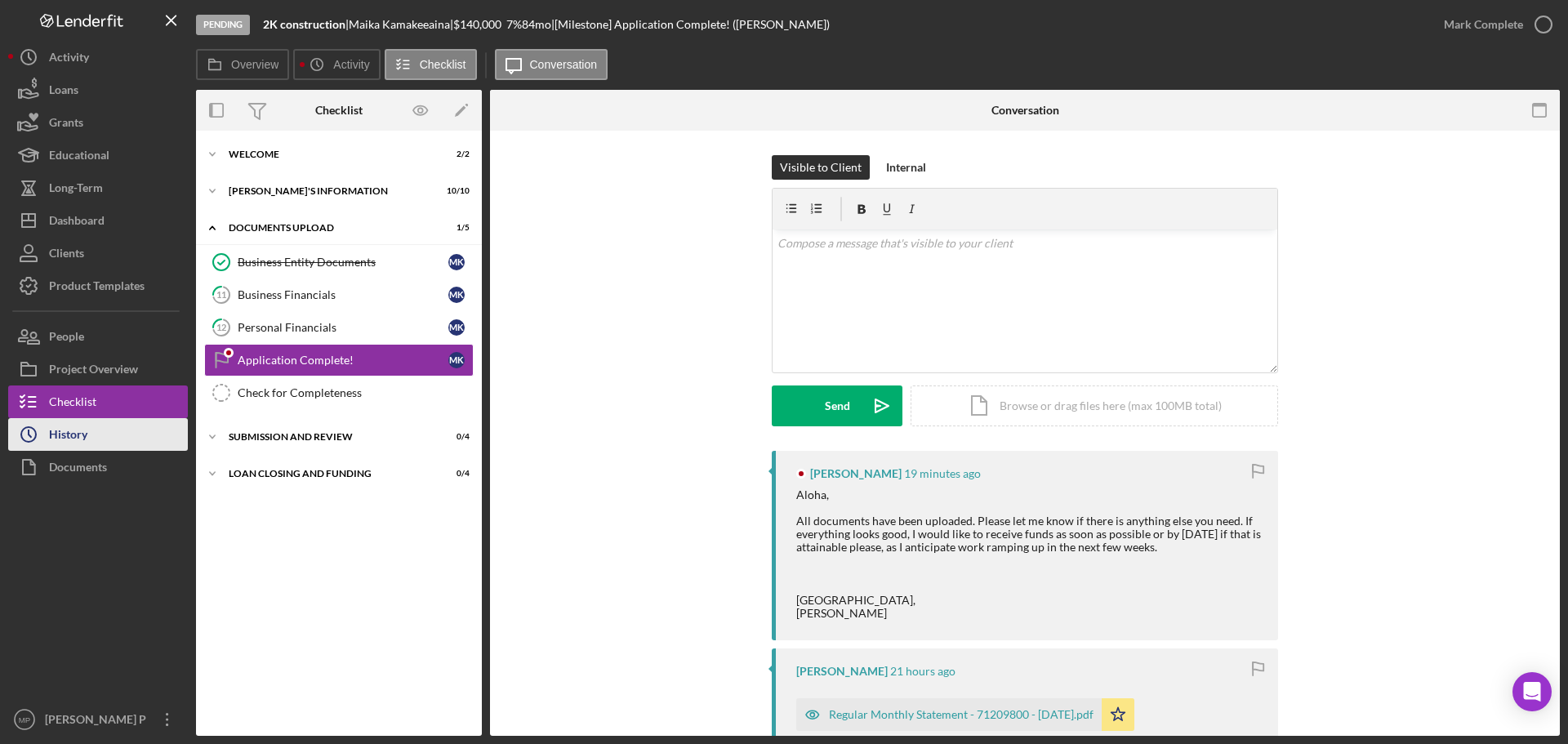
click at [82, 436] on div "History" at bounding box center [68, 436] width 38 height 36
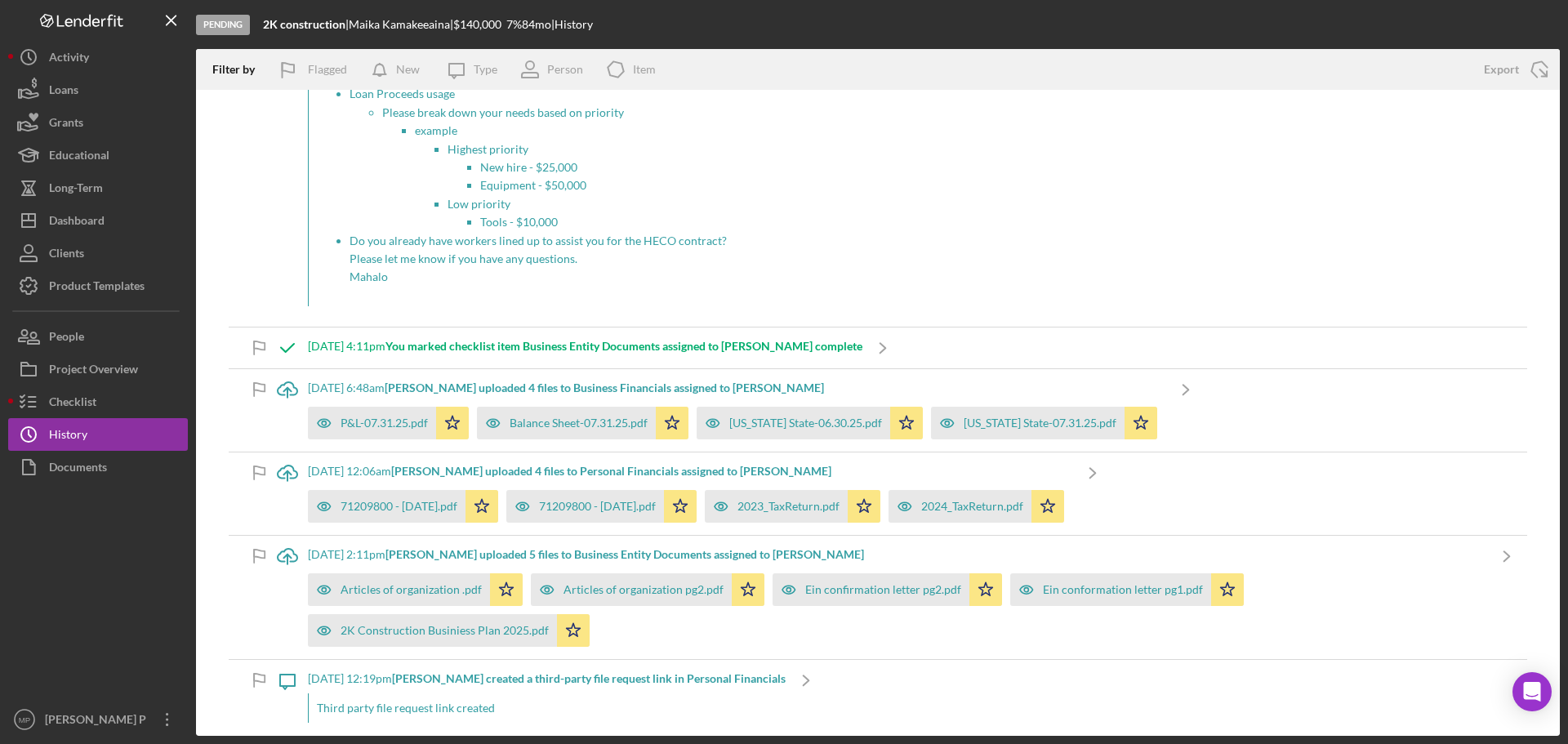
scroll to position [833, 0]
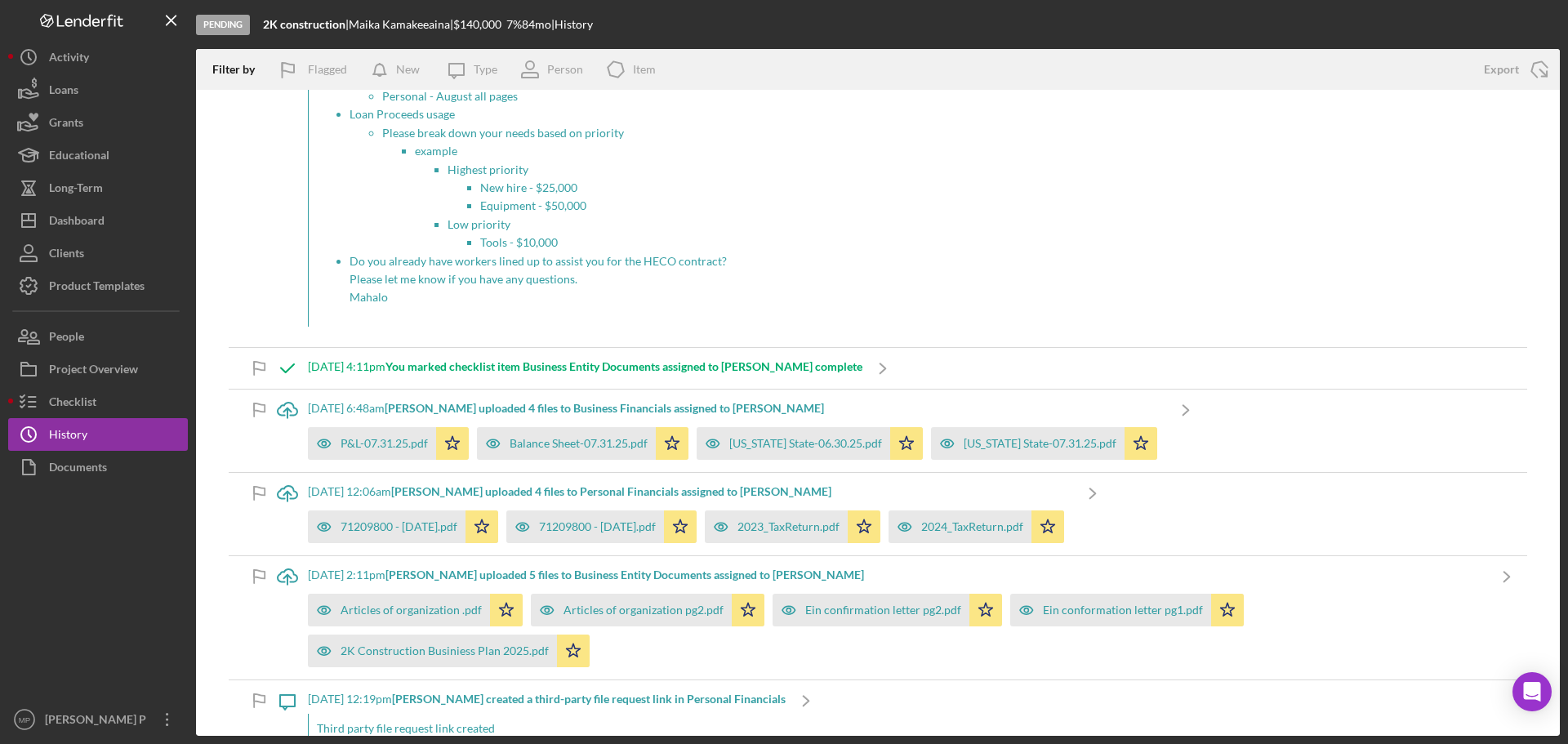
click at [109, 561] on div at bounding box center [98, 593] width 180 height 220
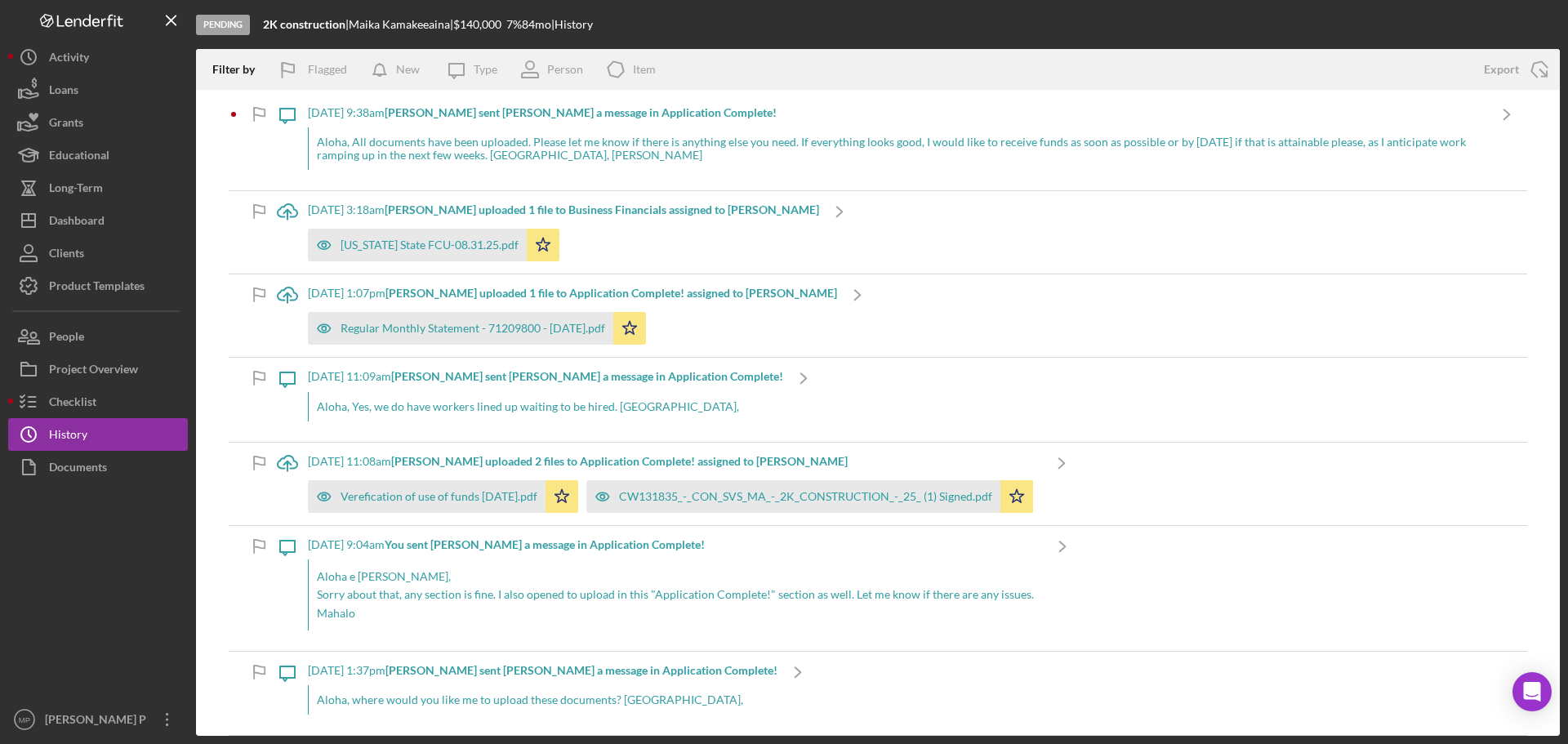
scroll to position [0, 0]
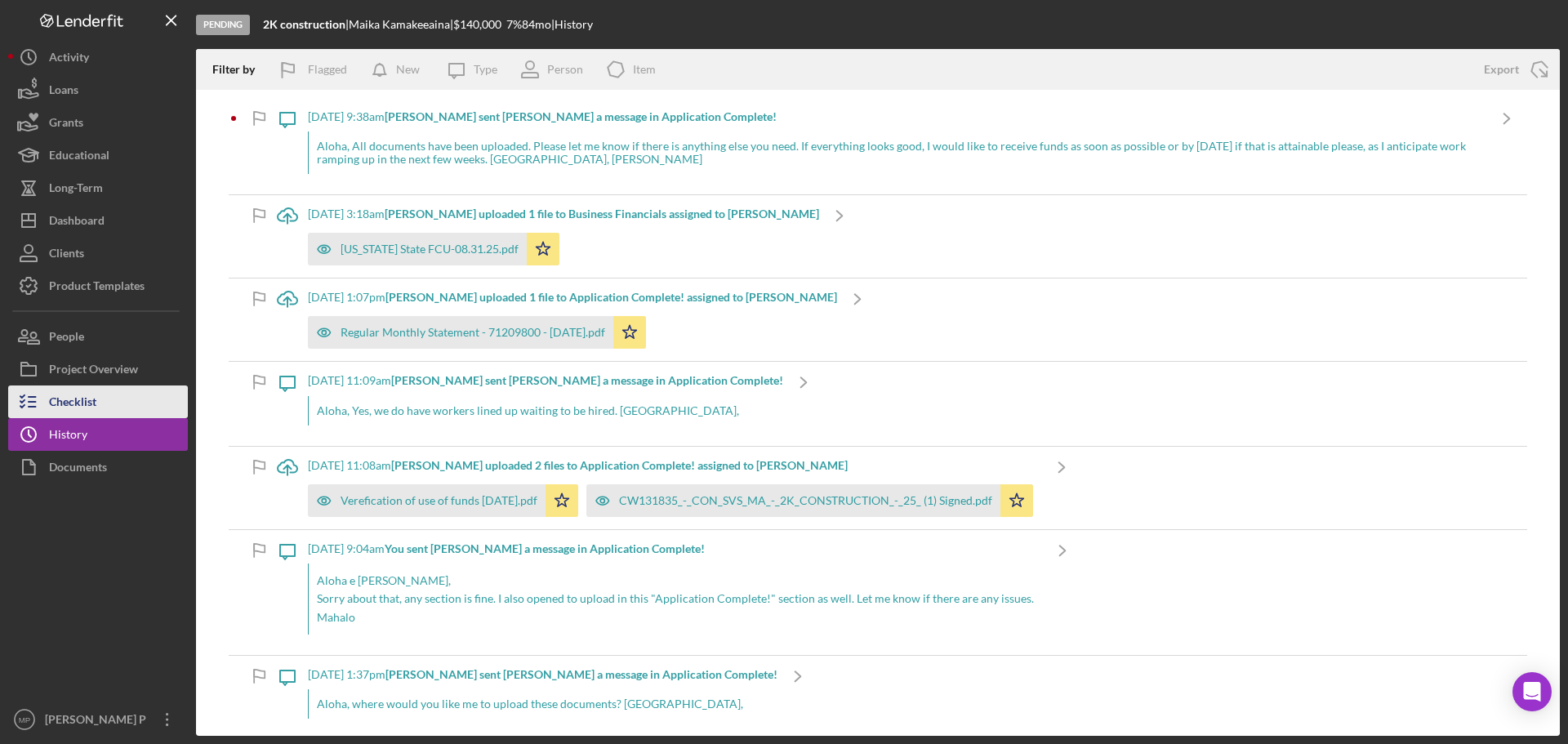
click at [71, 405] on div "Checklist" at bounding box center [73, 404] width 47 height 36
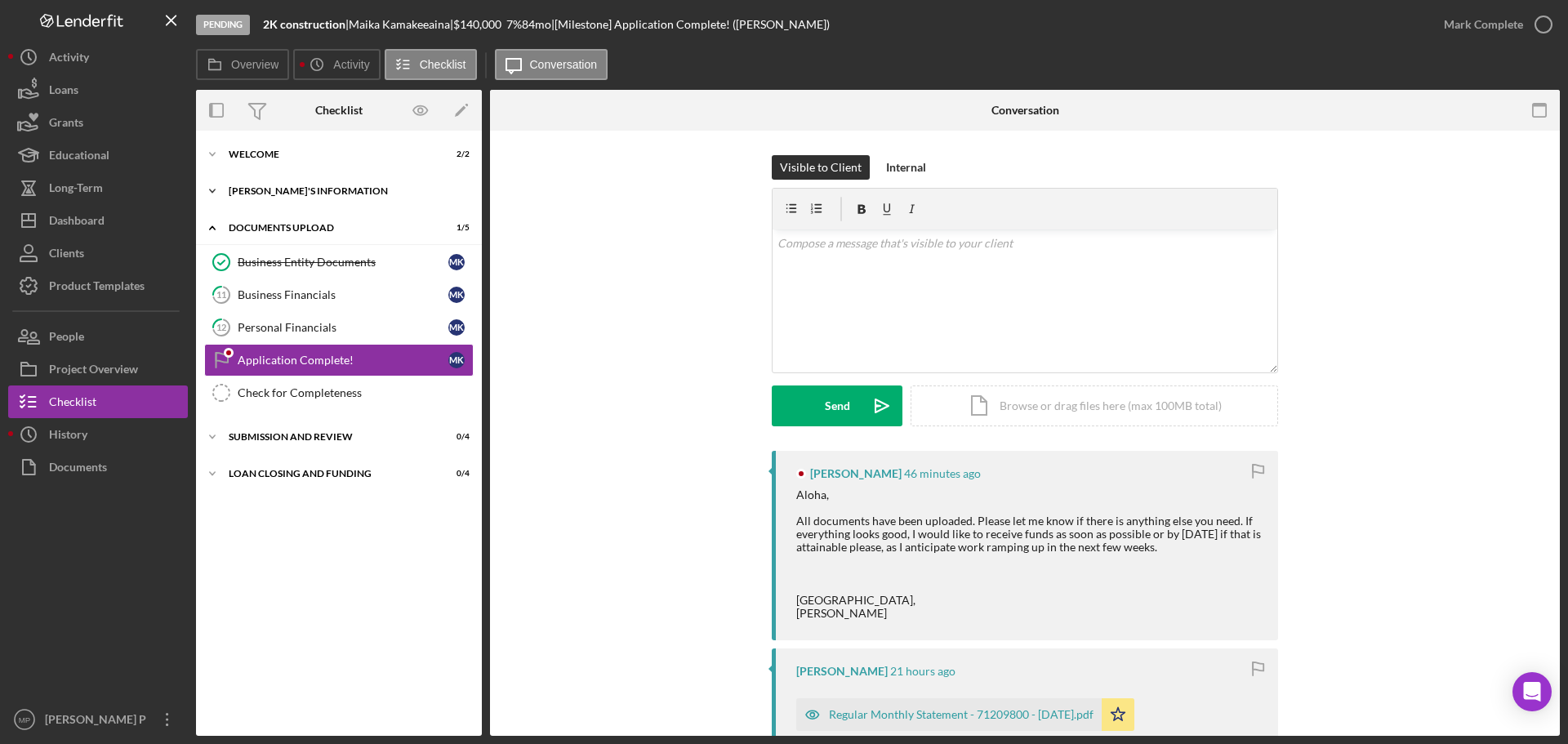
click at [306, 191] on div "[PERSON_NAME]'S INFORMATION" at bounding box center [345, 191] width 233 height 10
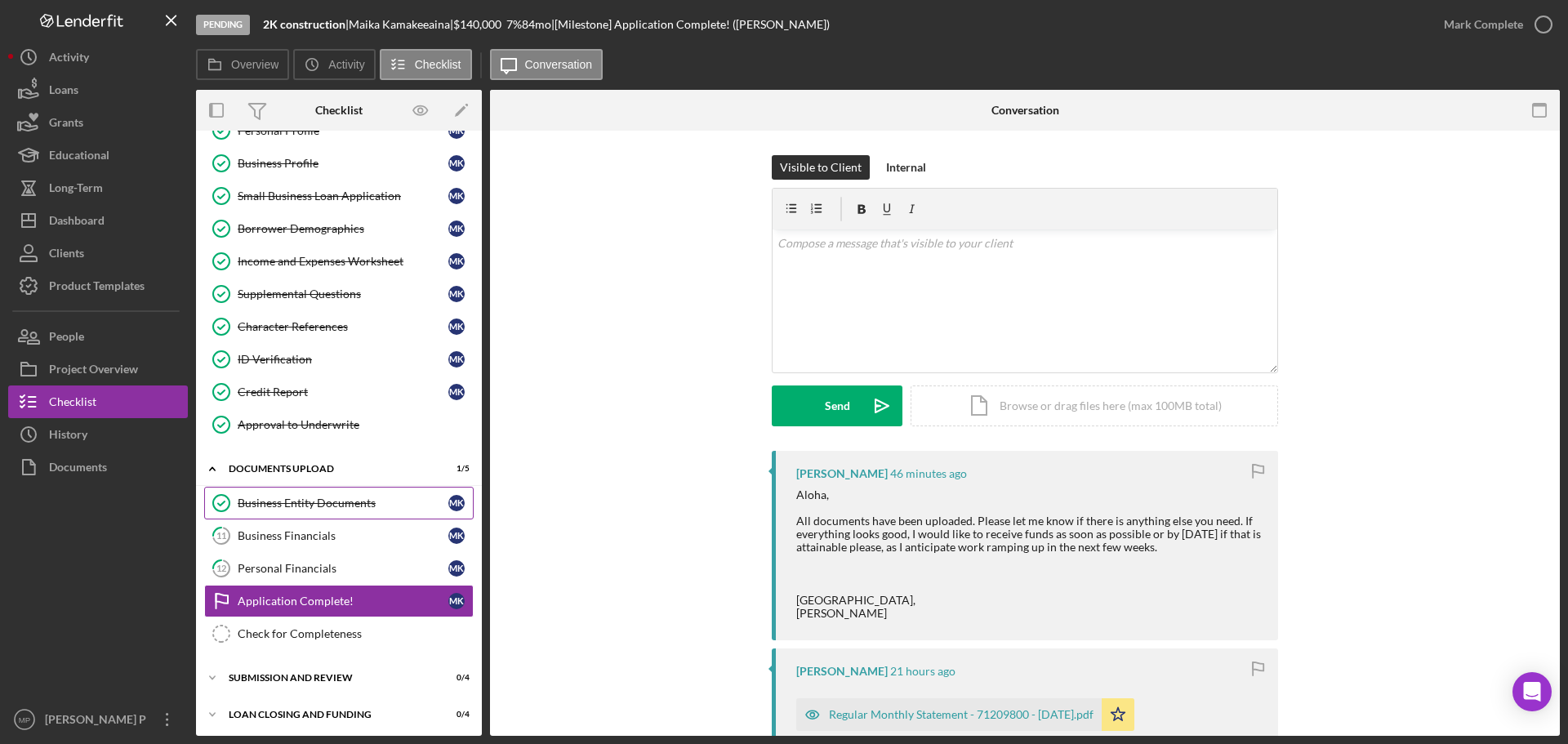
scroll to position [98, 0]
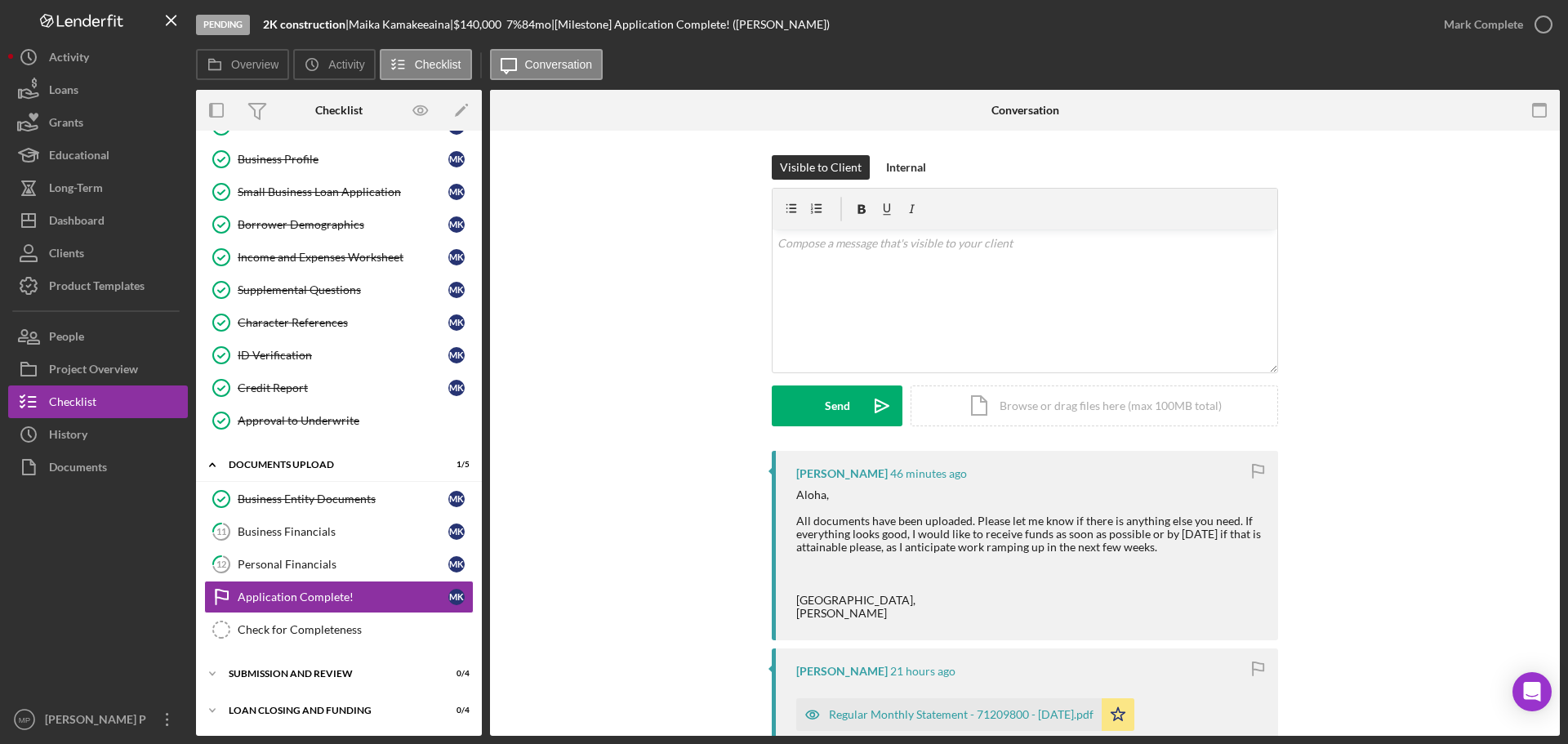
click at [1372, 369] on div "Visible to Client Internal v Color teal Color pink Remove color Add row above A…" at bounding box center [1024, 303] width 1021 height 295
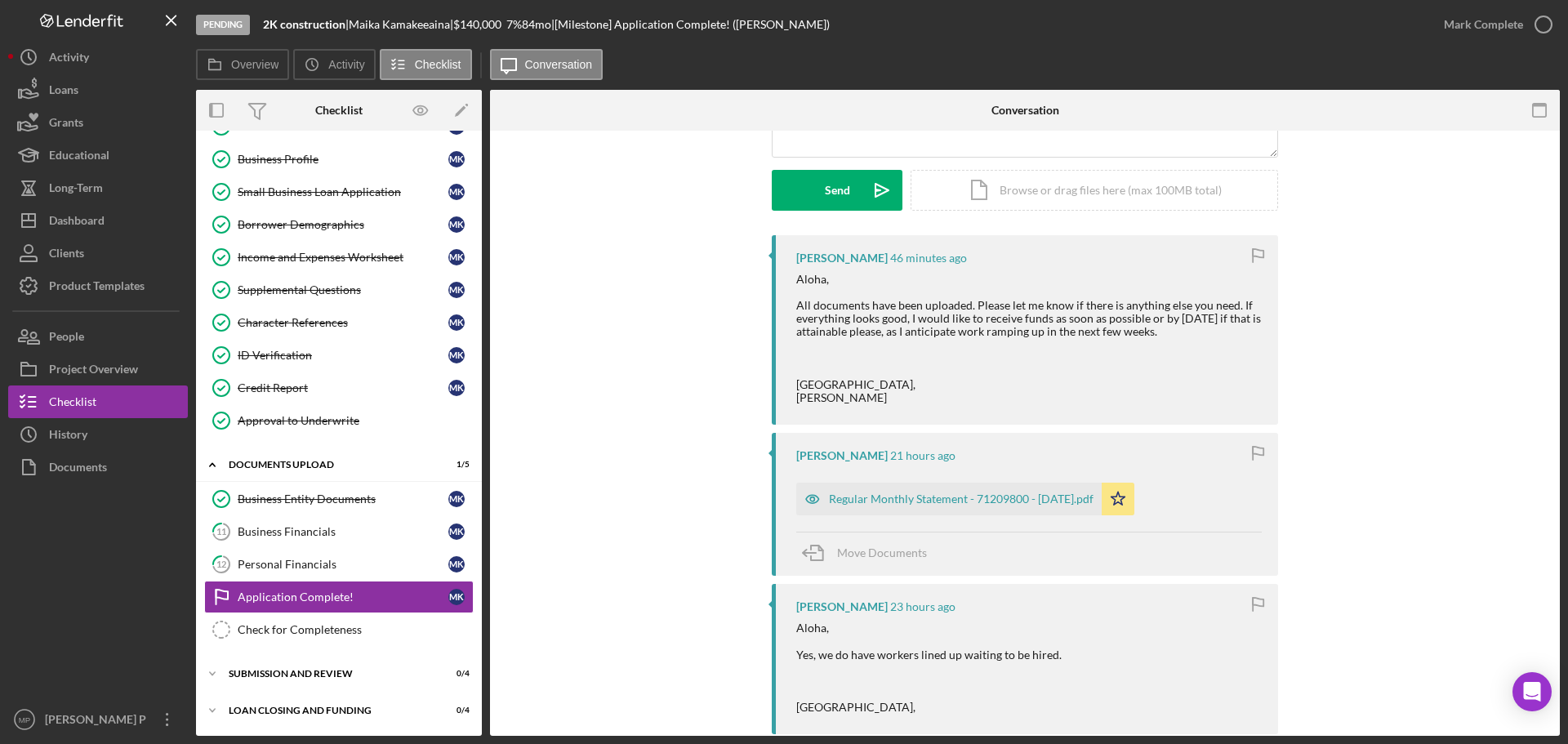
scroll to position [245, 0]
